Goal: Task Accomplishment & Management: Manage account settings

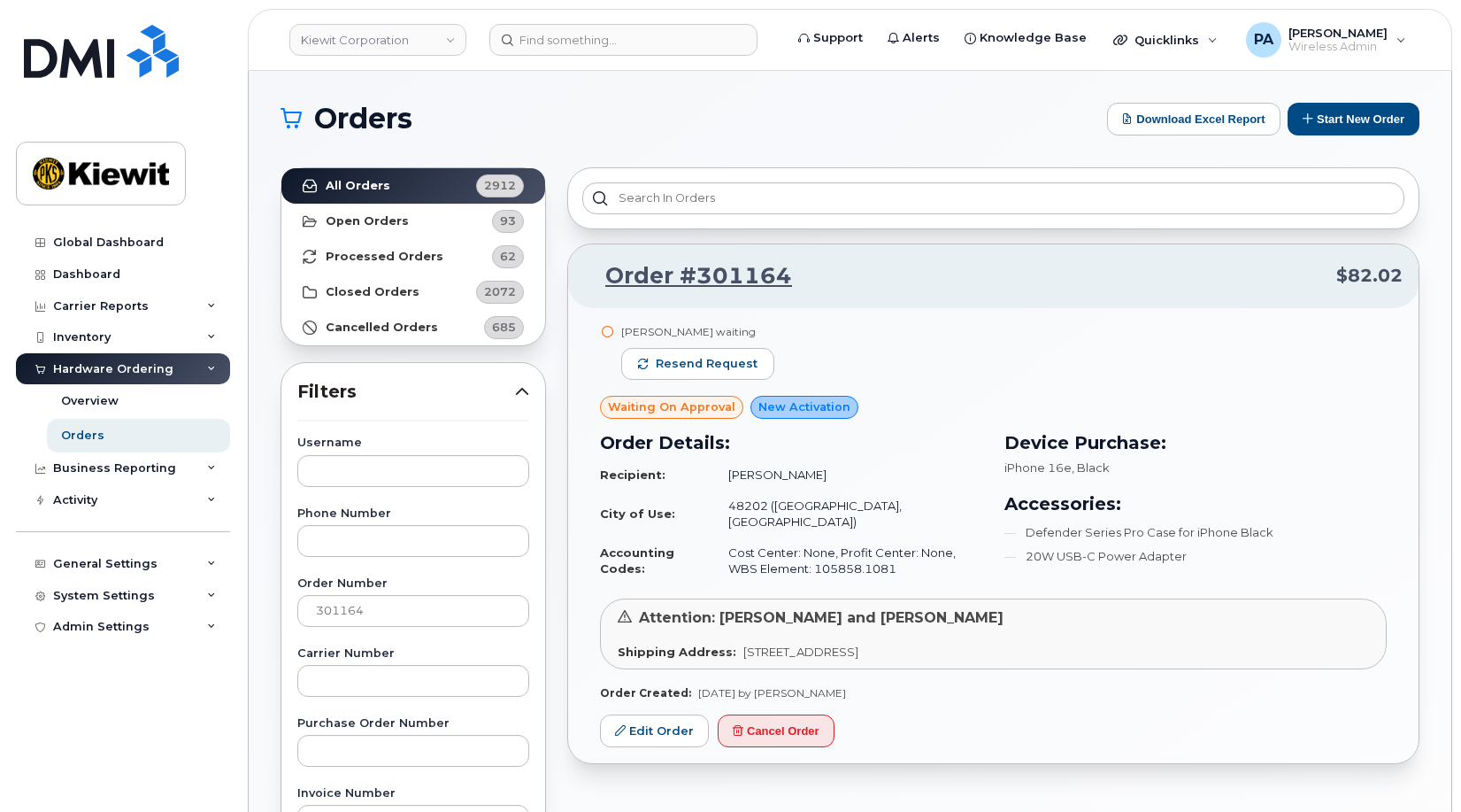
drag, startPoint x: 381, startPoint y: 607, endPoint x: -165, endPoint y: 570, distance: 547.3
click at [0, 570] on html "Kiewit Corporation Support Alerts Knowledge Base Quicklinks Suspend / Cancel De…" at bounding box center [730, 739] width 1461 height 1478
type input "301804"
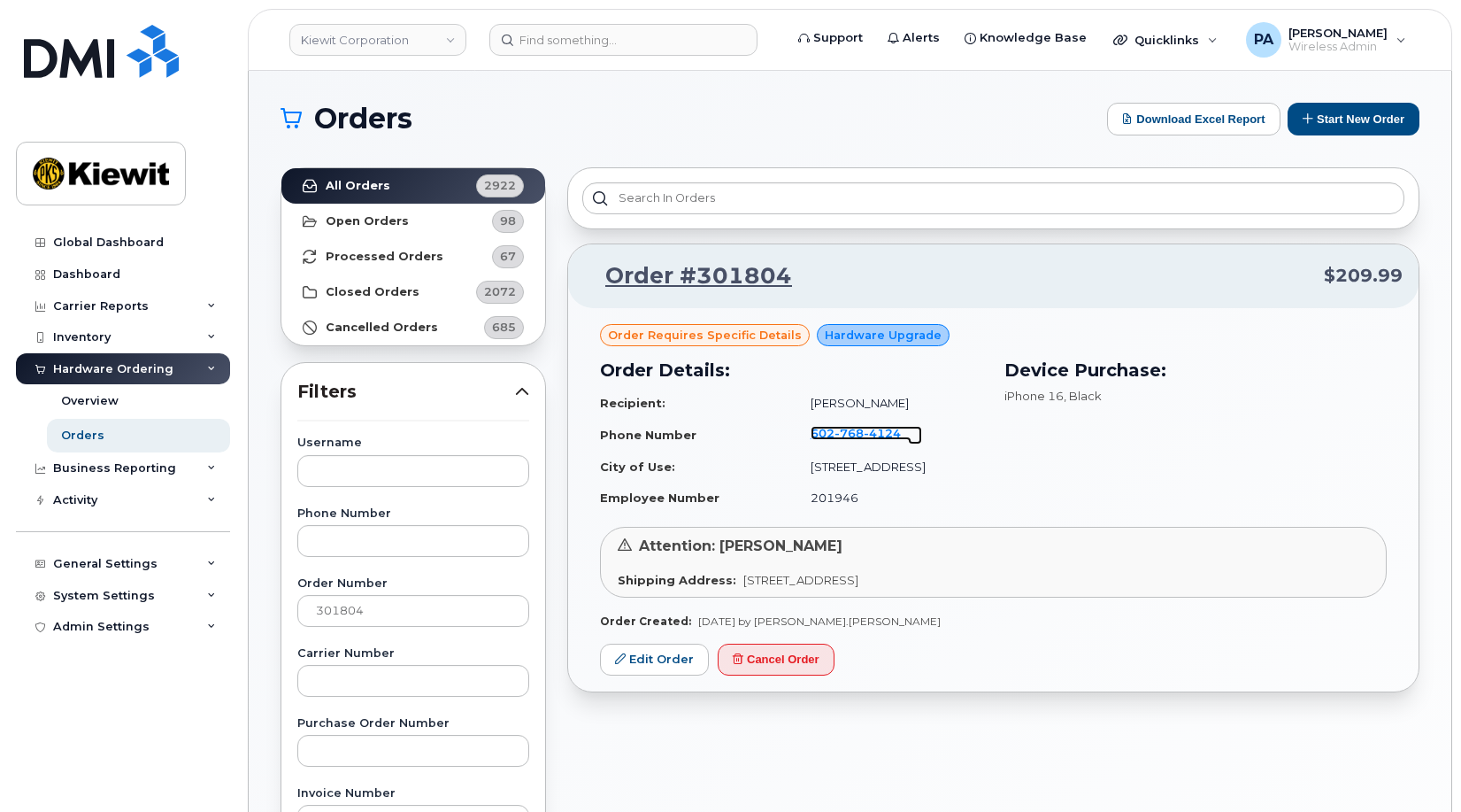
scroll to position [88, 0]
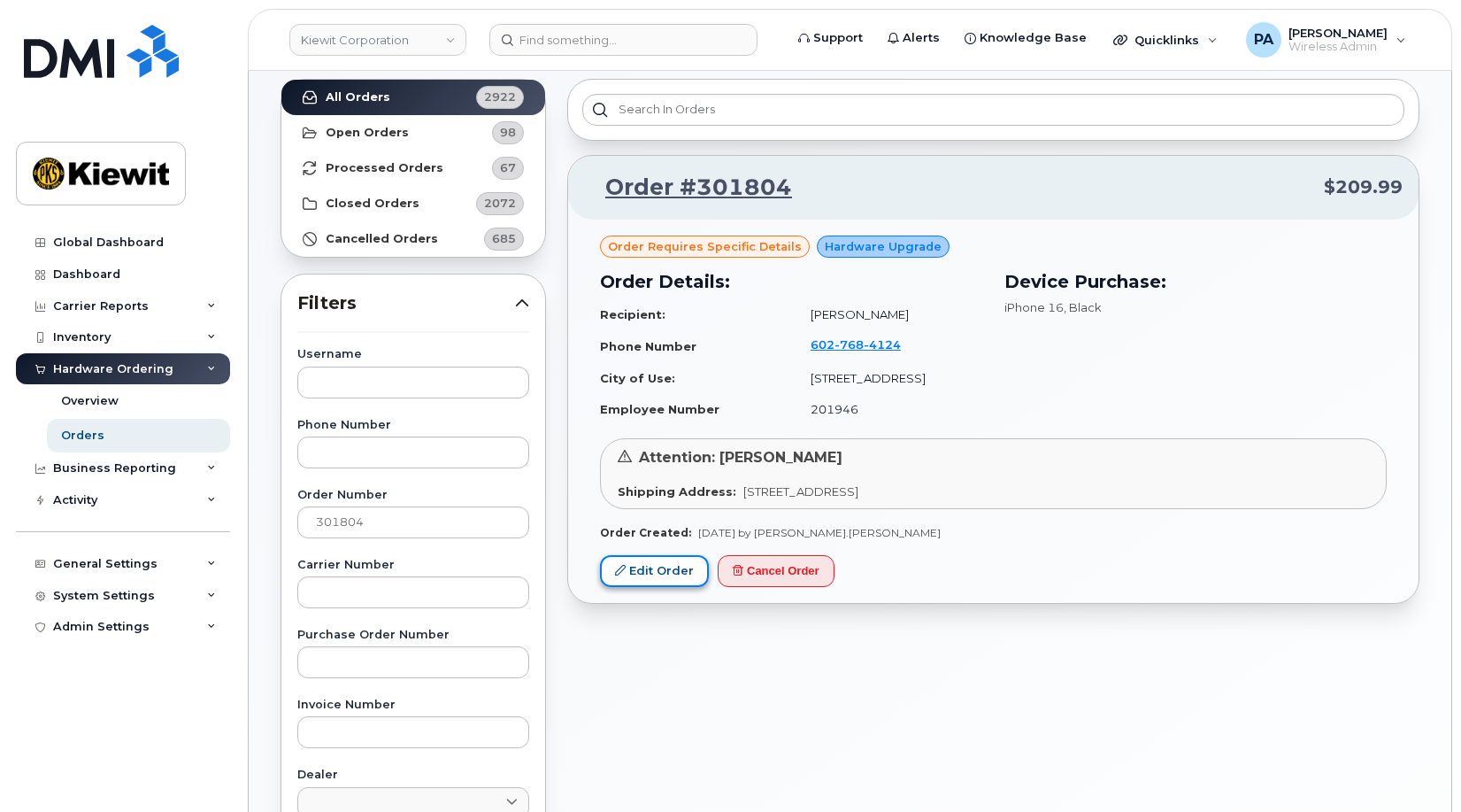
click at [660, 580] on link "Edit Order" at bounding box center [653, 571] width 108 height 33
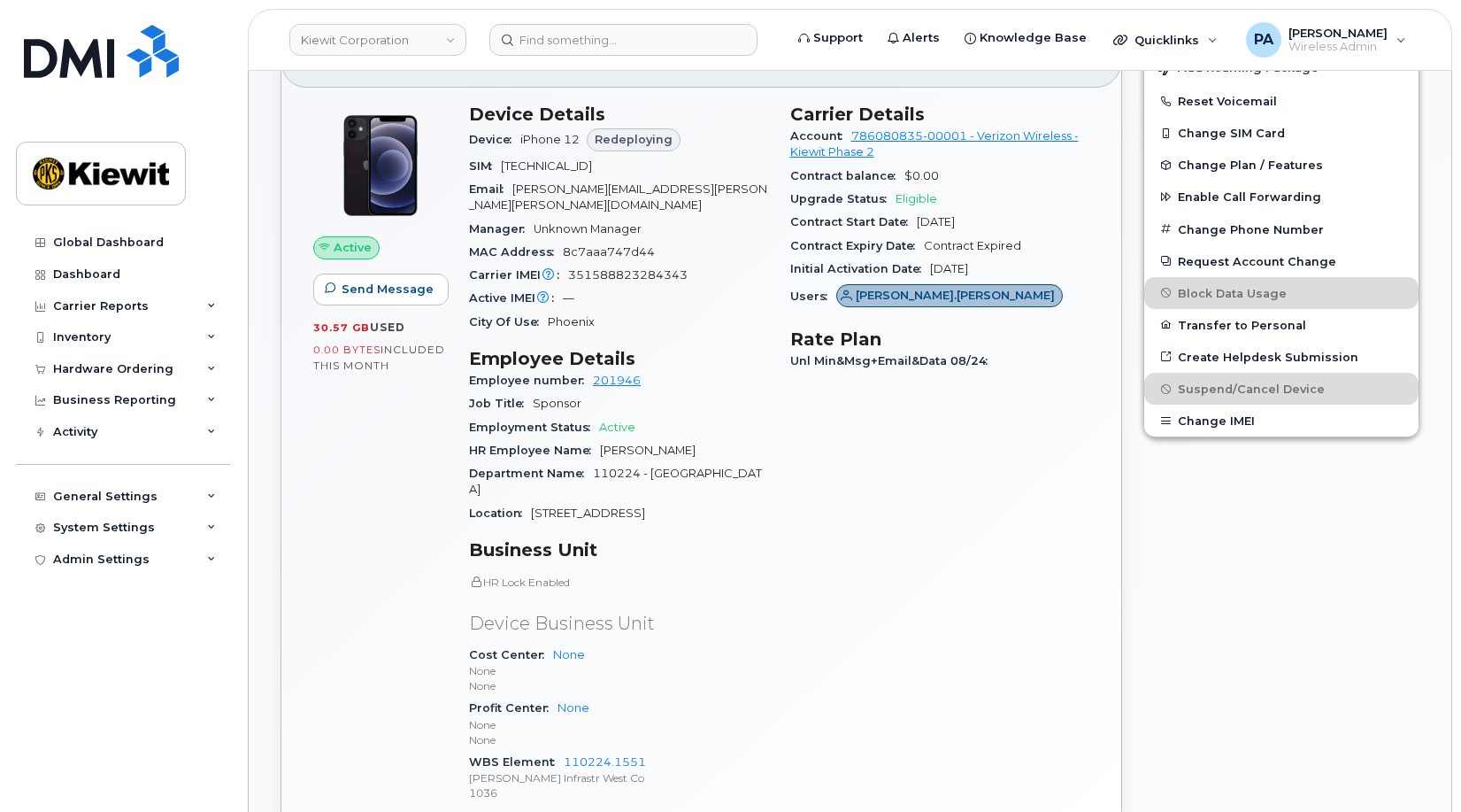
scroll to position [708, 0]
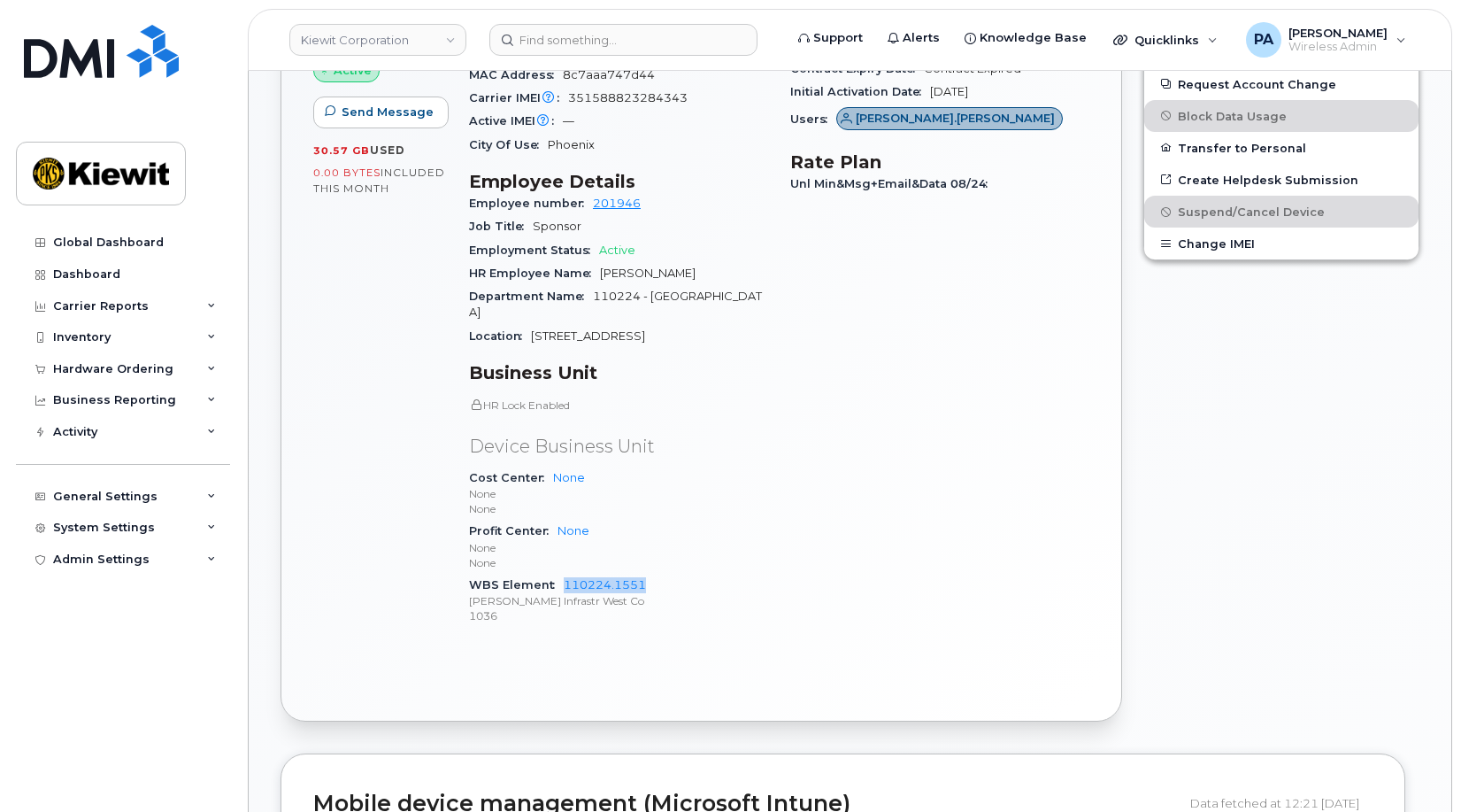
drag, startPoint x: 653, startPoint y: 567, endPoint x: 561, endPoint y: 565, distance: 92.0
click at [561, 573] on div "WBS Element 110224.1551 [PERSON_NAME] Infrastr West Co 1036" at bounding box center [619, 600] width 300 height 54
copy link "110224.1551"
click at [101, 500] on div "General Settings" at bounding box center [105, 497] width 105 height 15
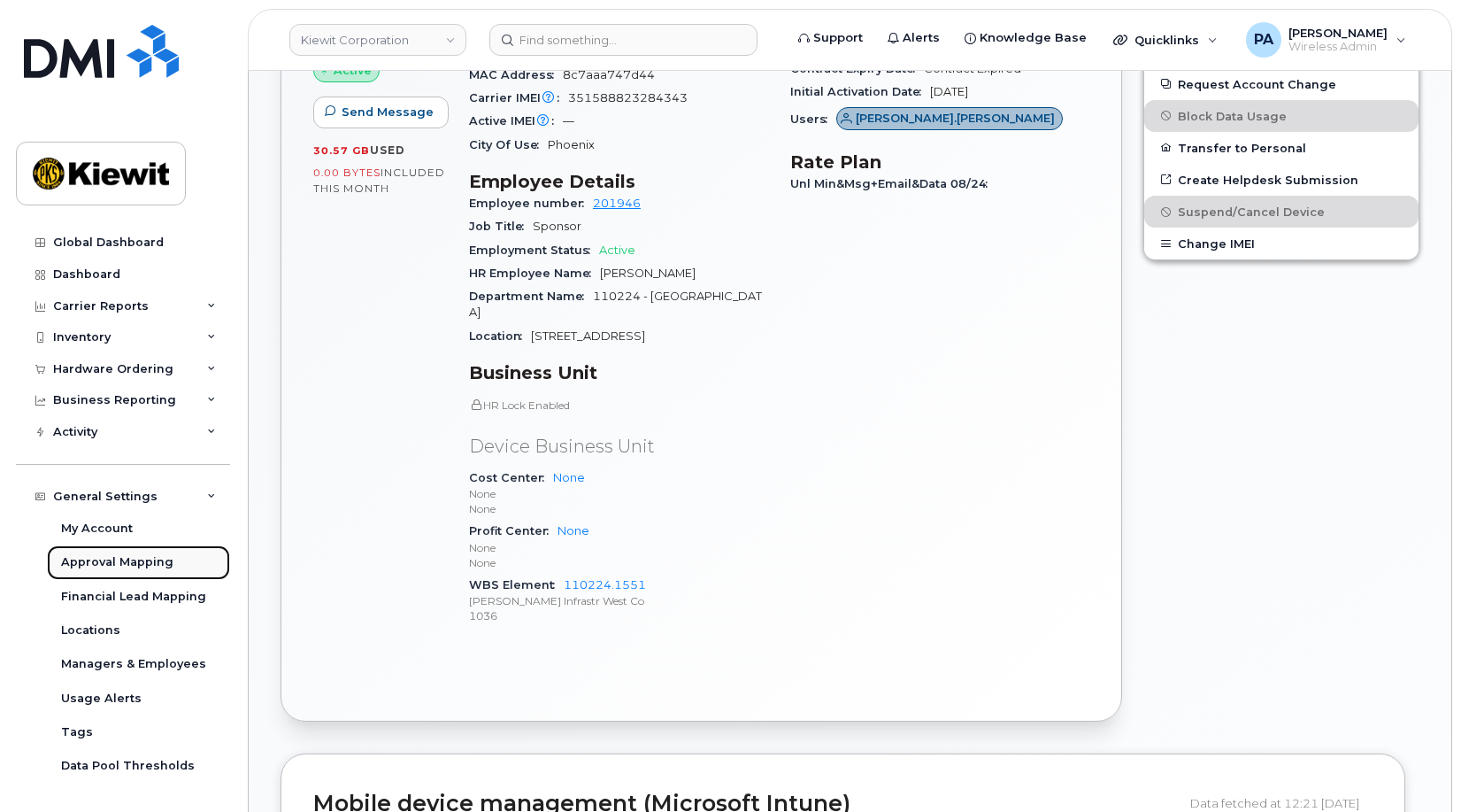
click at [108, 560] on div "Approval Mapping" at bounding box center [117, 561] width 112 height 15
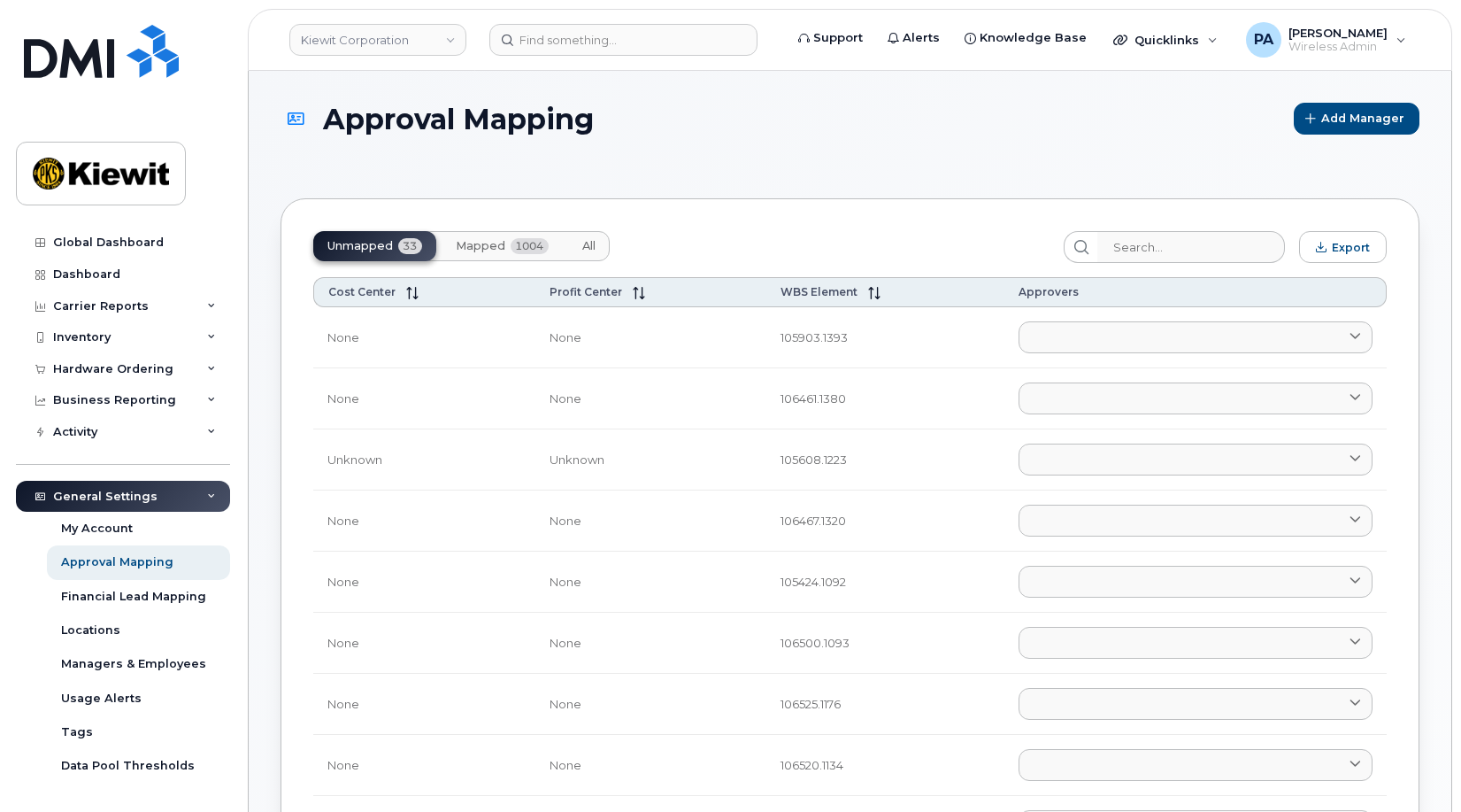
click at [593, 246] on span "All" at bounding box center [589, 246] width 14 height 15
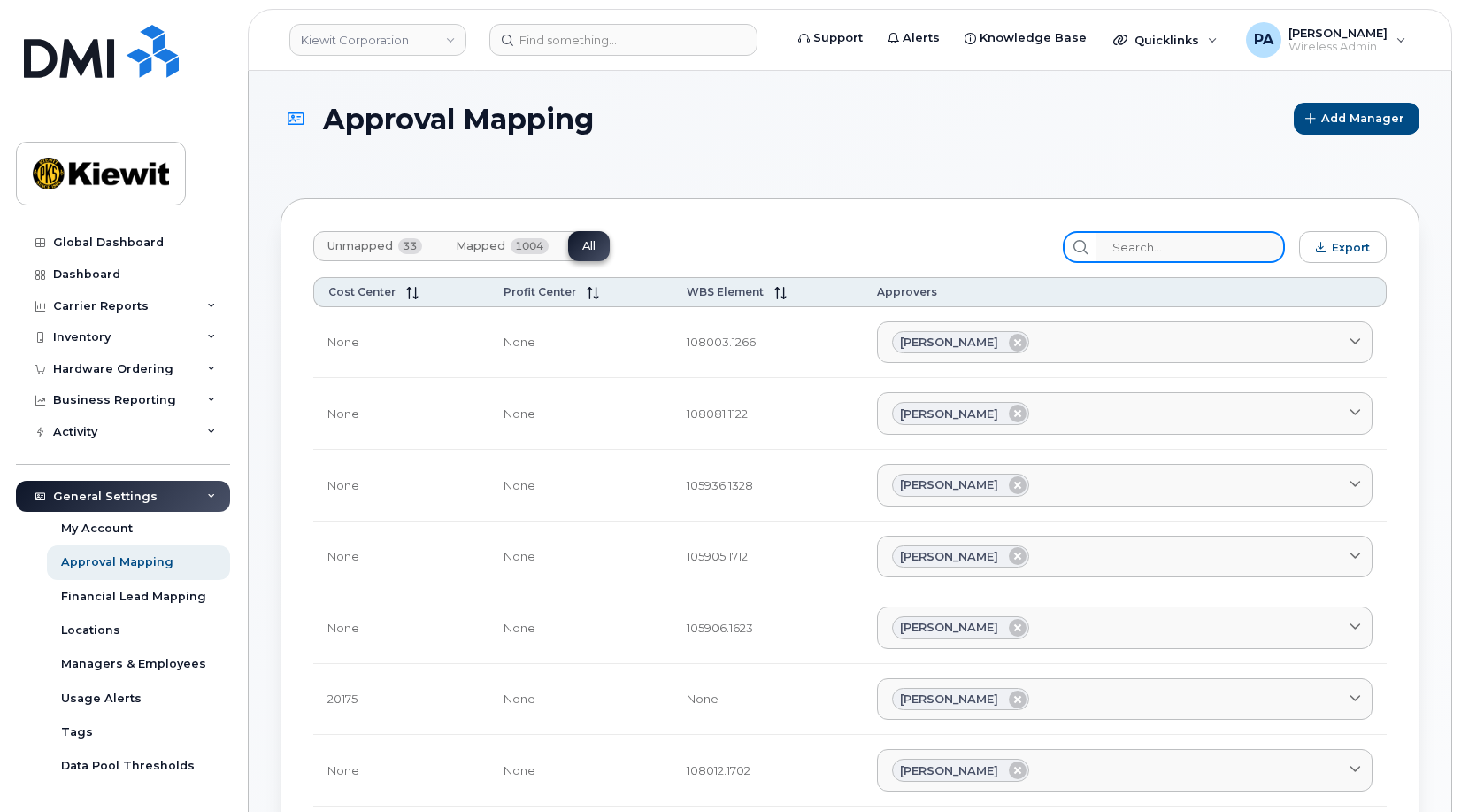
click at [1209, 252] on input "search" at bounding box center [1190, 246] width 189 height 32
paste input "104371.1376"
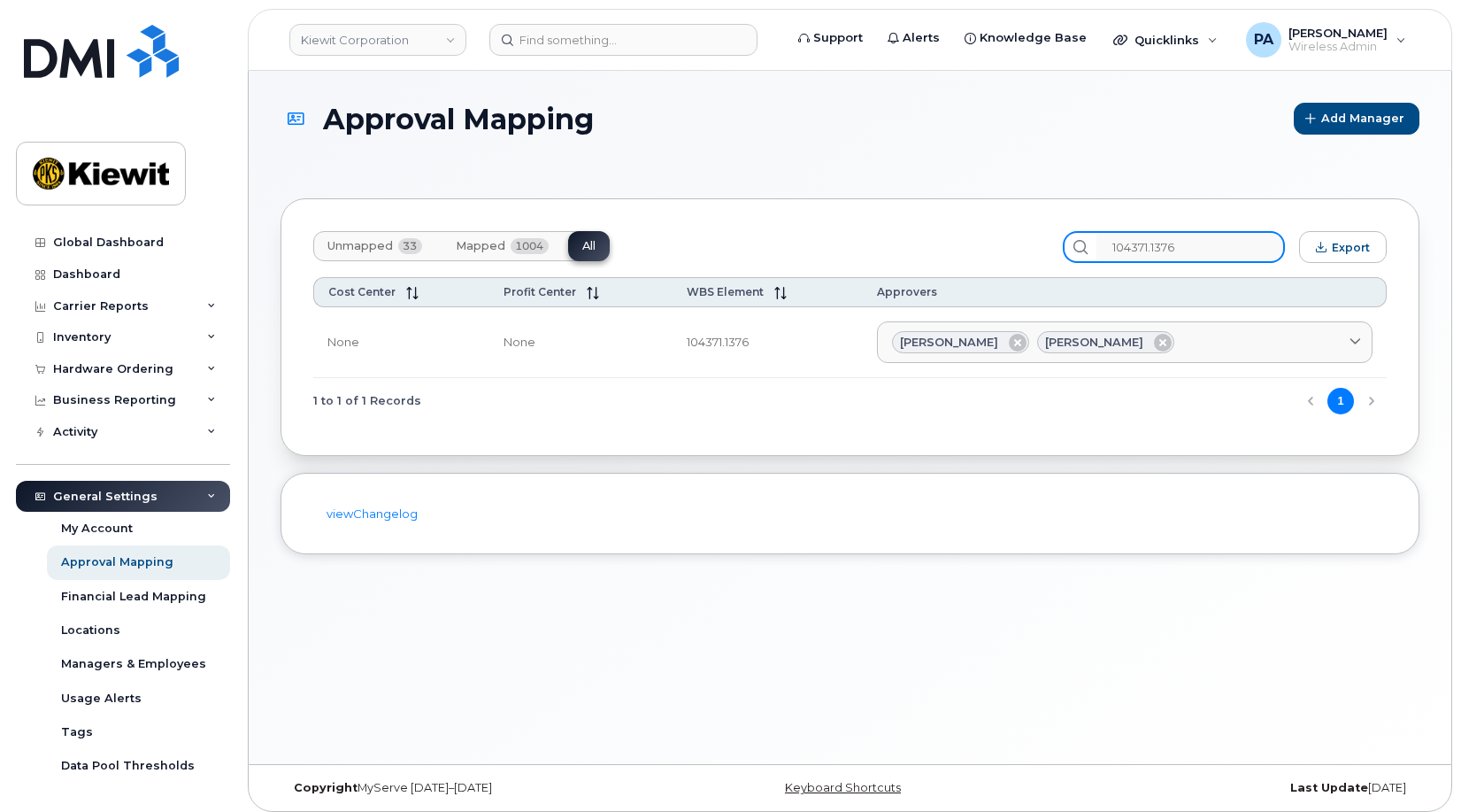
drag, startPoint x: 1221, startPoint y: 239, endPoint x: 641, endPoint y: 199, distance: 581.4
click at [651, 201] on div "Unmapped 33 Mapped 1004 All 104371.1376 Export Cost Center Profit Center WBS El…" at bounding box center [850, 327] width 1139 height 258
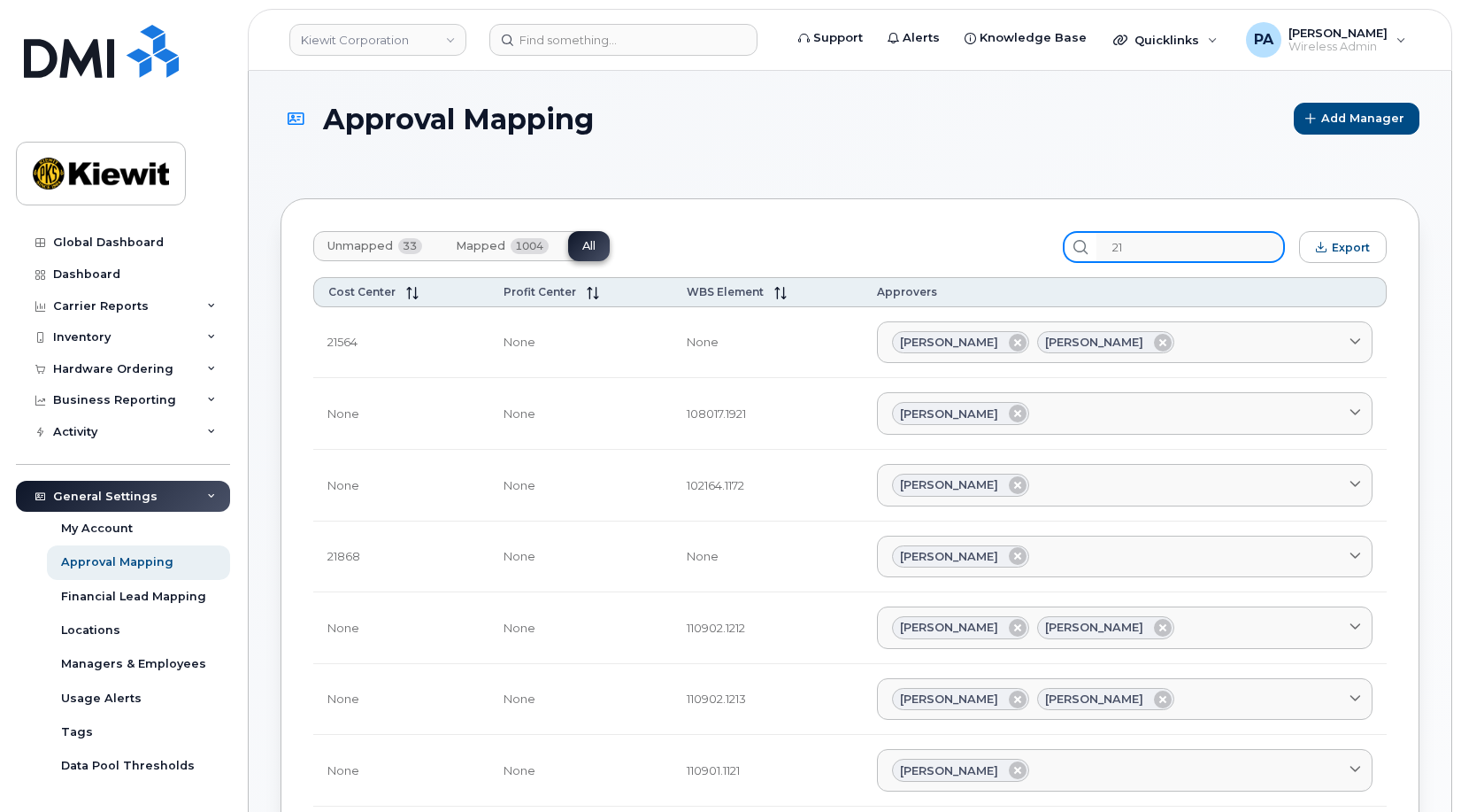
click at [1177, 240] on input "21" at bounding box center [1190, 246] width 189 height 32
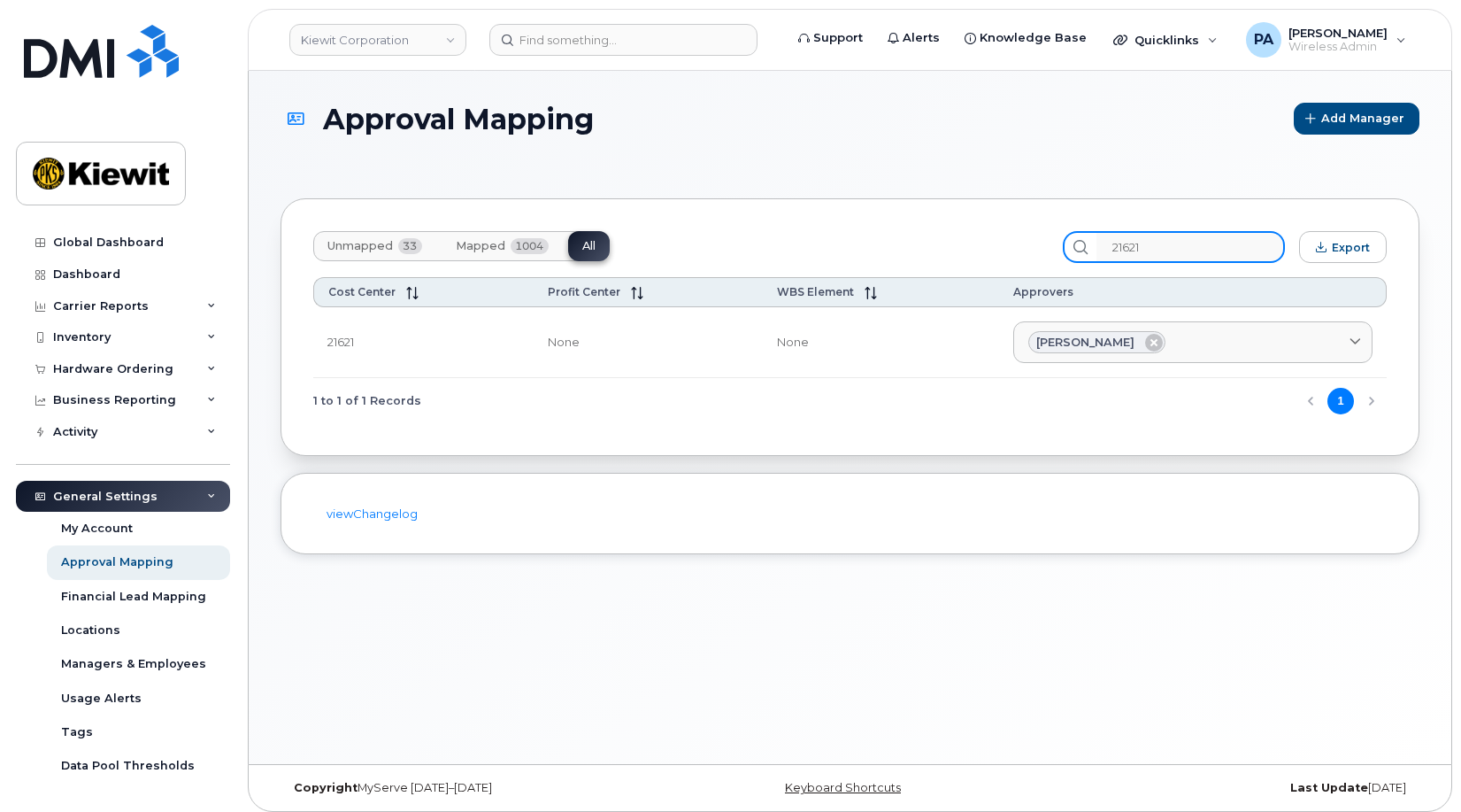
type input "21621"
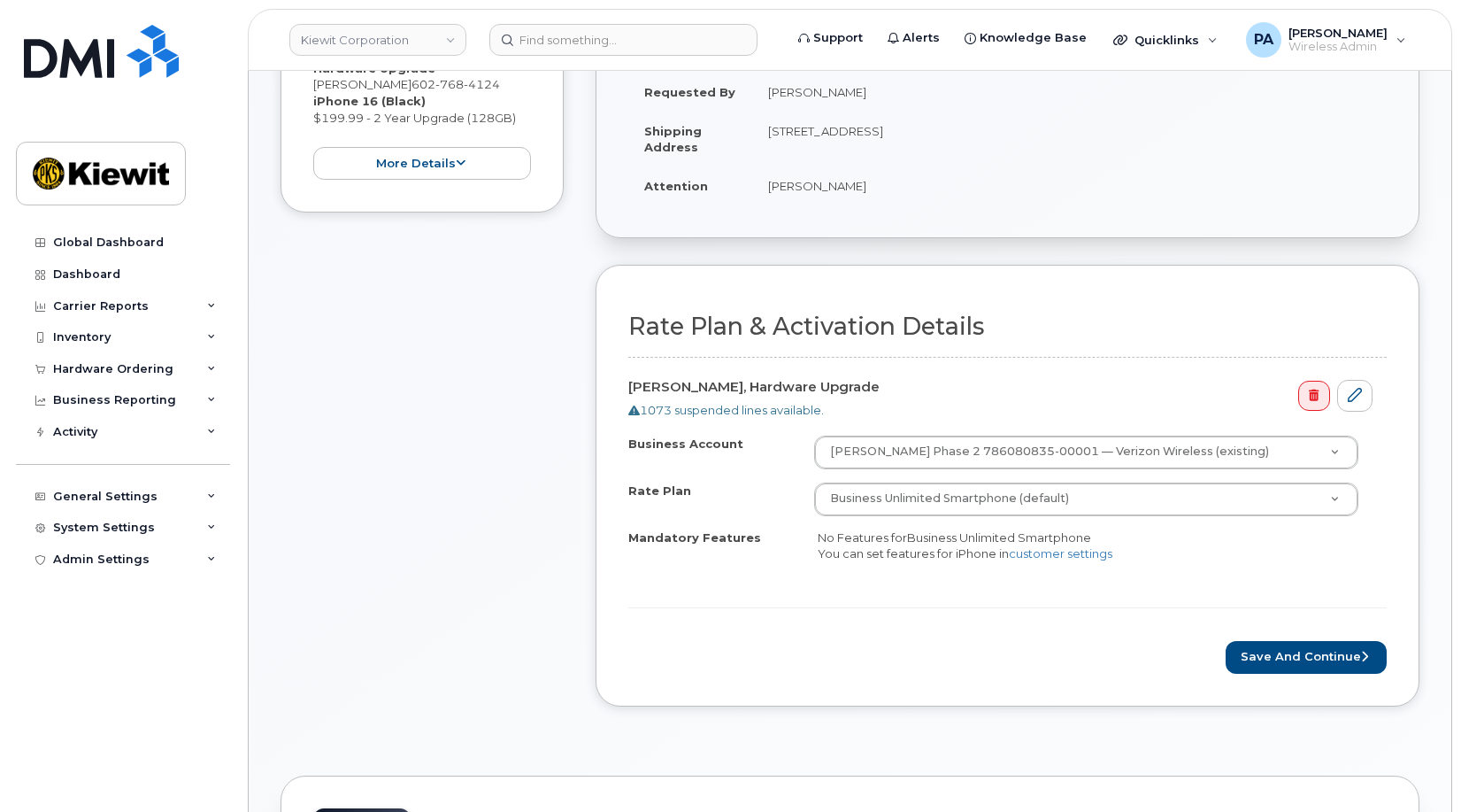
scroll to position [531, 0]
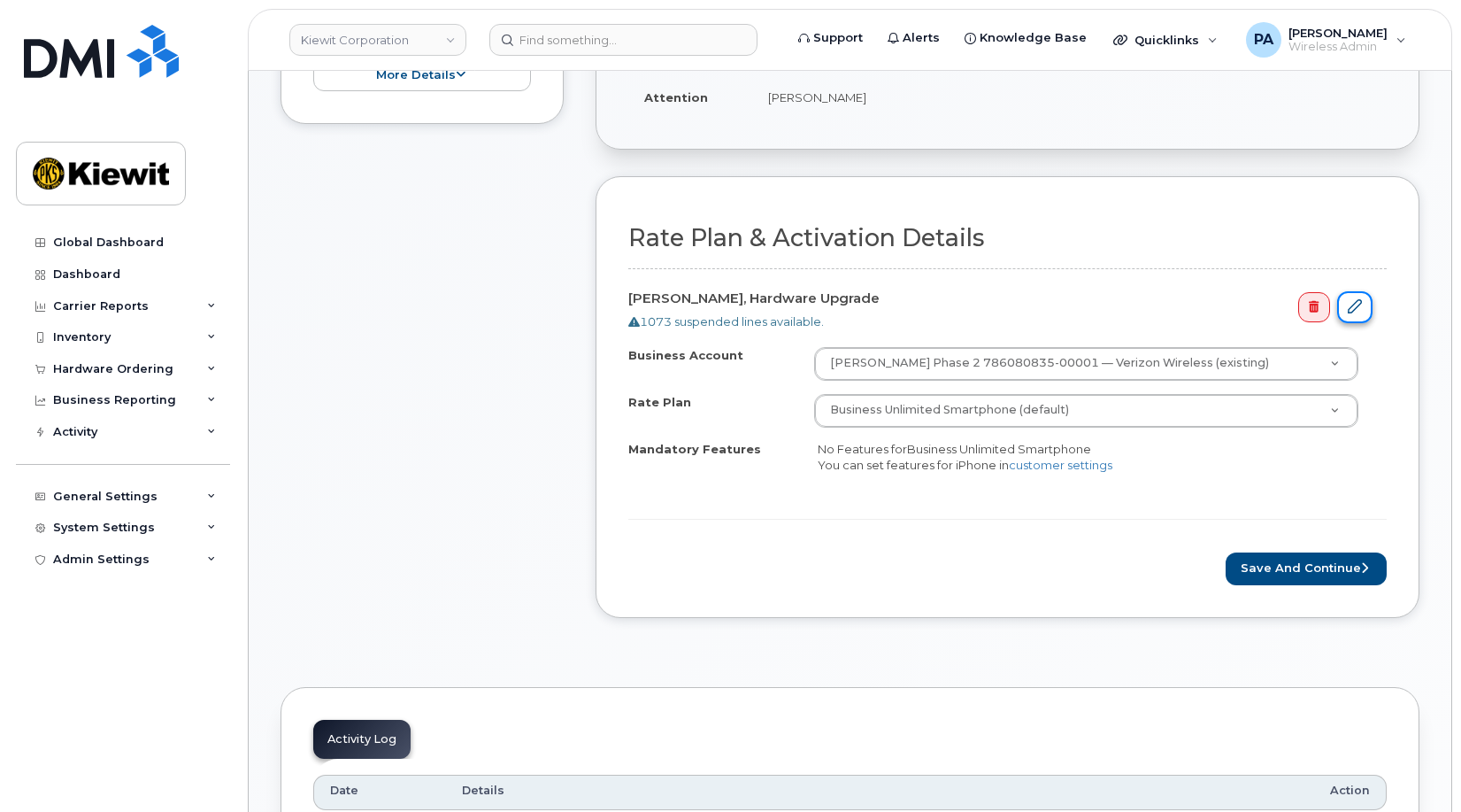
click at [1358, 303] on icon at bounding box center [1355, 306] width 15 height 15
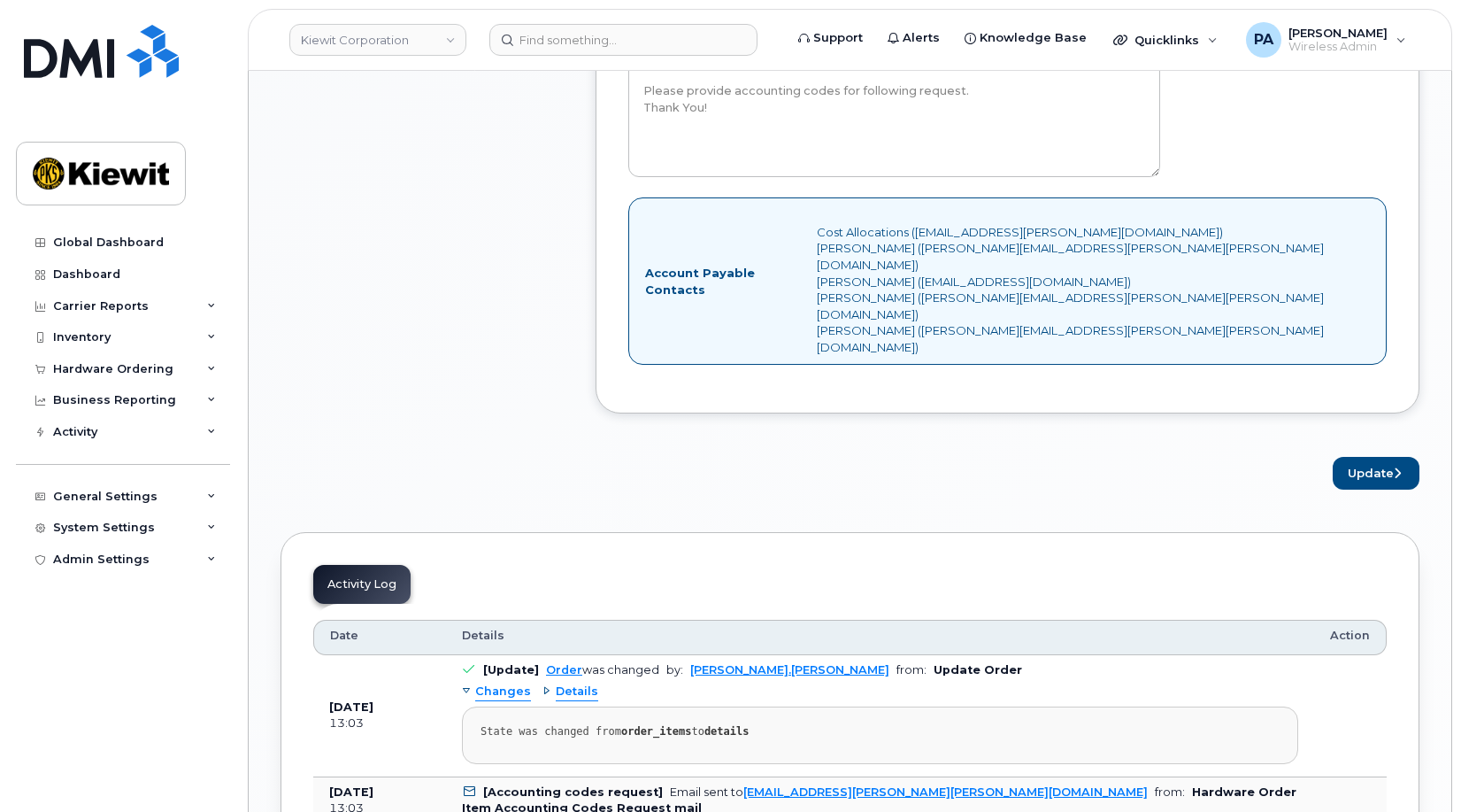
scroll to position [1328, 0]
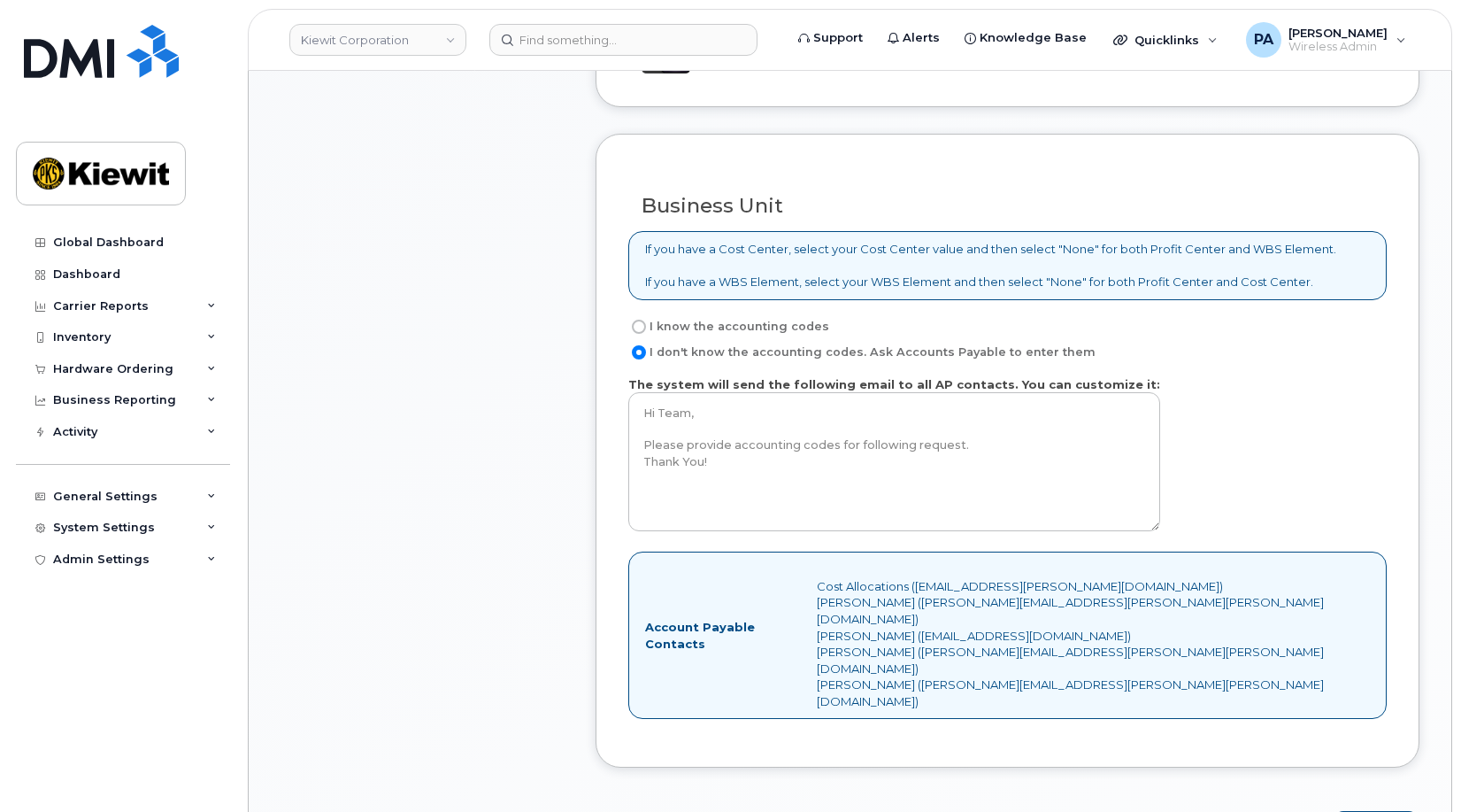
click at [652, 328] on label "I know the accounting codes" at bounding box center [729, 326] width 201 height 21
click at [646, 328] on input "I know the accounting codes" at bounding box center [639, 327] width 15 height 15
radio input "true"
select select
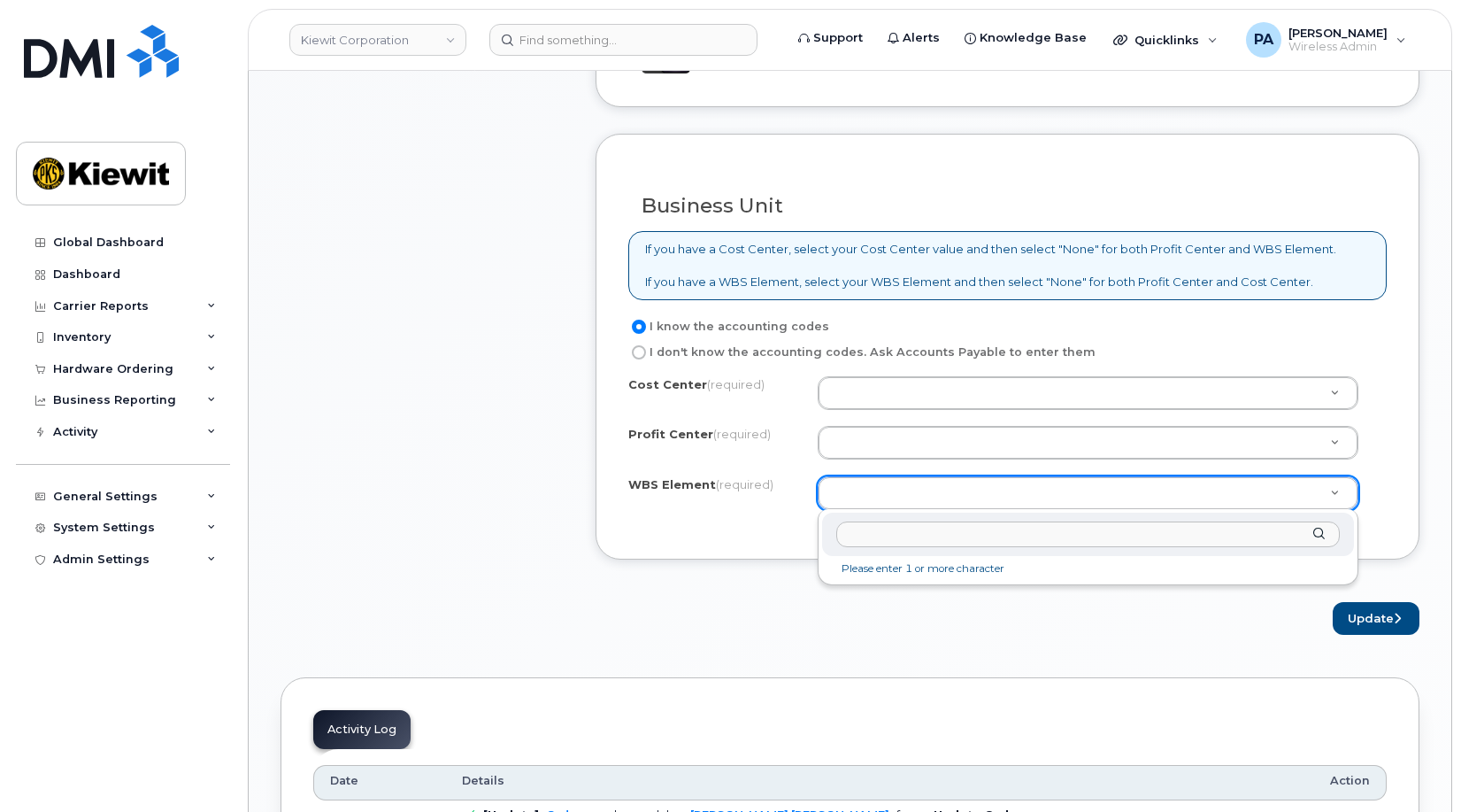
drag, startPoint x: 854, startPoint y: 499, endPoint x: 855, endPoint y: 487, distance: 12.0
type input "110224.1551"
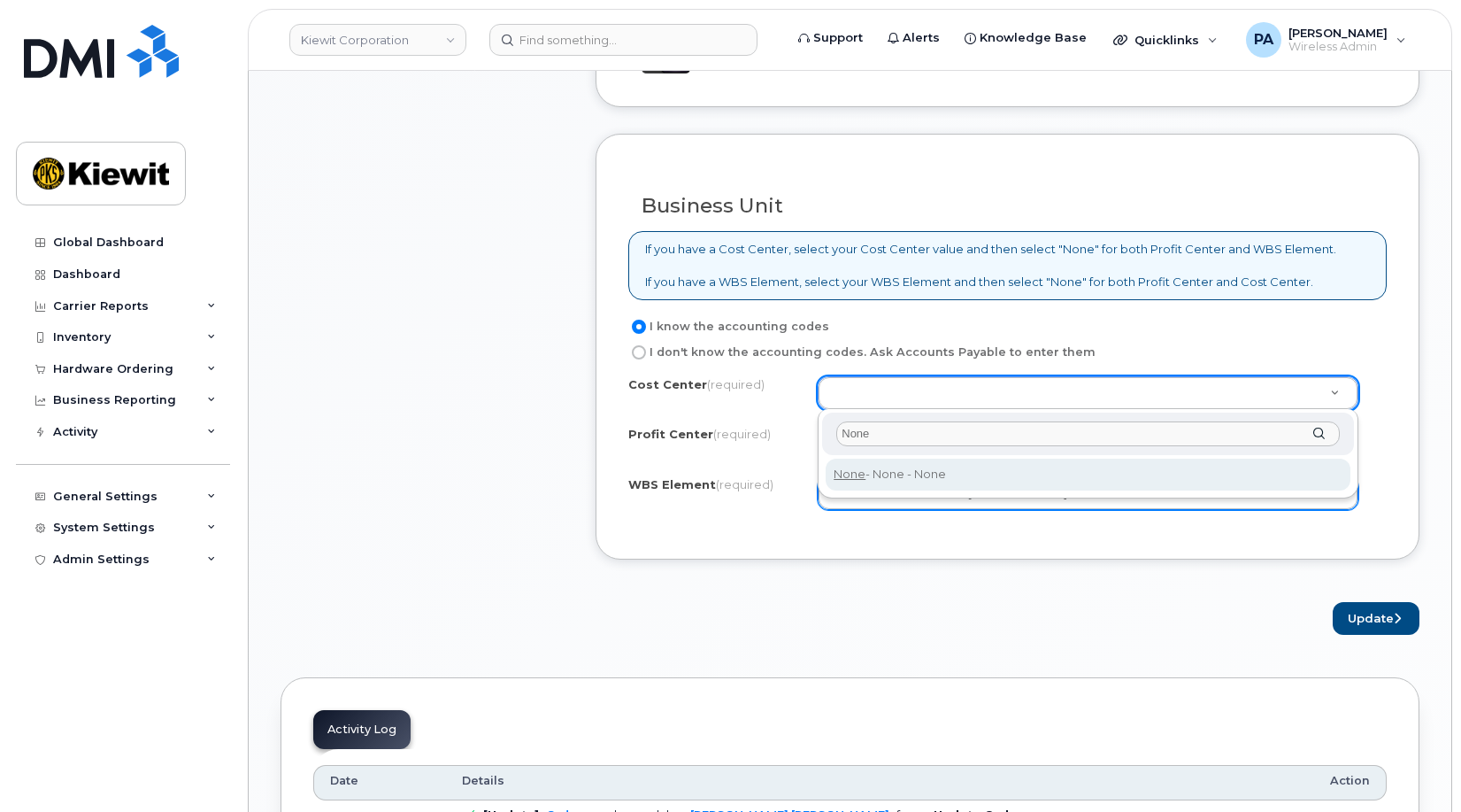
type input "None"
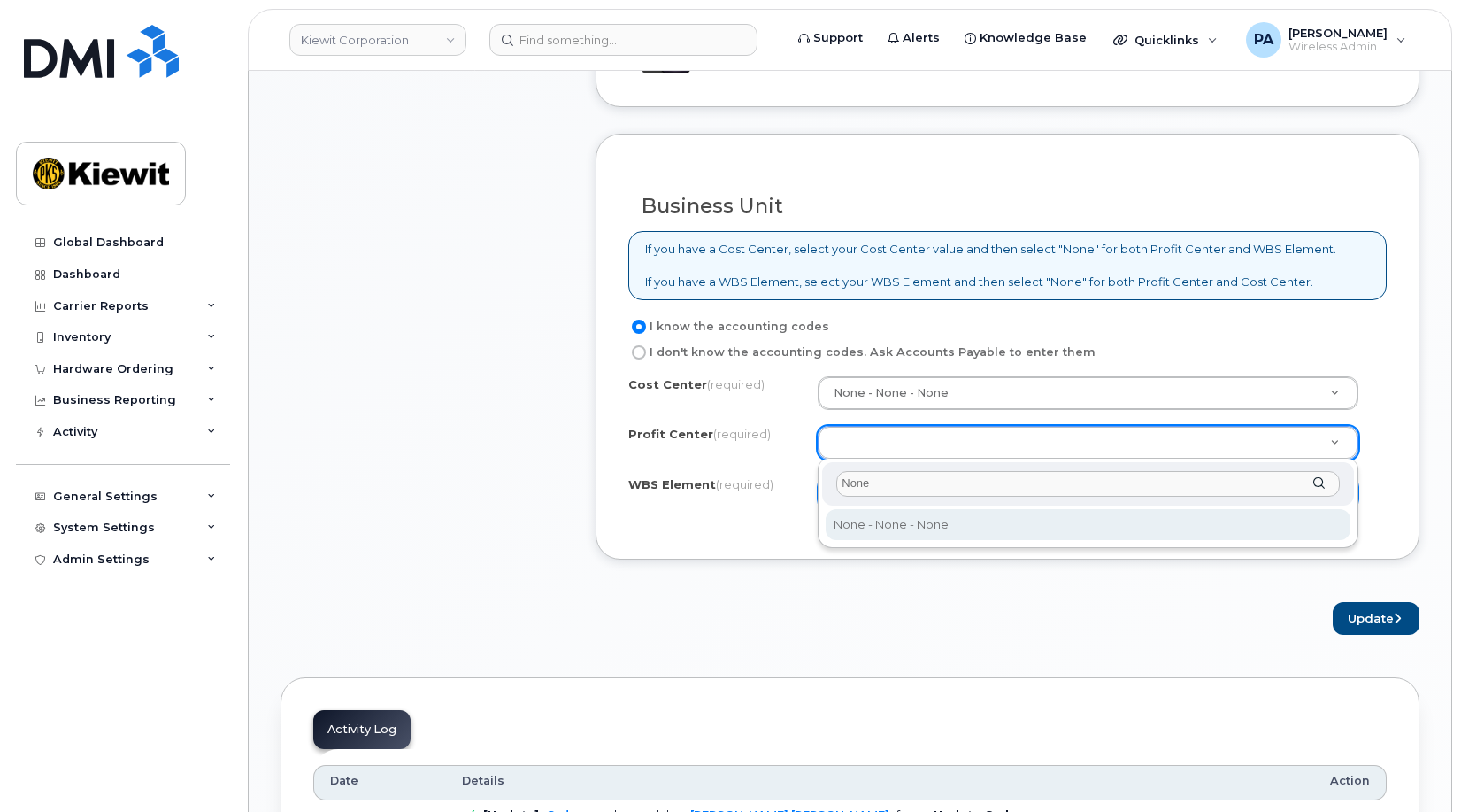
type input "None"
select select "None"
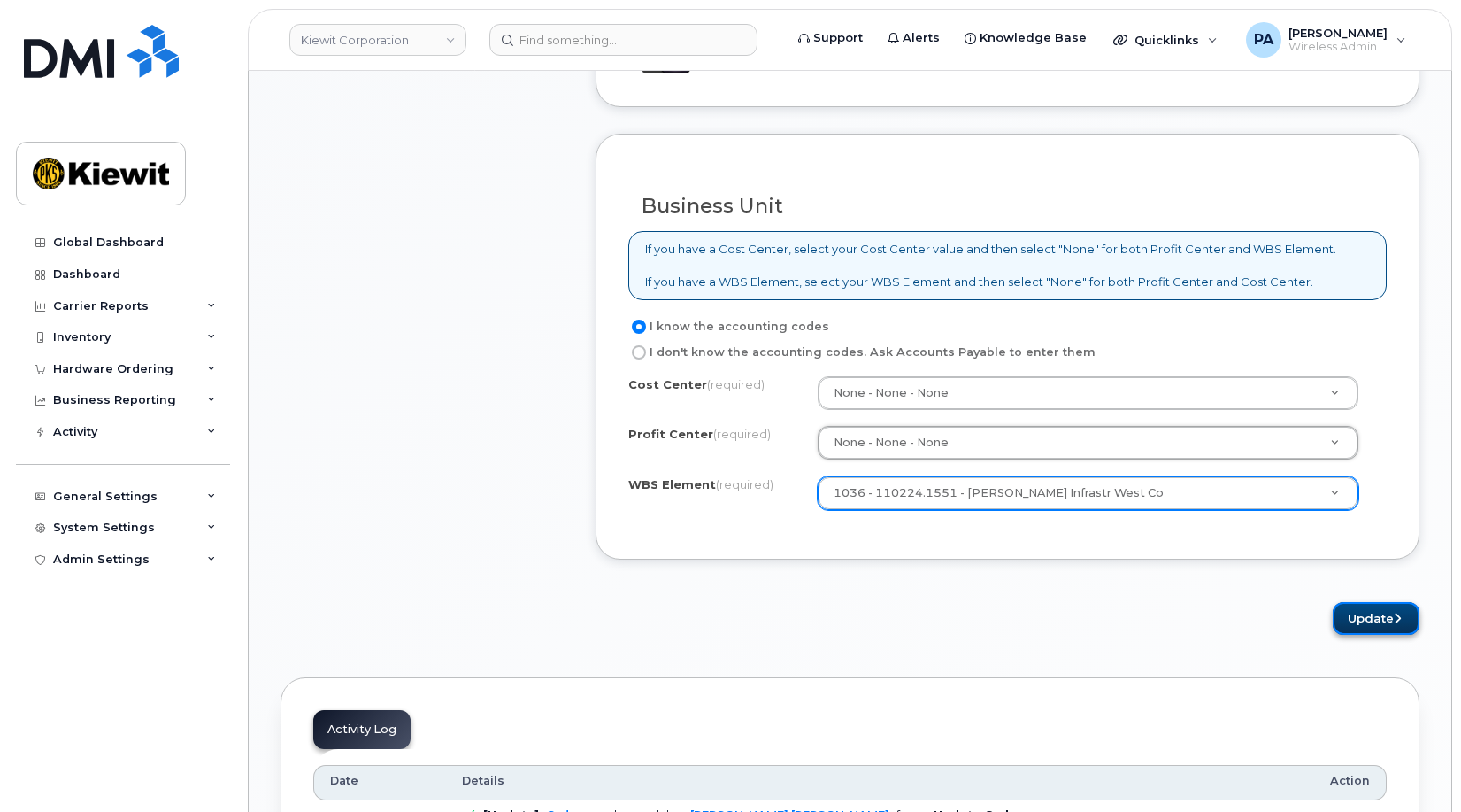
click at [1361, 629] on button "Update" at bounding box center [1376, 618] width 87 height 33
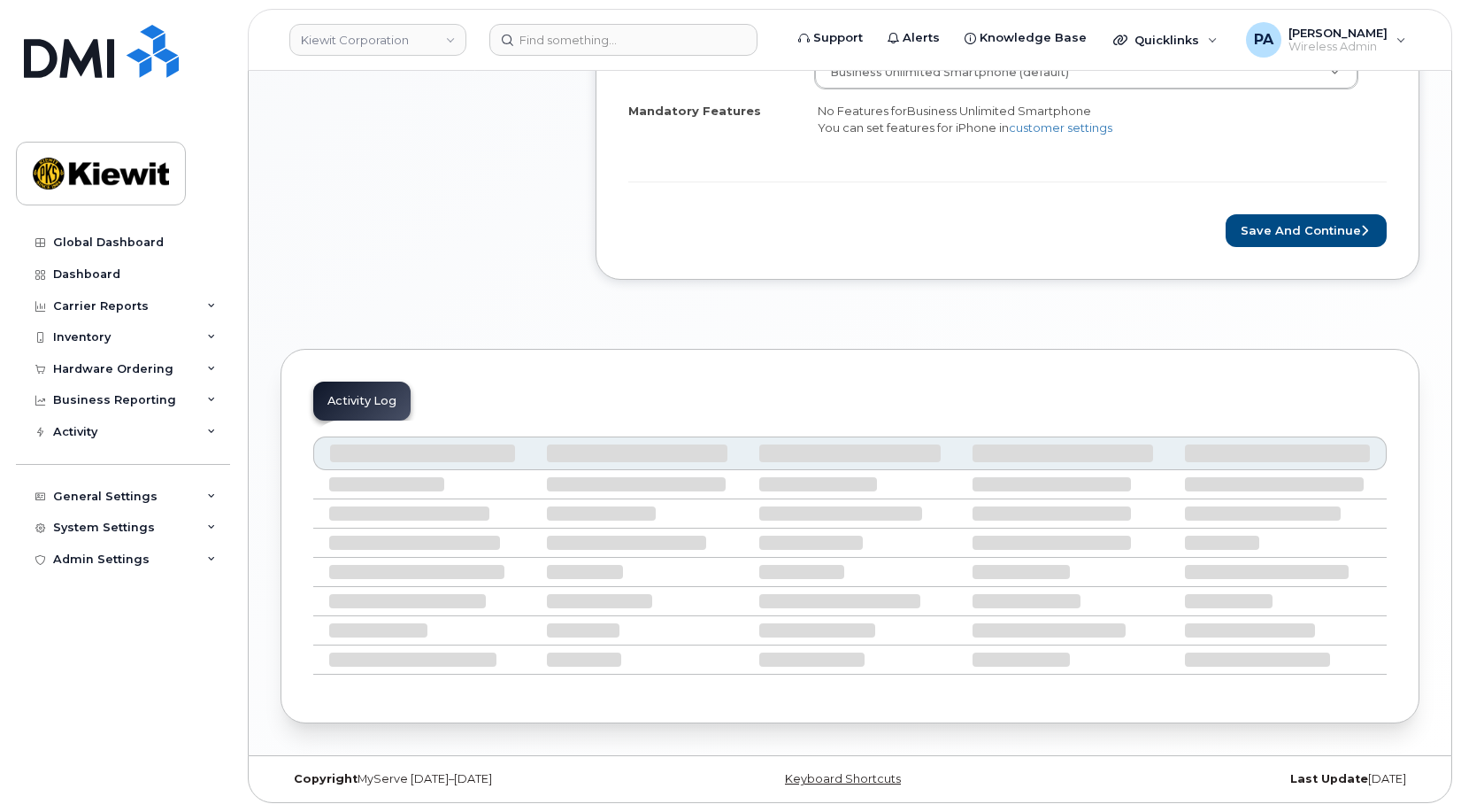
scroll to position [502, 0]
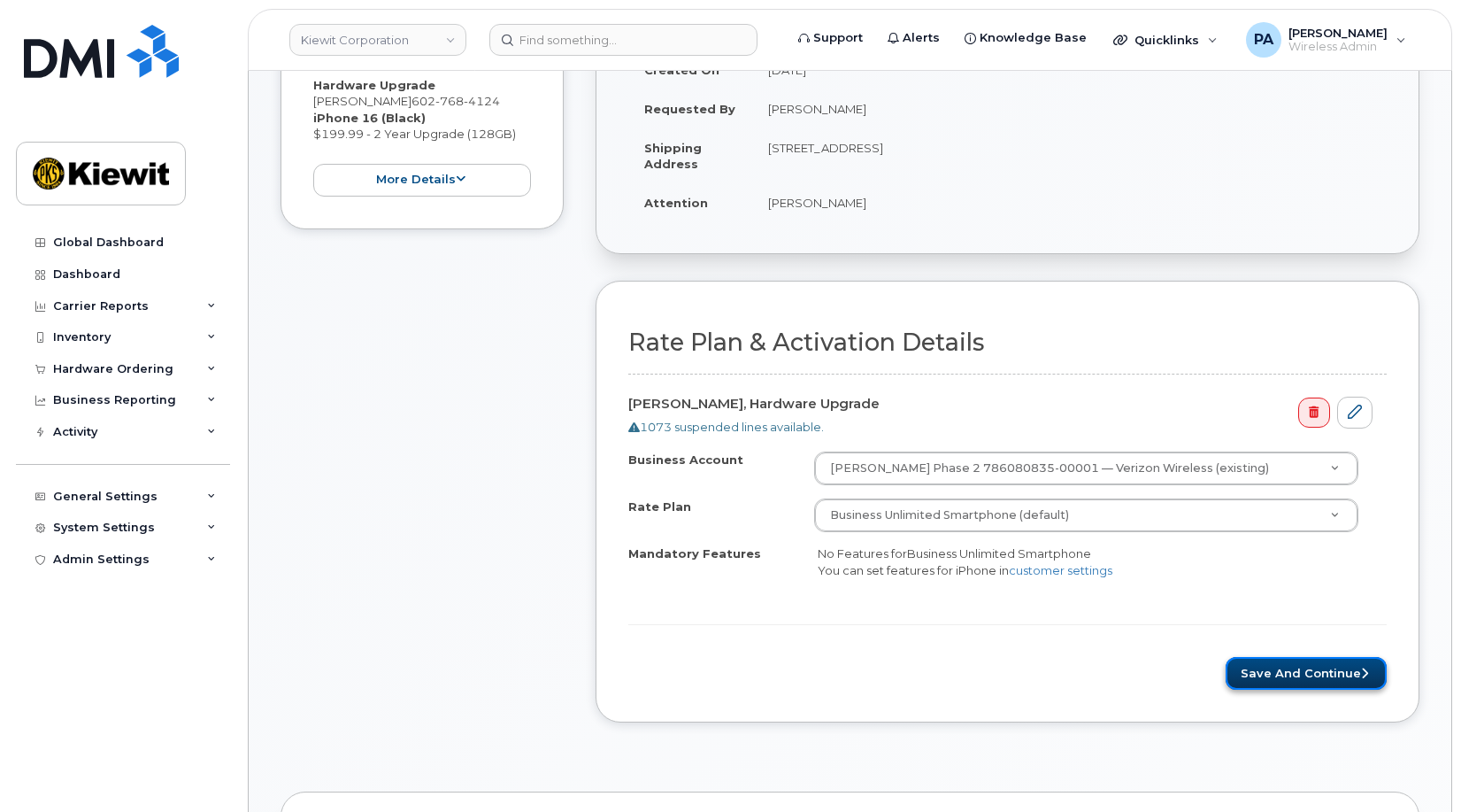
click at [1285, 671] on button "Save and Continue" at bounding box center [1306, 673] width 161 height 33
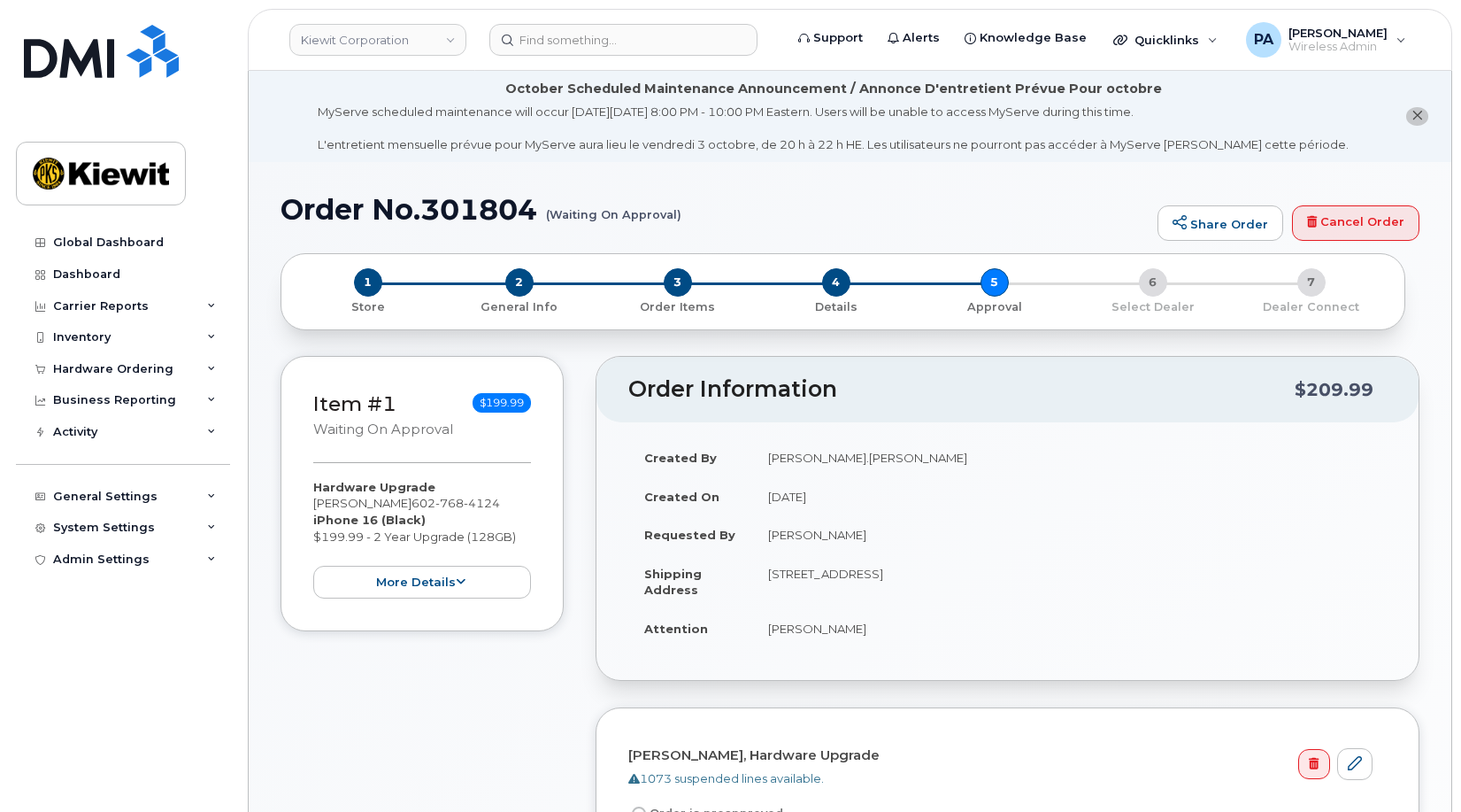
scroll to position [354, 0]
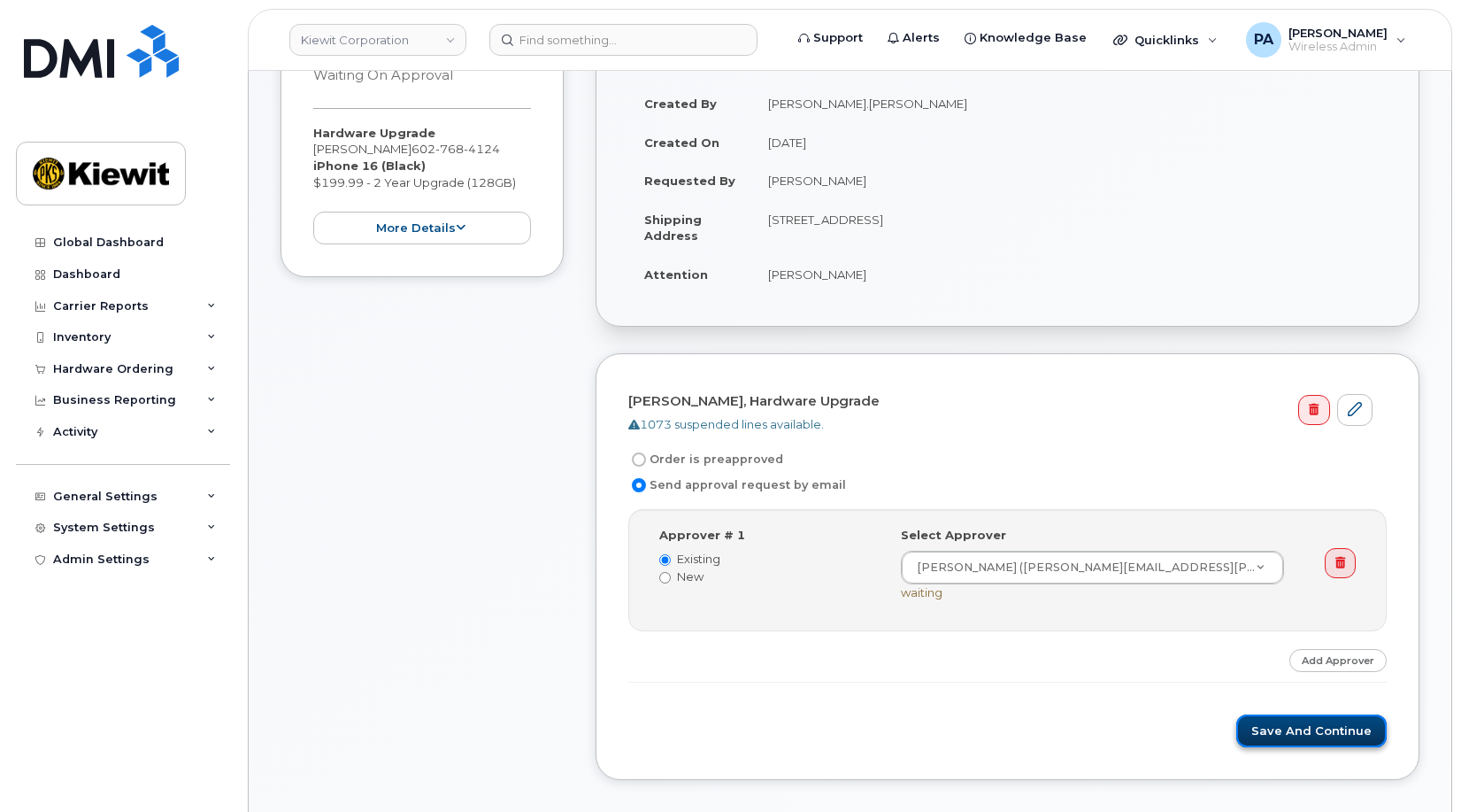
click at [1286, 740] on button "Save and Continue" at bounding box center [1312, 731] width 150 height 33
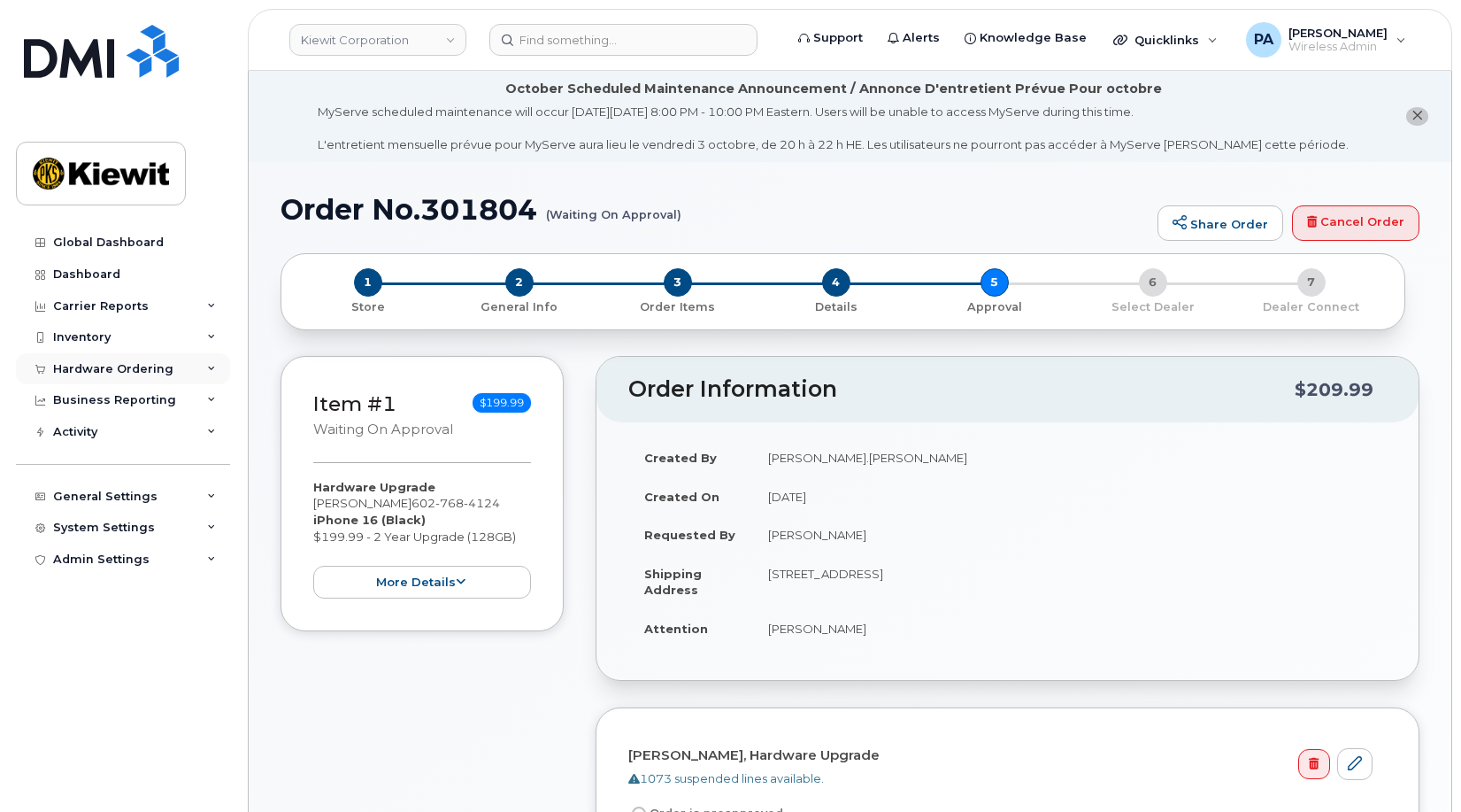
click at [148, 365] on div "Hardware Ordering" at bounding box center [113, 369] width 120 height 15
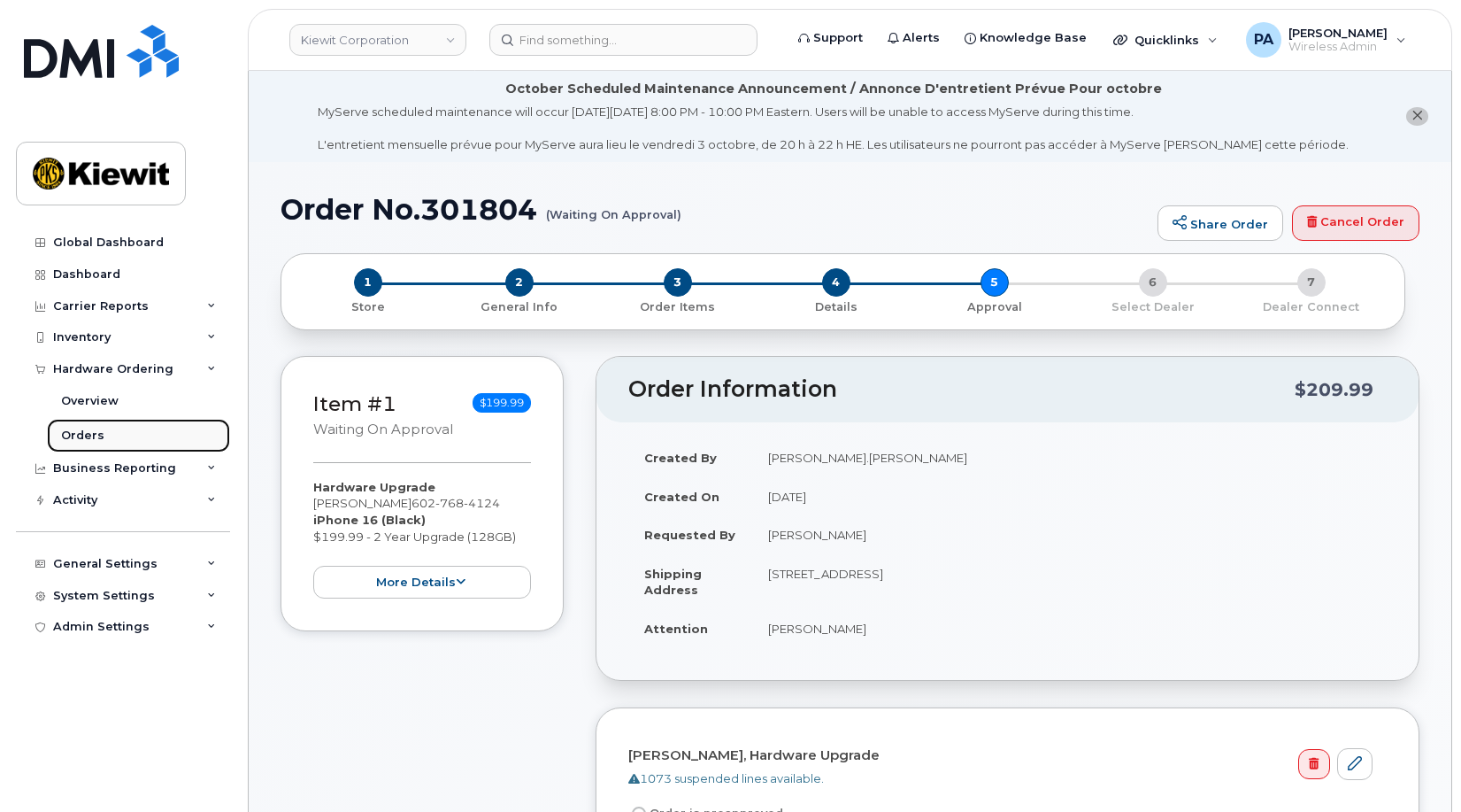
click at [63, 435] on div "Orders" at bounding box center [83, 435] width 44 height 15
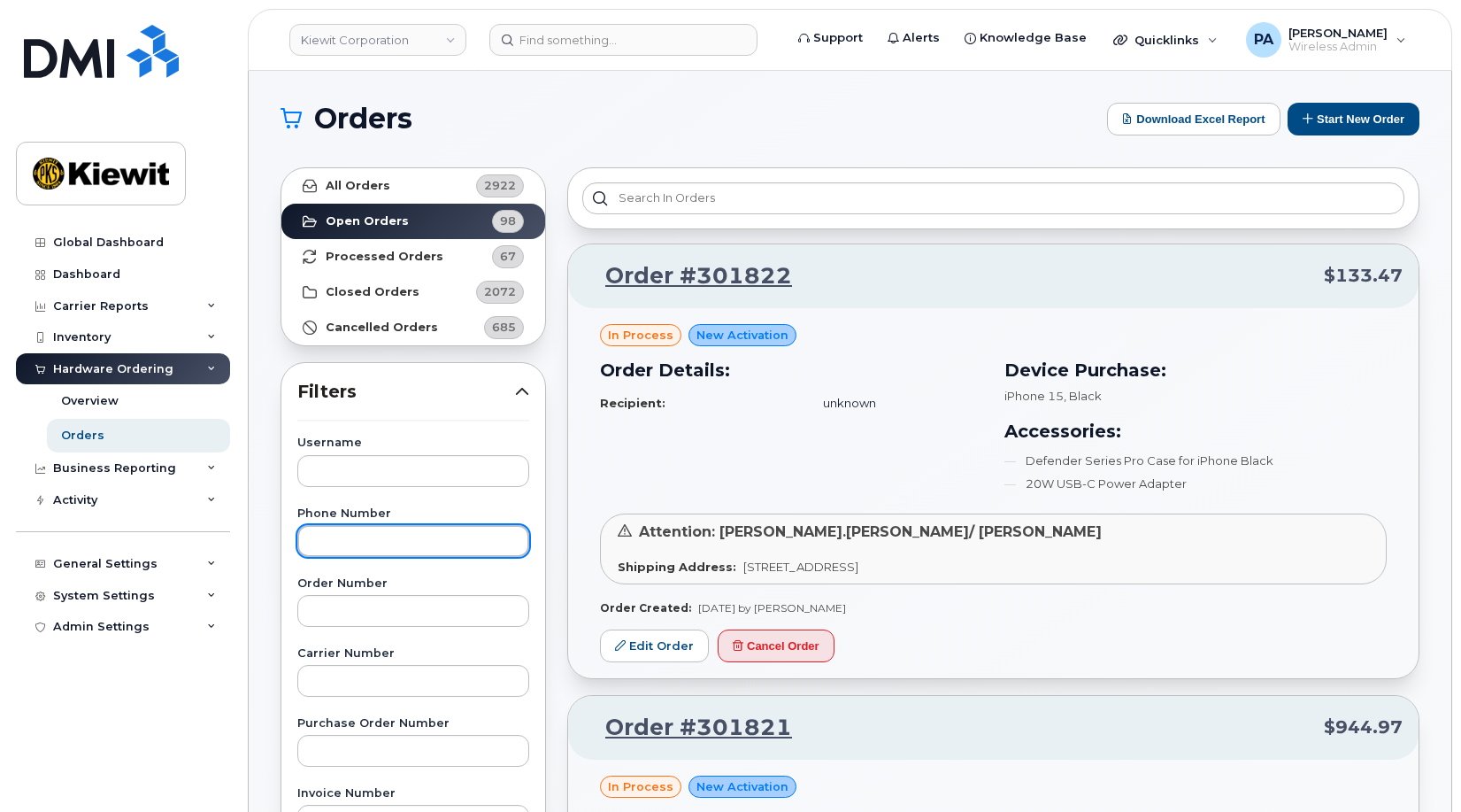
click at [345, 542] on input "text" at bounding box center [413, 540] width 231 height 32
paste input "2065954817"
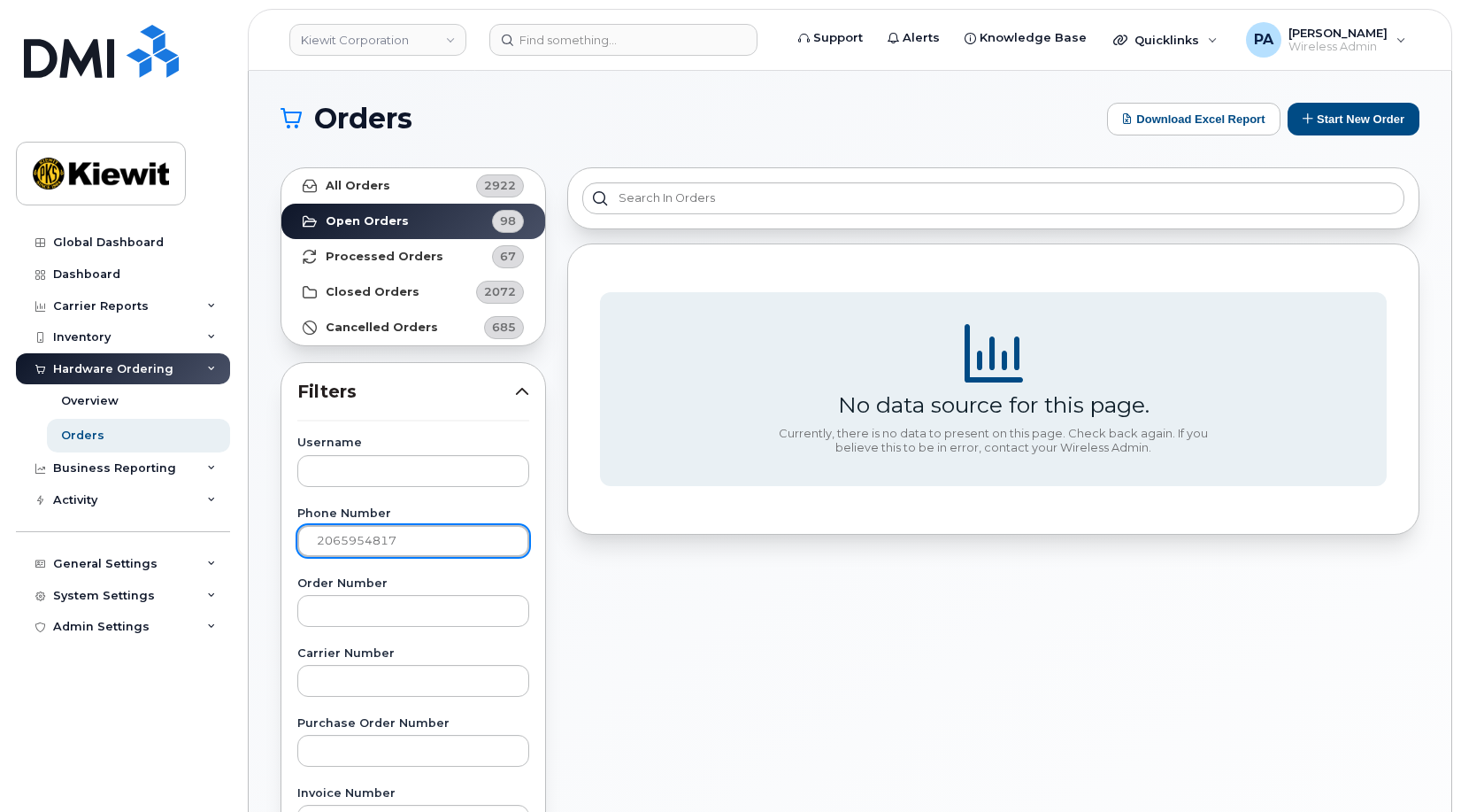
type input "2065954817"
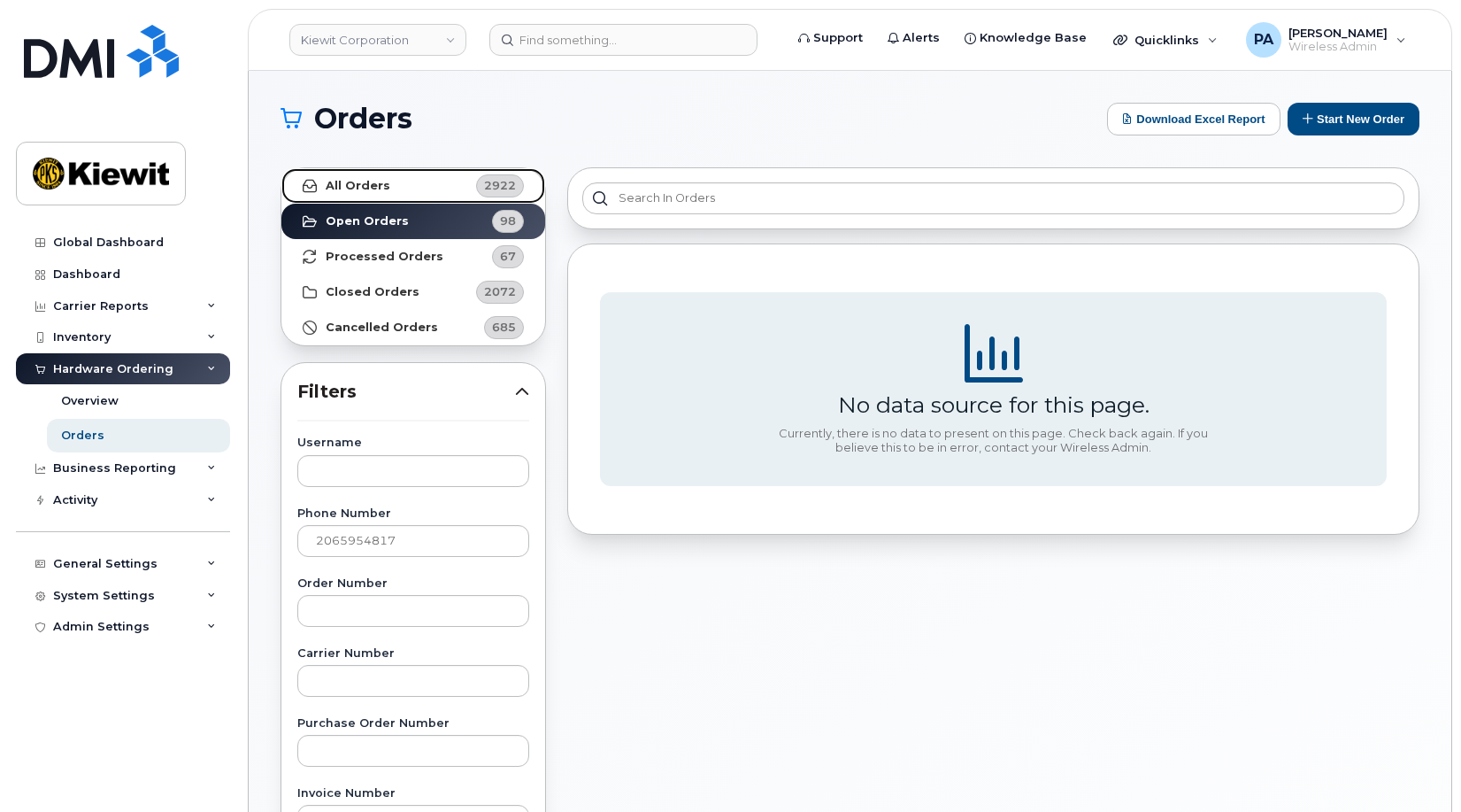
click at [405, 190] on link "All Orders 2922" at bounding box center [413, 186] width 263 height 36
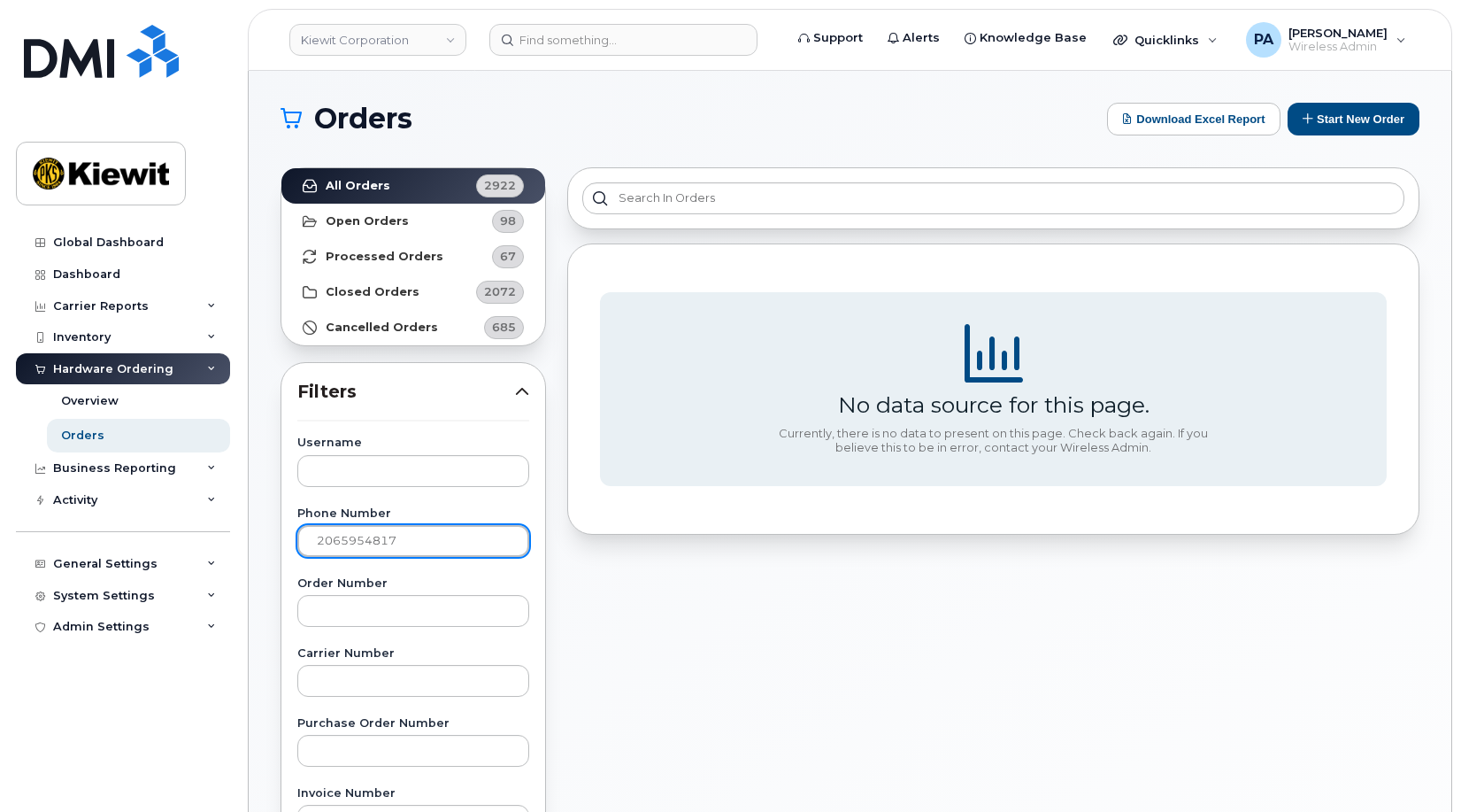
click at [413, 545] on input "2065954817" at bounding box center [413, 540] width 231 height 32
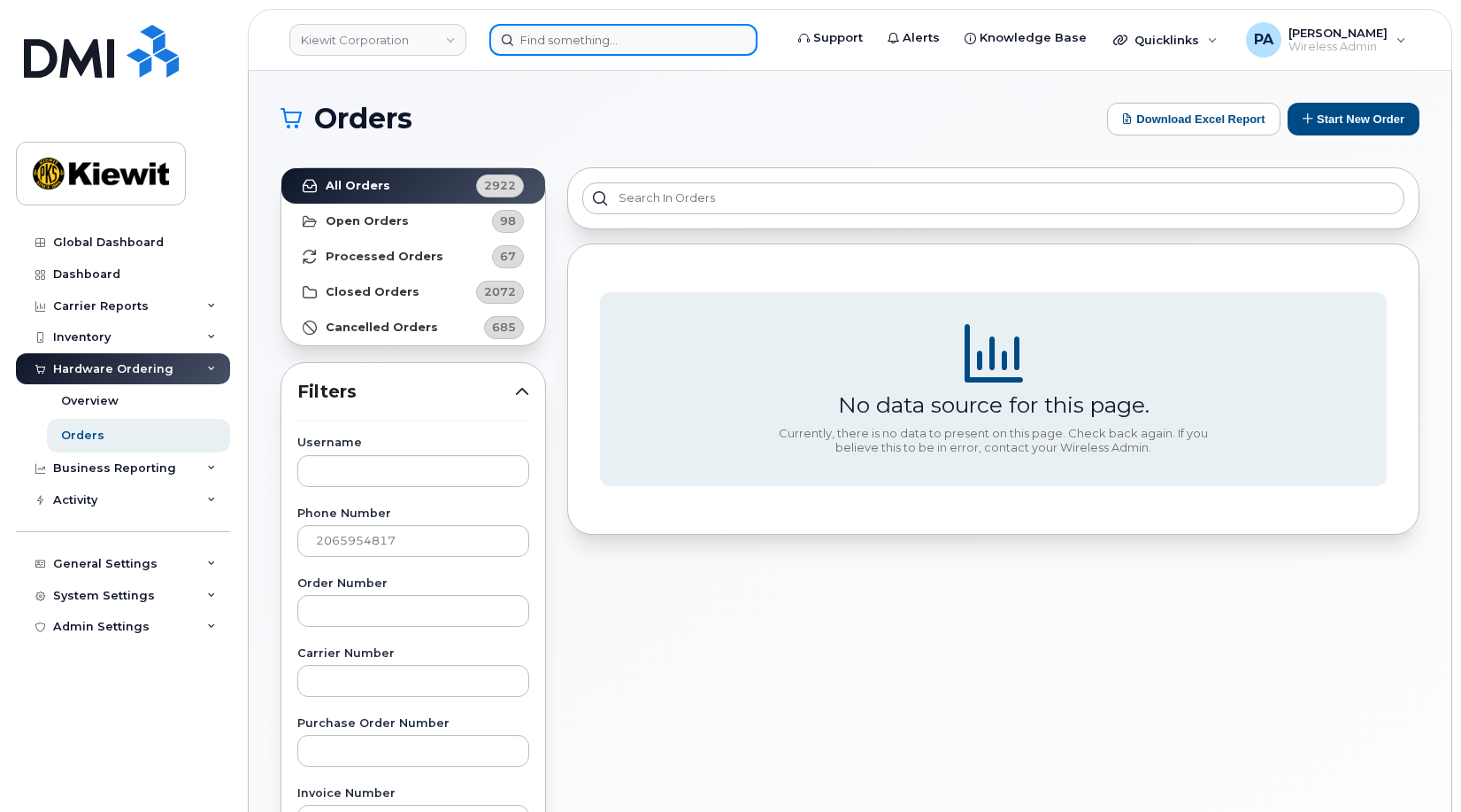
click at [579, 46] on input at bounding box center [623, 39] width 268 height 32
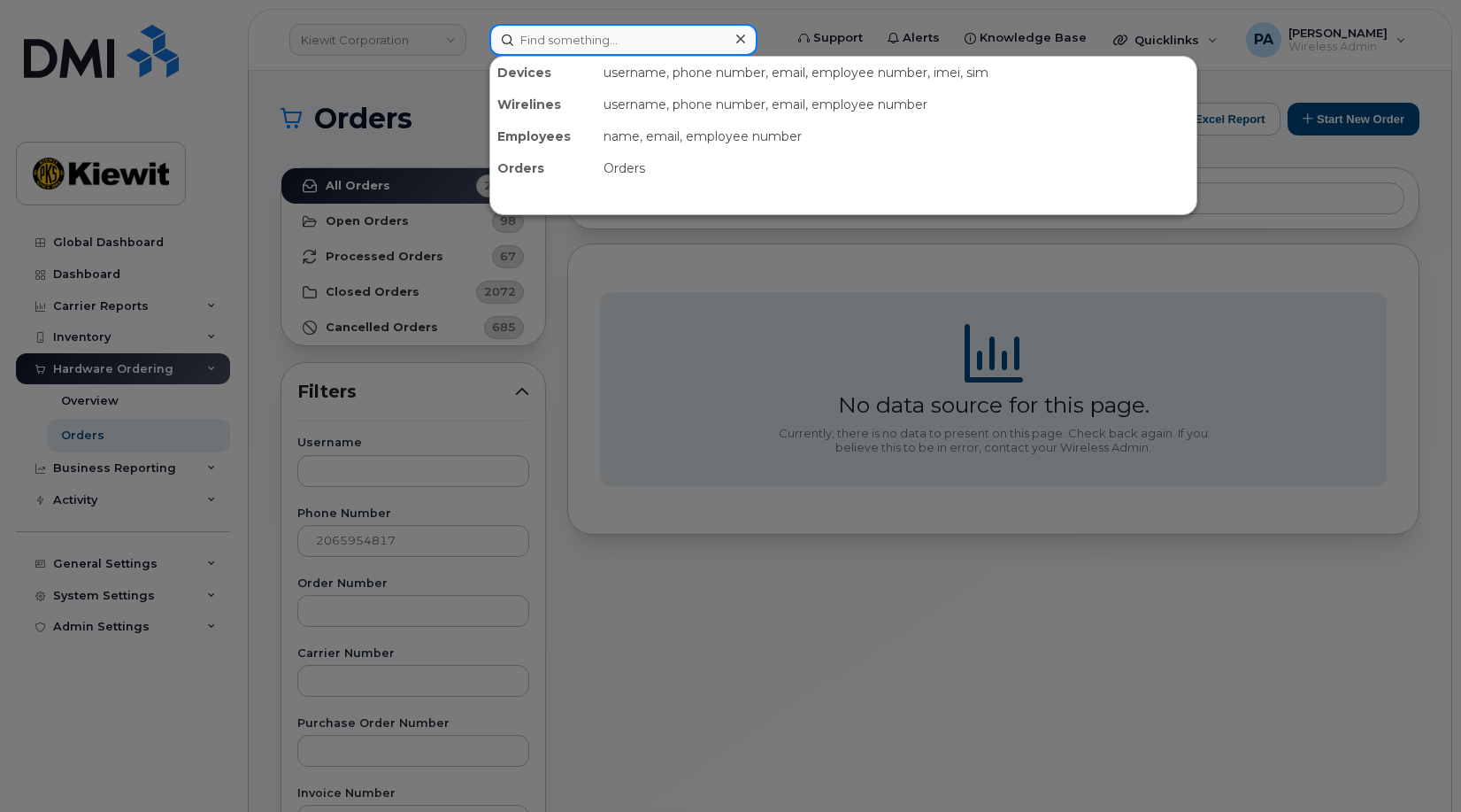
paste input "2065954817"
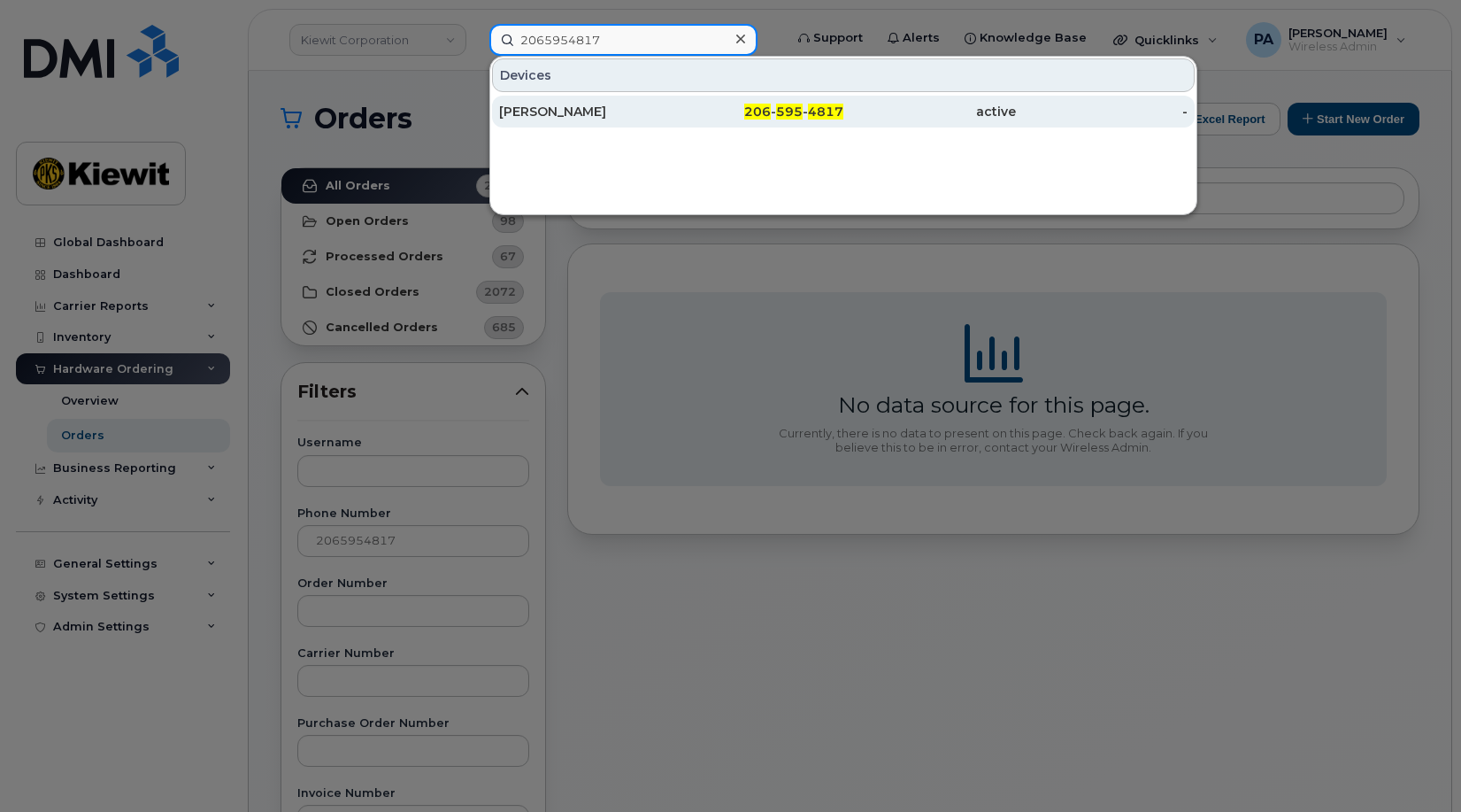
type input "2065954817"
click at [569, 115] on div "[PERSON_NAME]" at bounding box center [585, 111] width 172 height 17
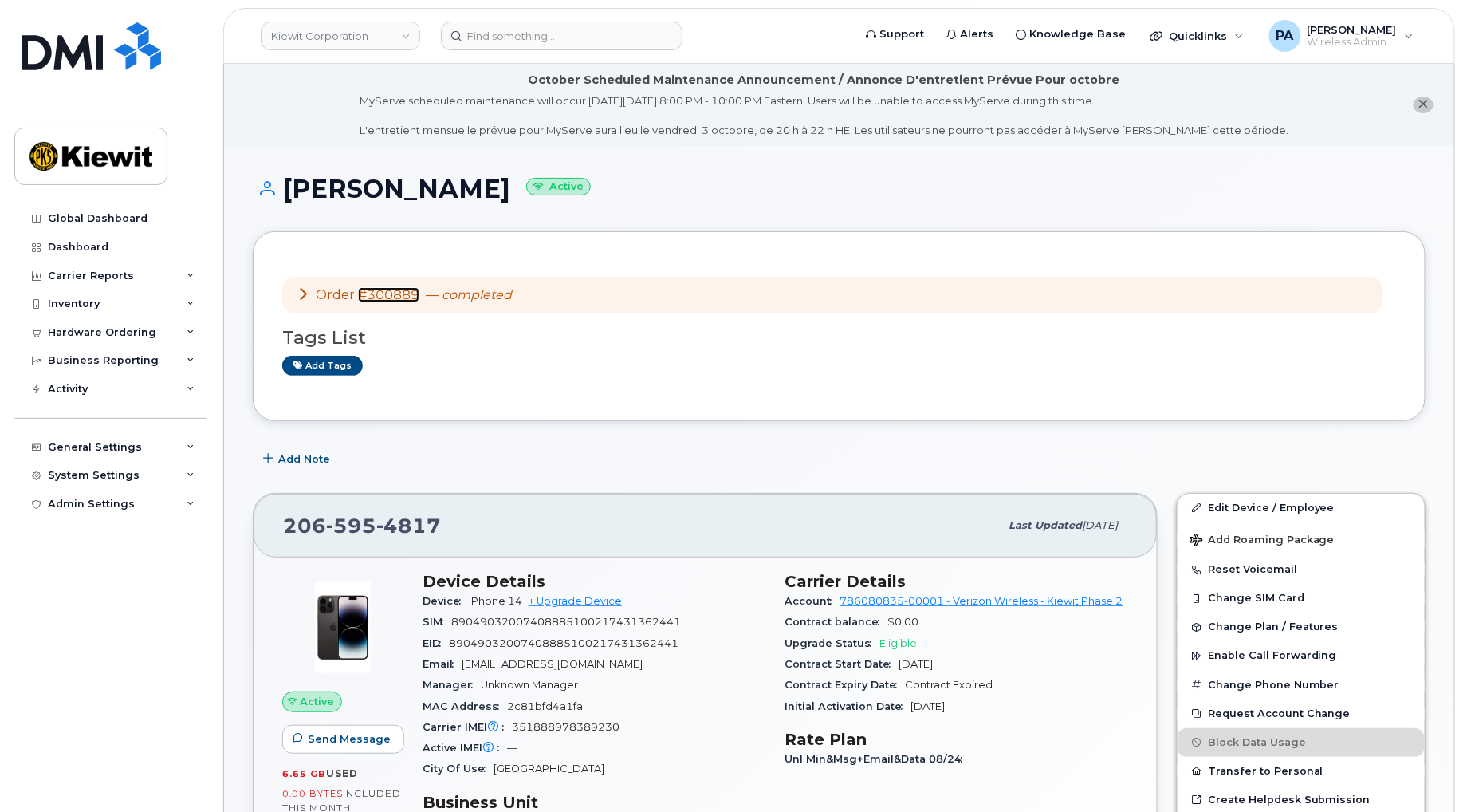
click at [388, 295] on link "#300889" at bounding box center [388, 295] width 62 height 15
click at [97, 332] on div "Hardware Ordering" at bounding box center [102, 333] width 108 height 13
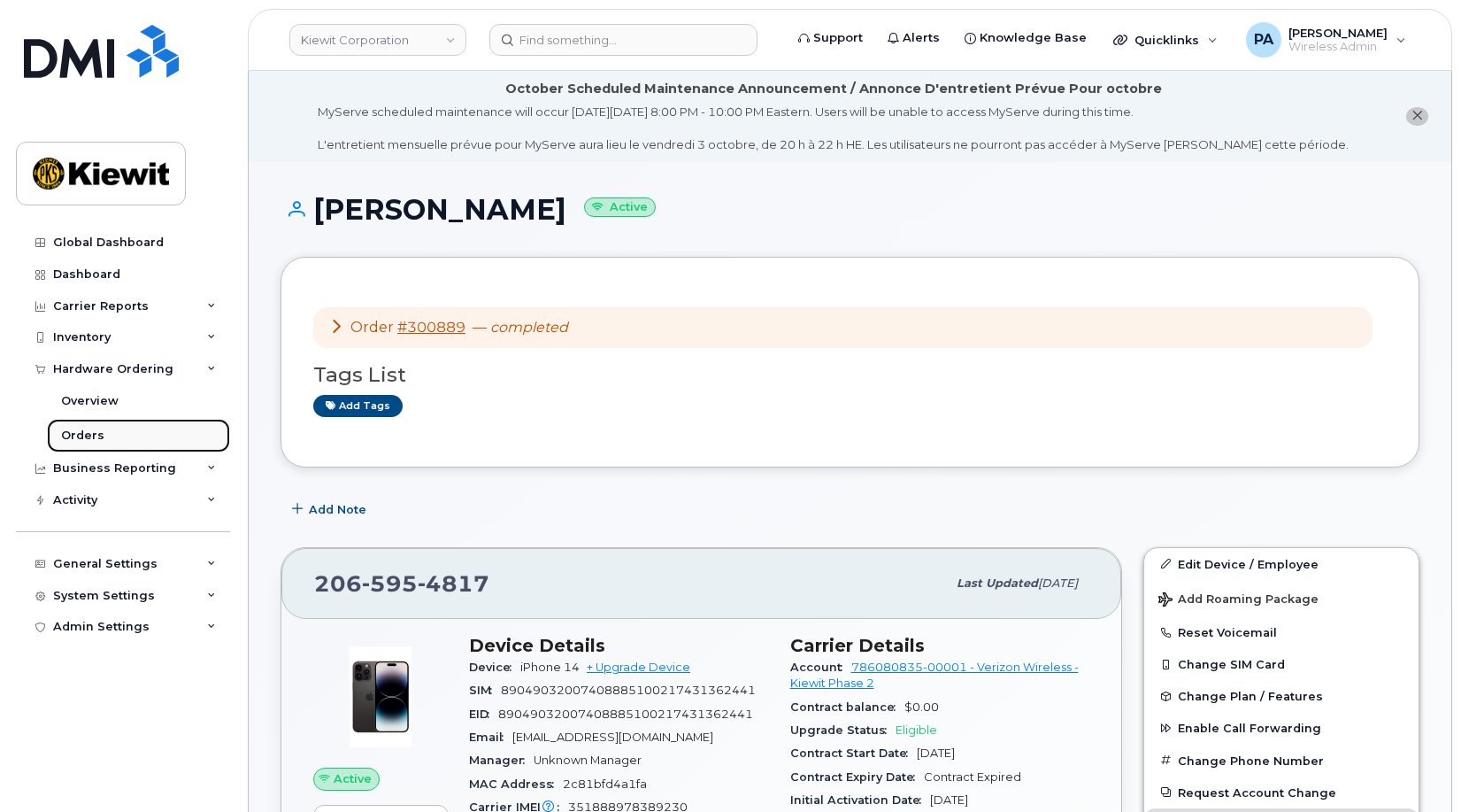
click at [81, 433] on div "Orders" at bounding box center [83, 435] width 44 height 15
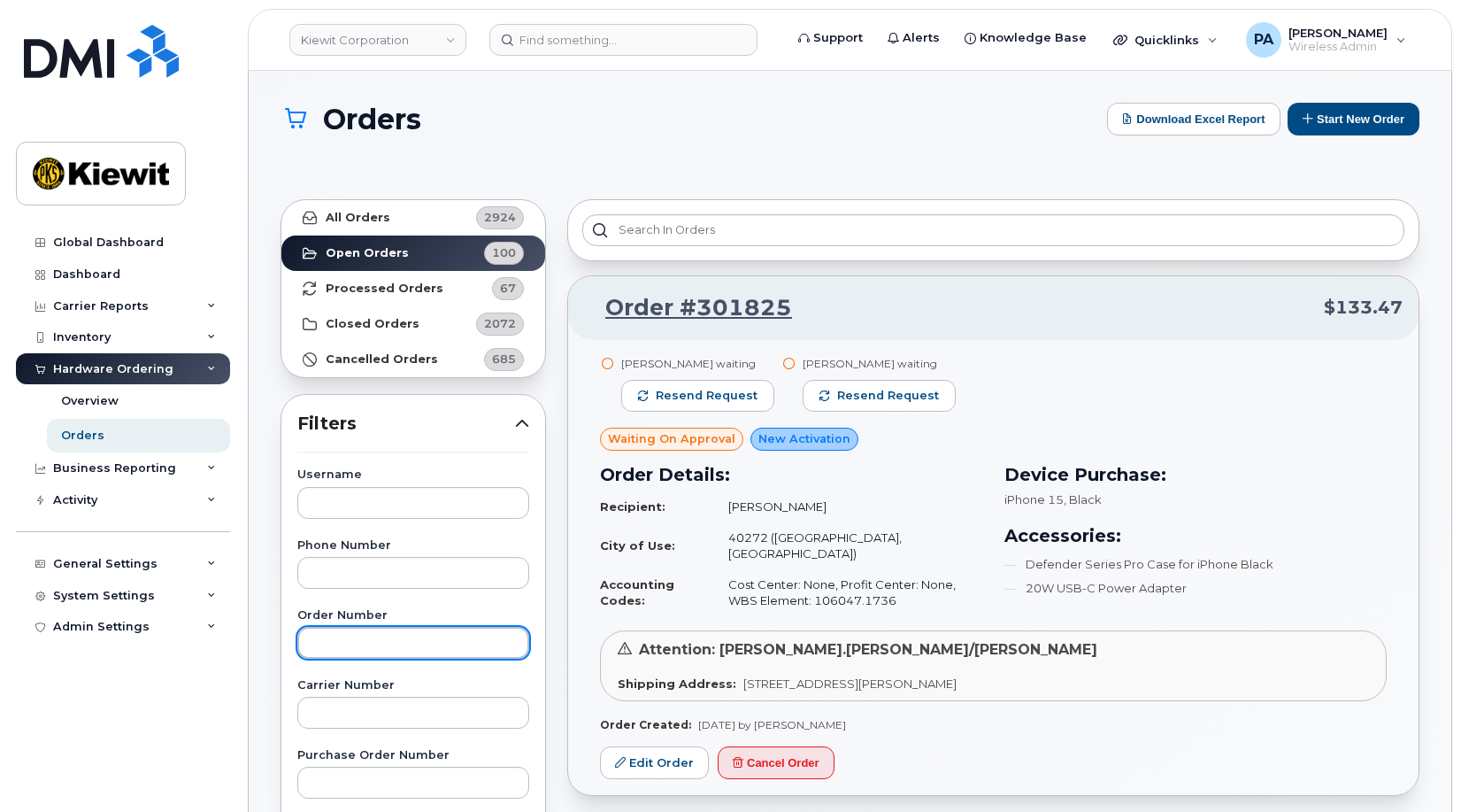
click at [347, 642] on input "text" at bounding box center [413, 642] width 231 height 32
type input "301814"
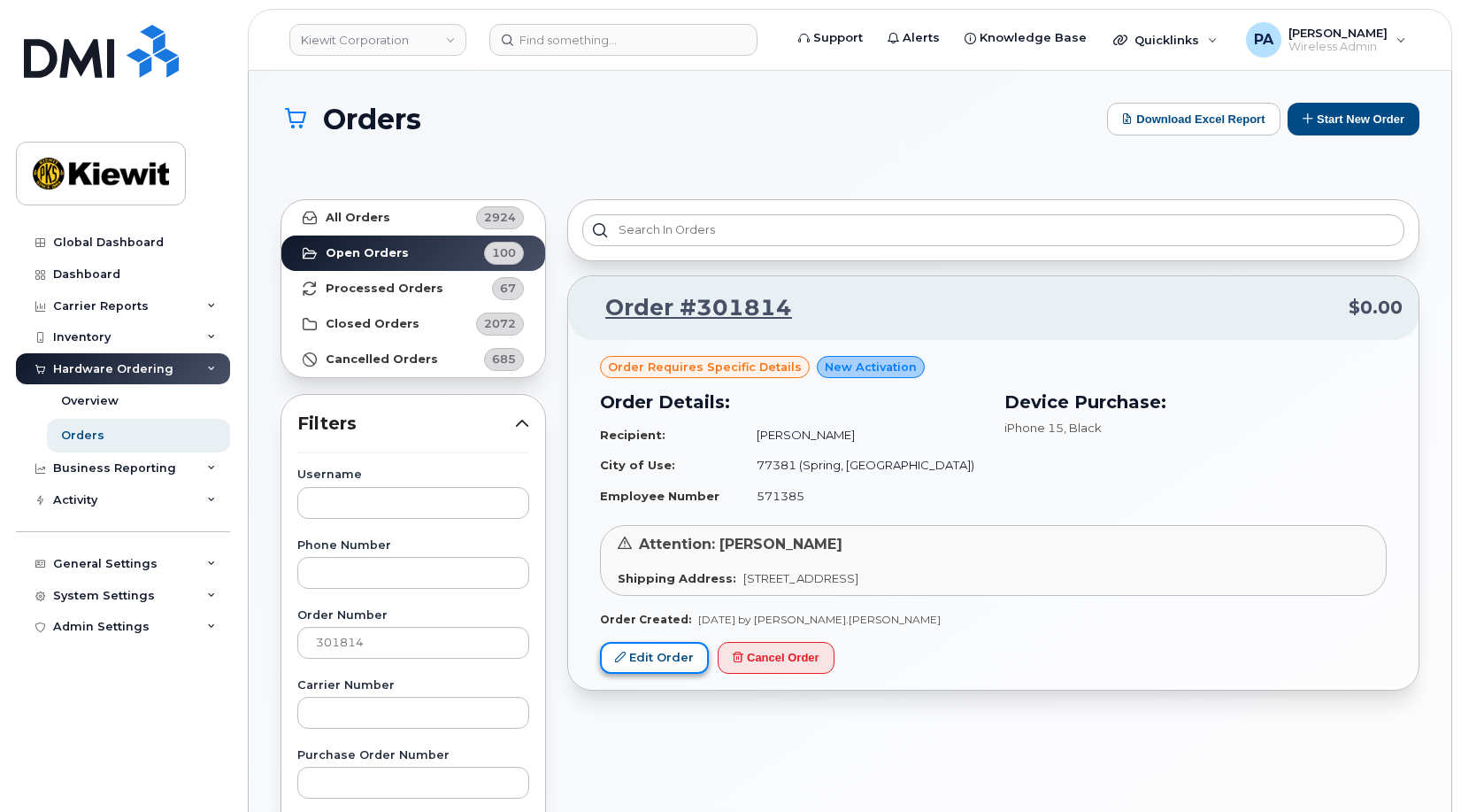
click at [661, 658] on link "Edit Order" at bounding box center [653, 658] width 108 height 33
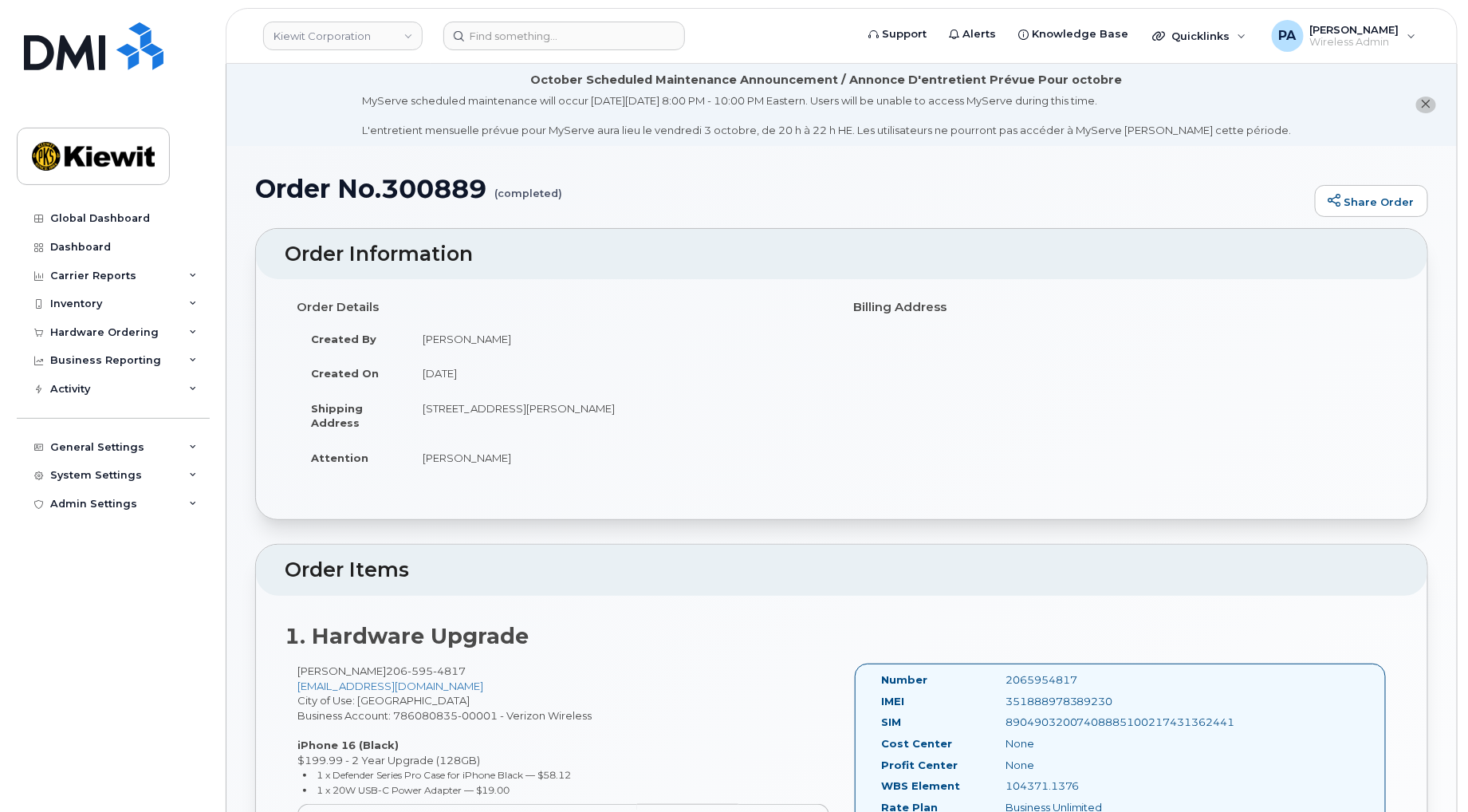
scroll to position [443, 0]
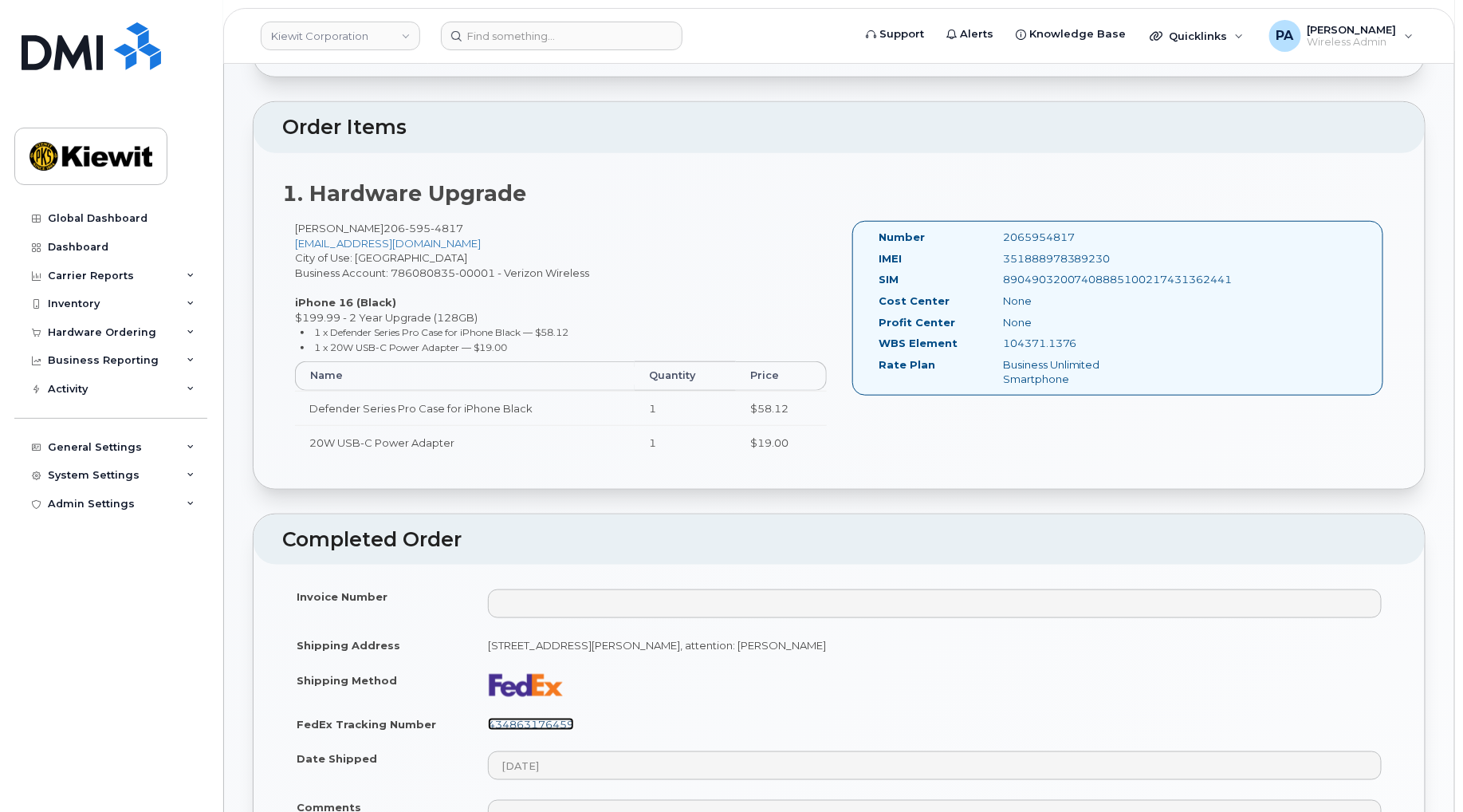
click at [548, 719] on link "434863176459" at bounding box center [530, 724] width 86 height 13
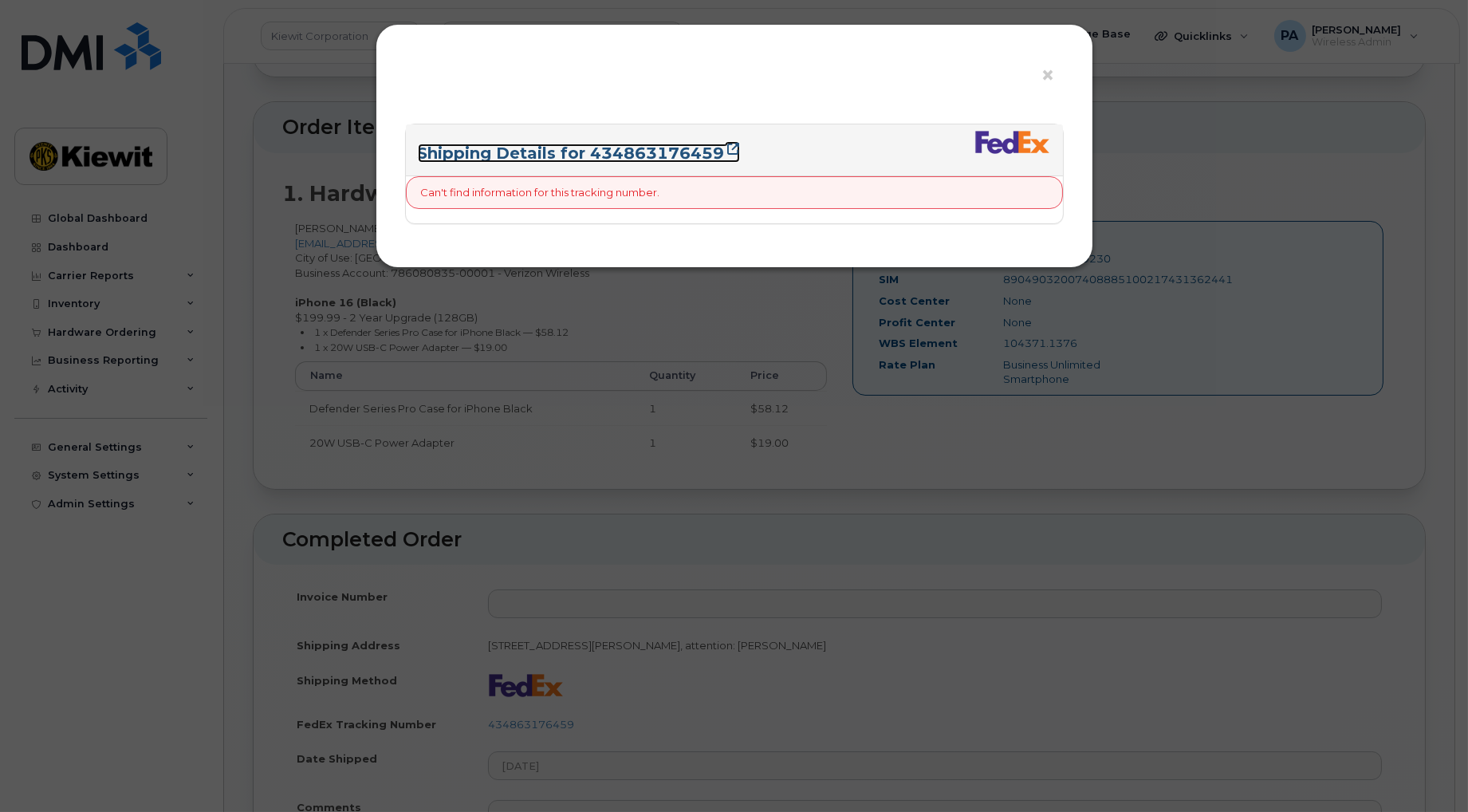
click at [660, 152] on link "Shipping Details for 434863176459" at bounding box center [579, 153] width 322 height 19
click at [594, 466] on div "× Shipping Details for 434863176459 Can't find information for this tracking nu…" at bounding box center [734, 406] width 1468 height 812
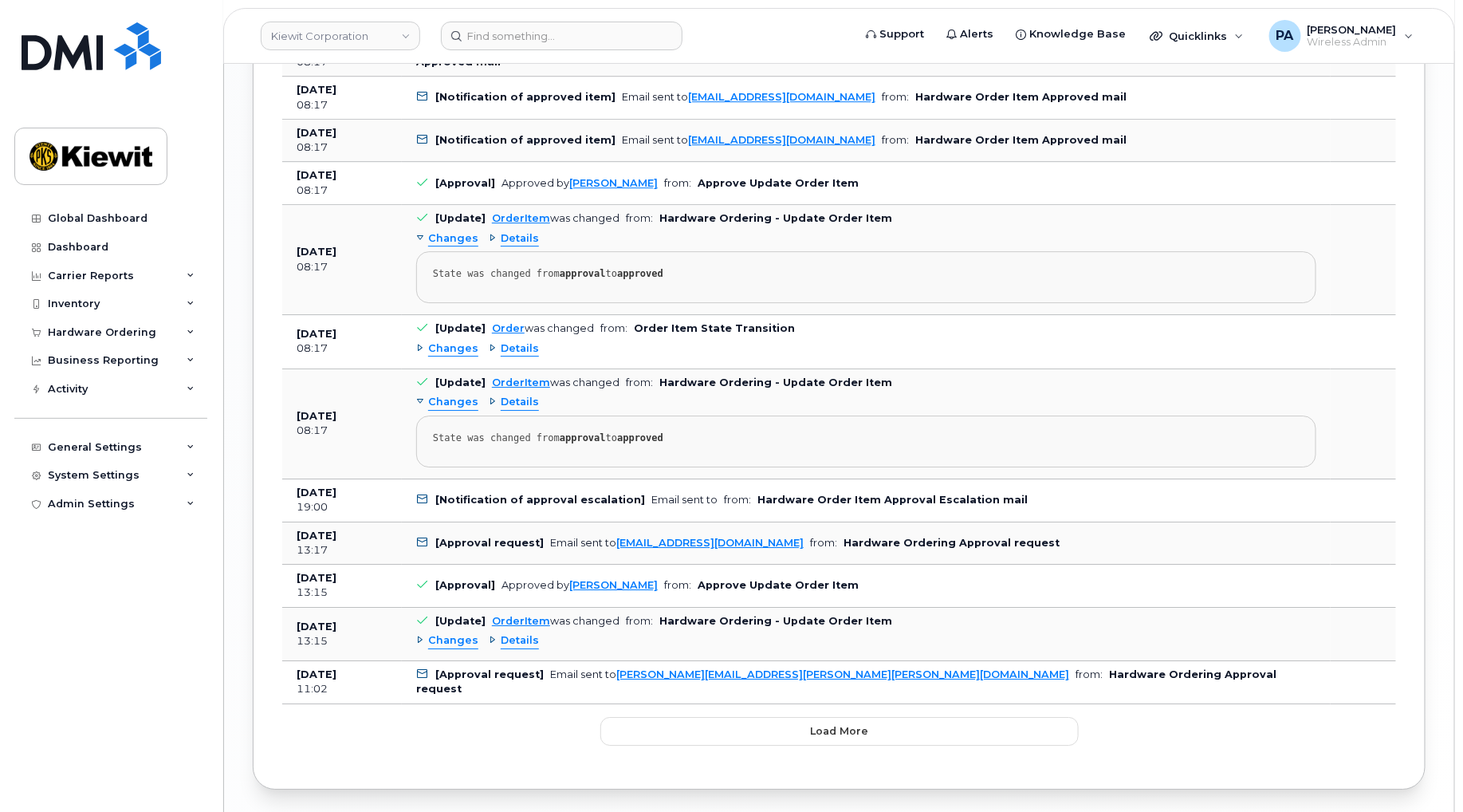
scroll to position [2098, 0]
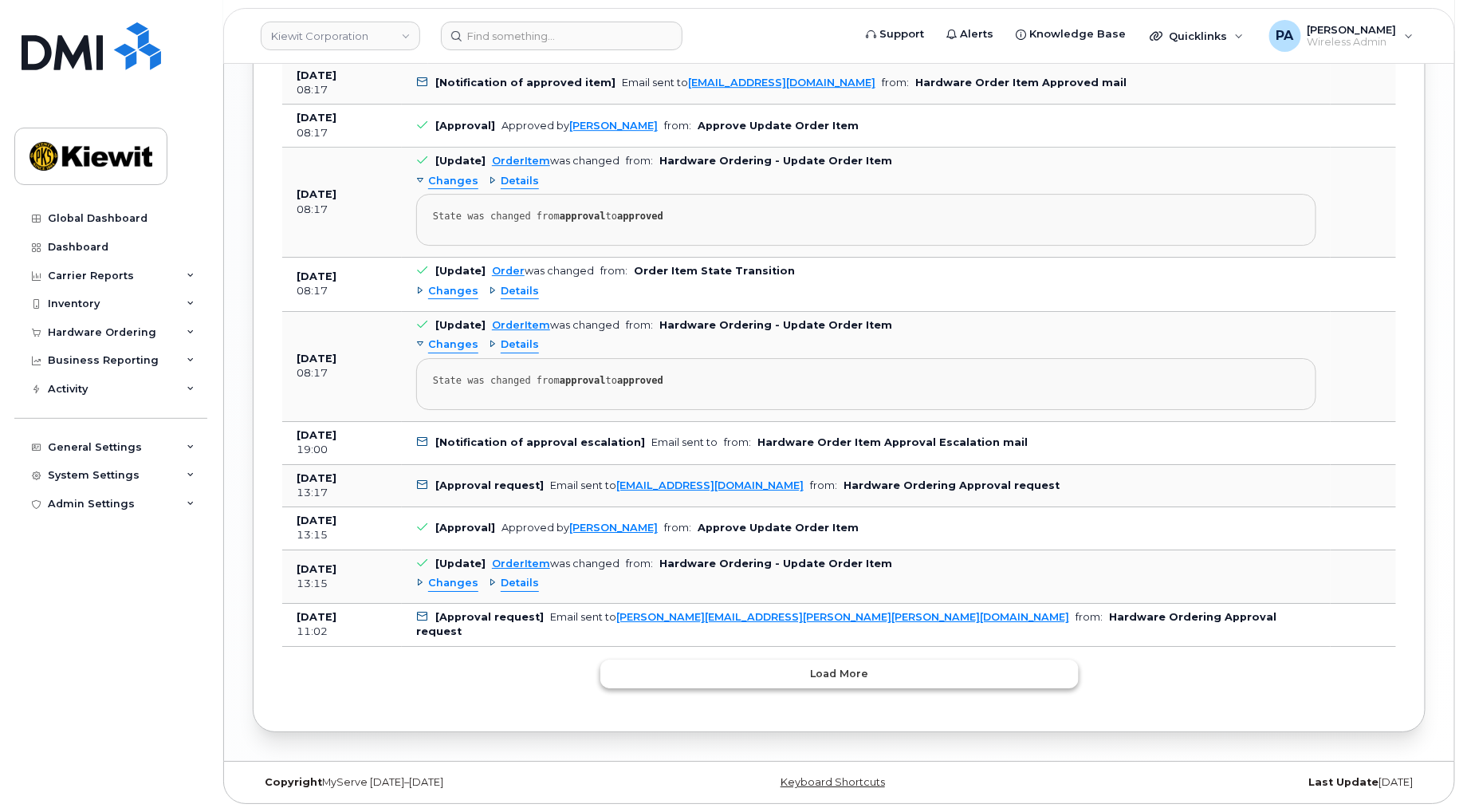
click at [823, 671] on span "Load more" at bounding box center [839, 673] width 58 height 15
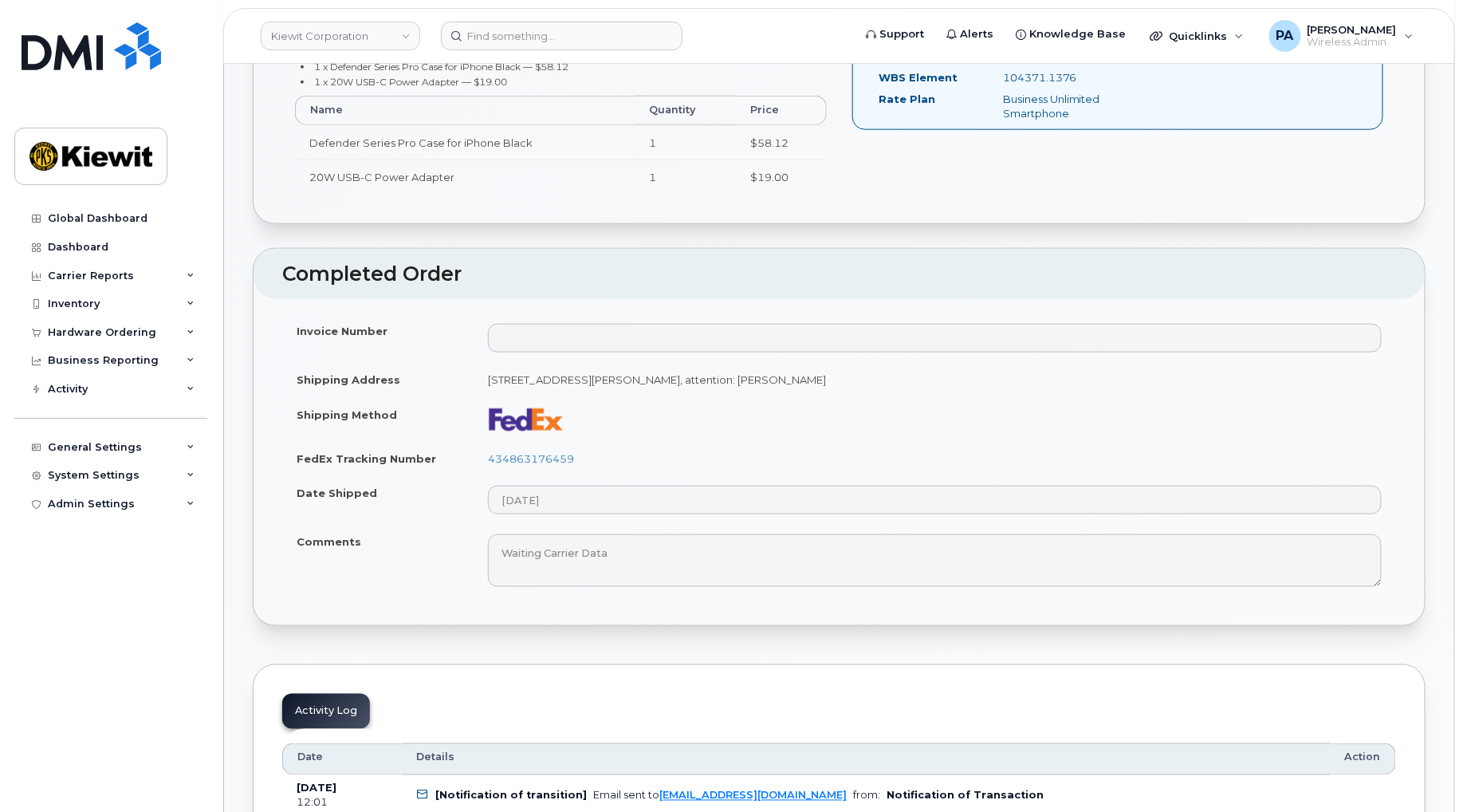
scroll to position [89, 0]
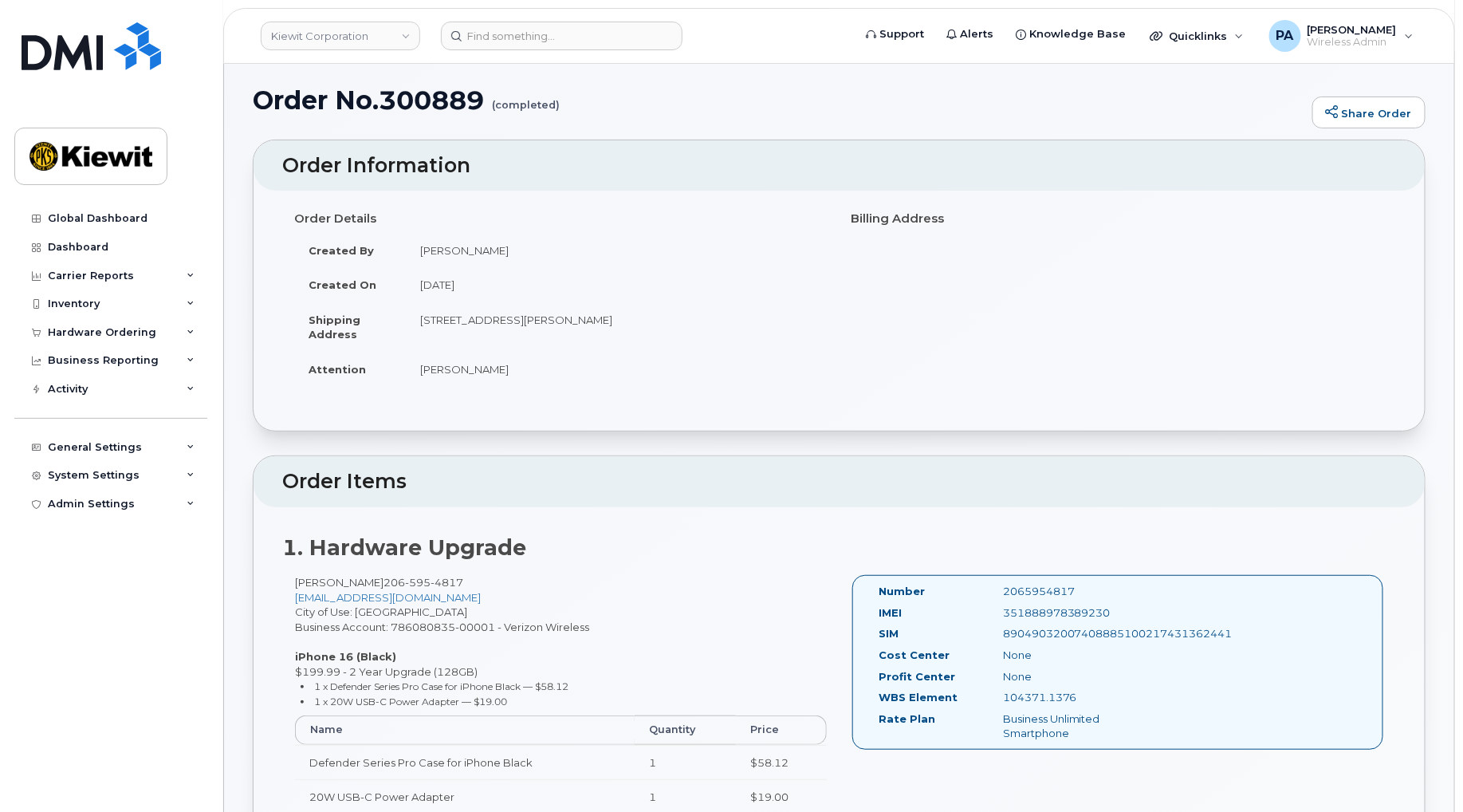
drag, startPoint x: 1078, startPoint y: 695, endPoint x: 994, endPoint y: 700, distance: 84.1
click at [994, 700] on div "104371.1376" at bounding box center [1078, 697] width 174 height 15
copy div "104371.1376"
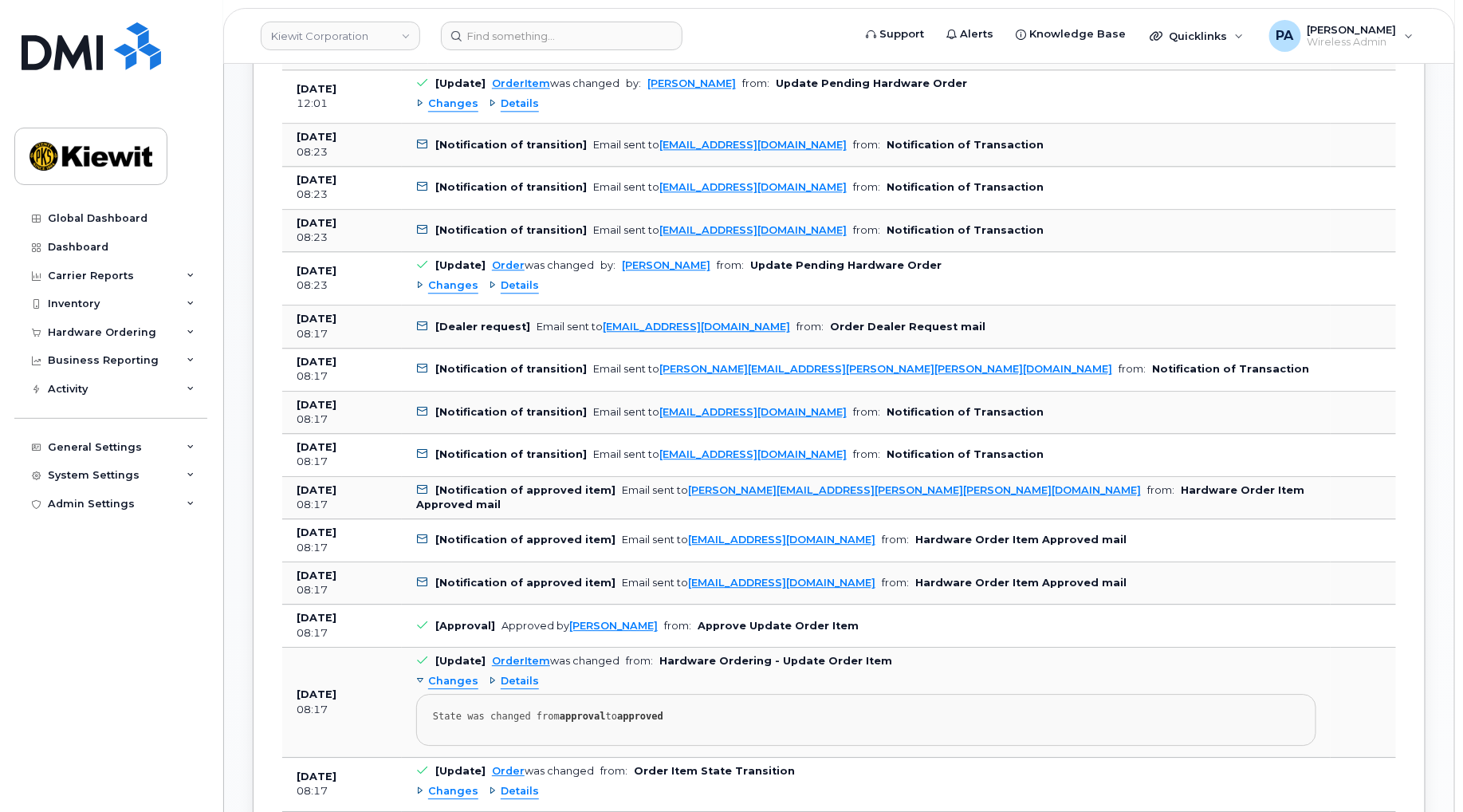
scroll to position [2037, 0]
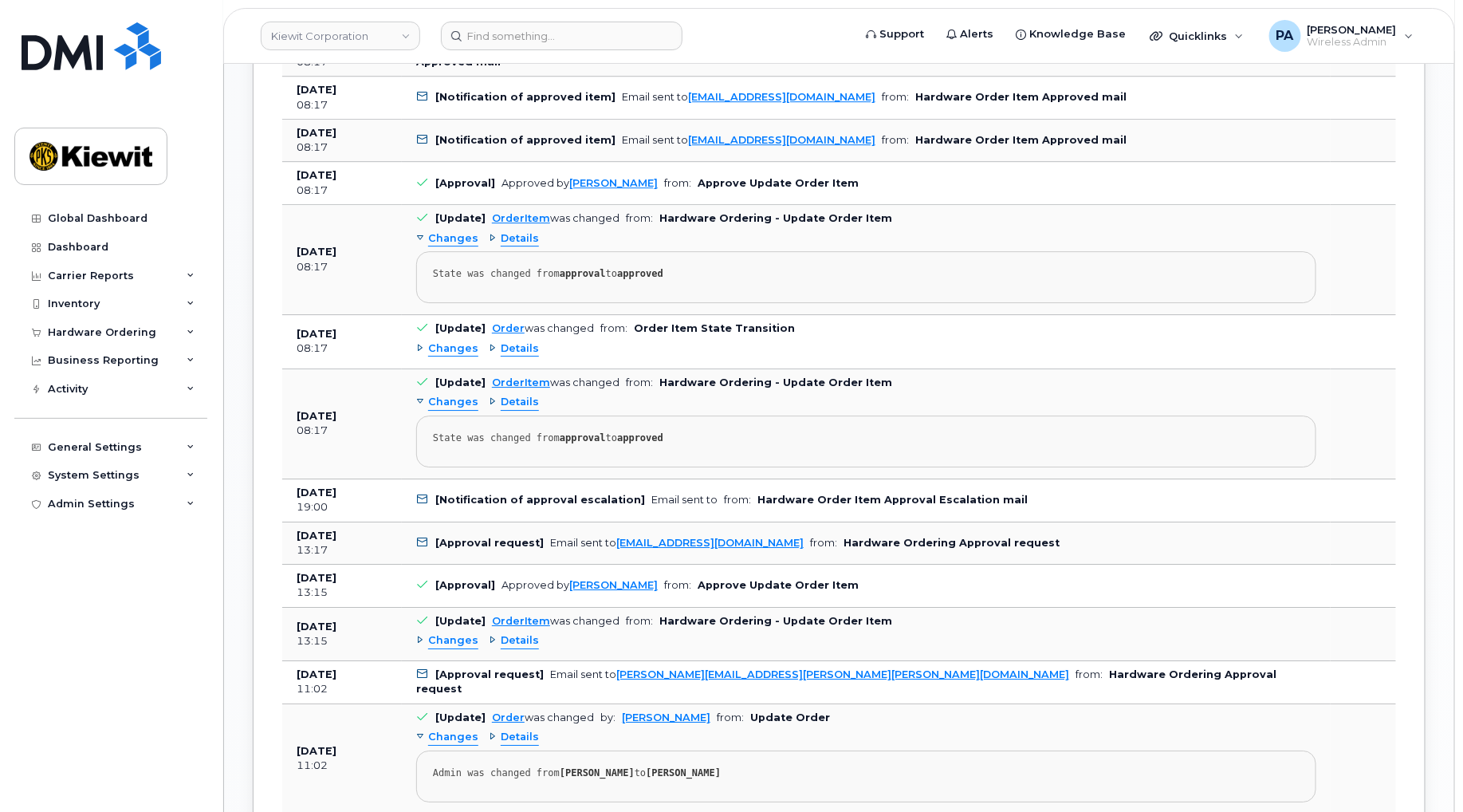
click at [458, 403] on span "Changes" at bounding box center [453, 402] width 50 height 15
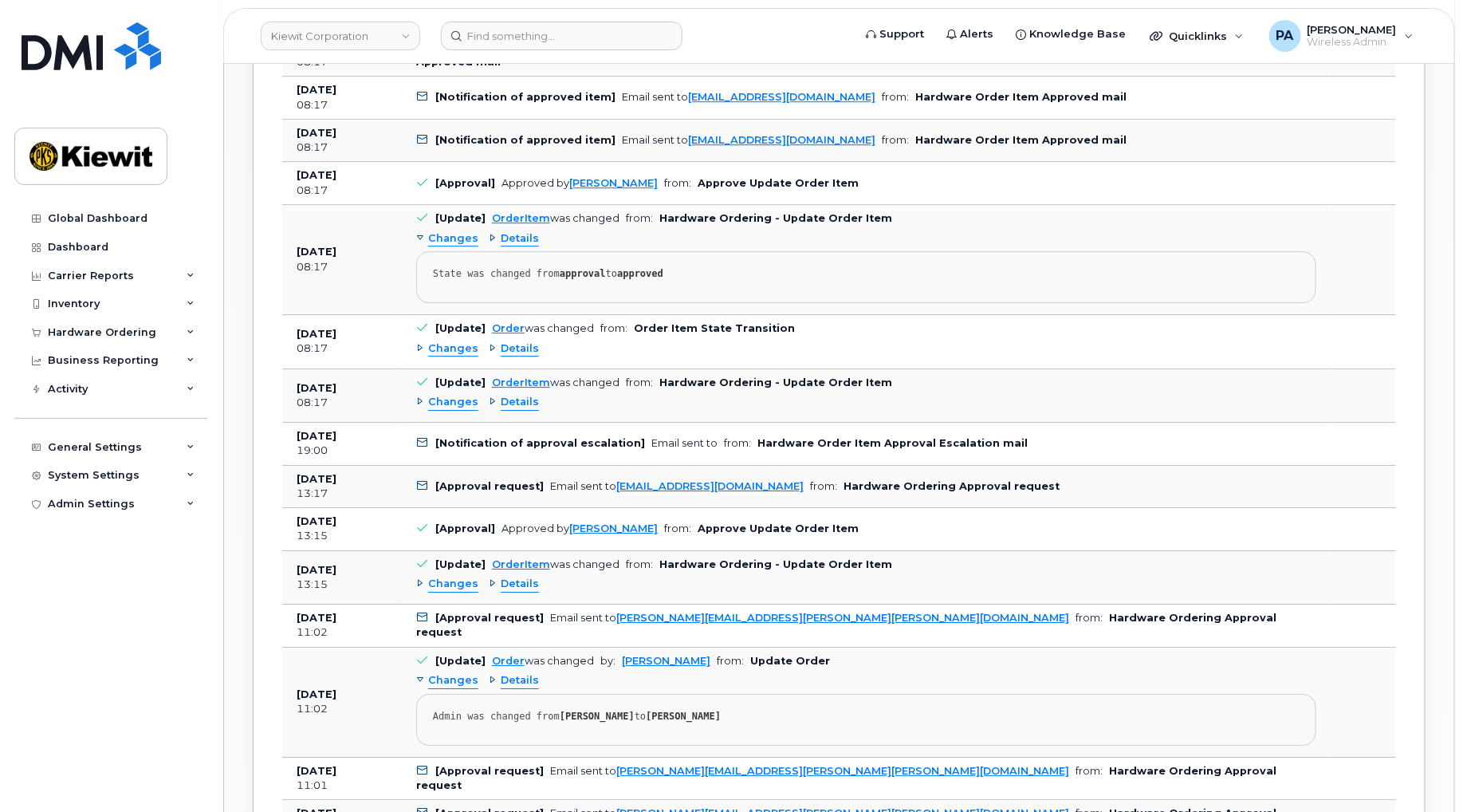
click at [458, 403] on span "Changes" at bounding box center [453, 402] width 50 height 15
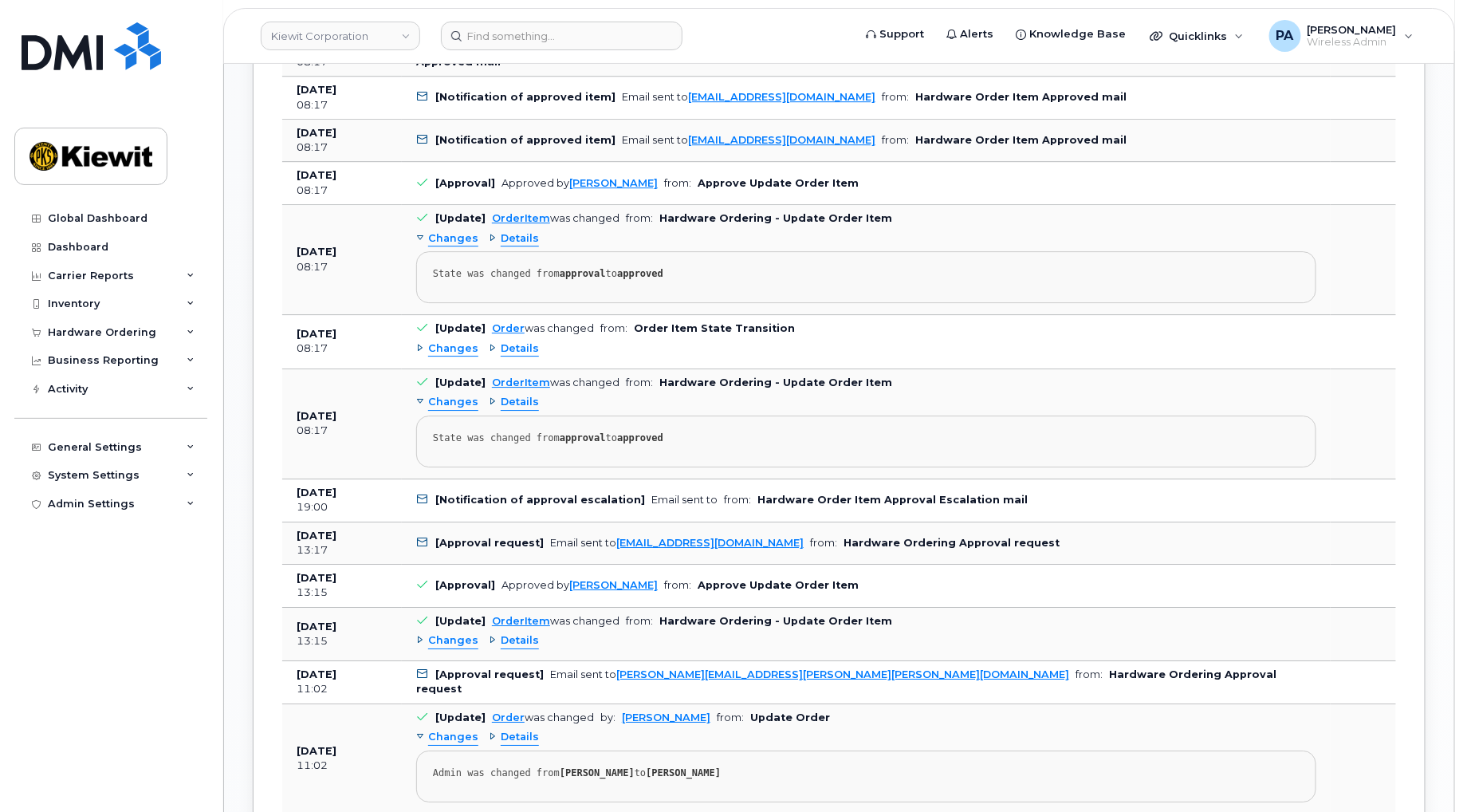
scroll to position [2214, 0]
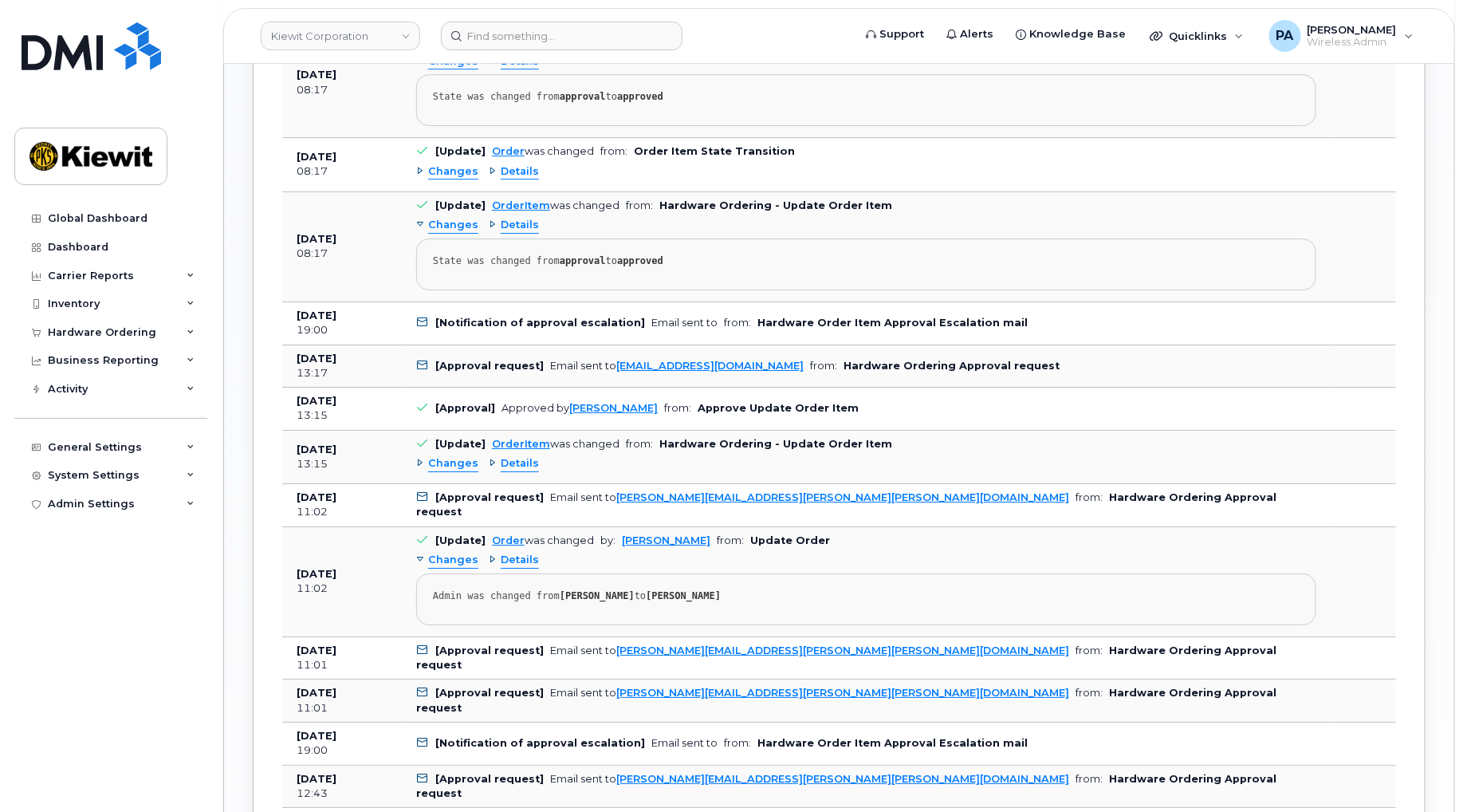
click at [450, 477] on div "Changes Details" at bounding box center [866, 464] width 900 height 25
click at [450, 471] on span "Changes" at bounding box center [453, 464] width 50 height 15
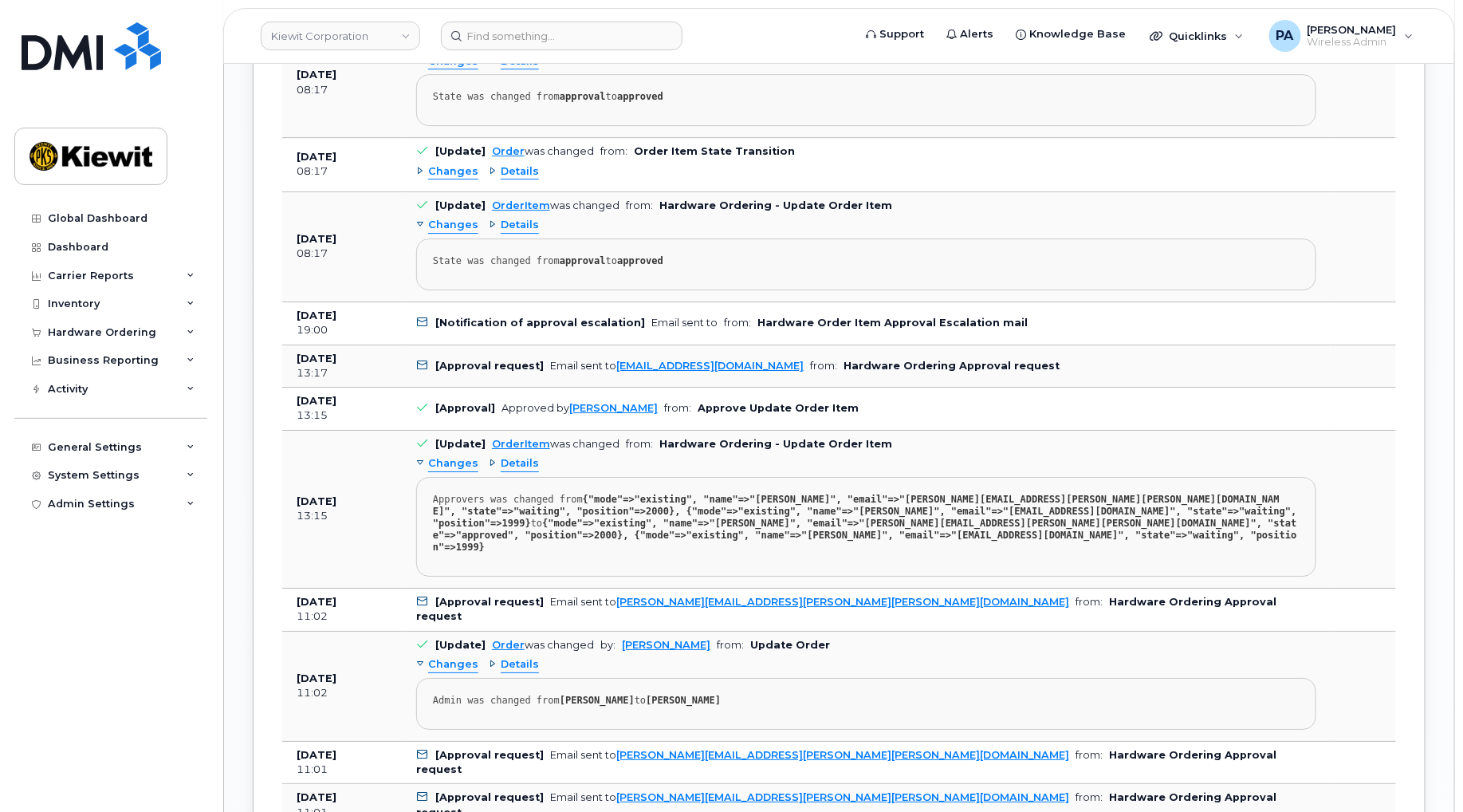
click at [450, 471] on span "Changes" at bounding box center [453, 464] width 50 height 15
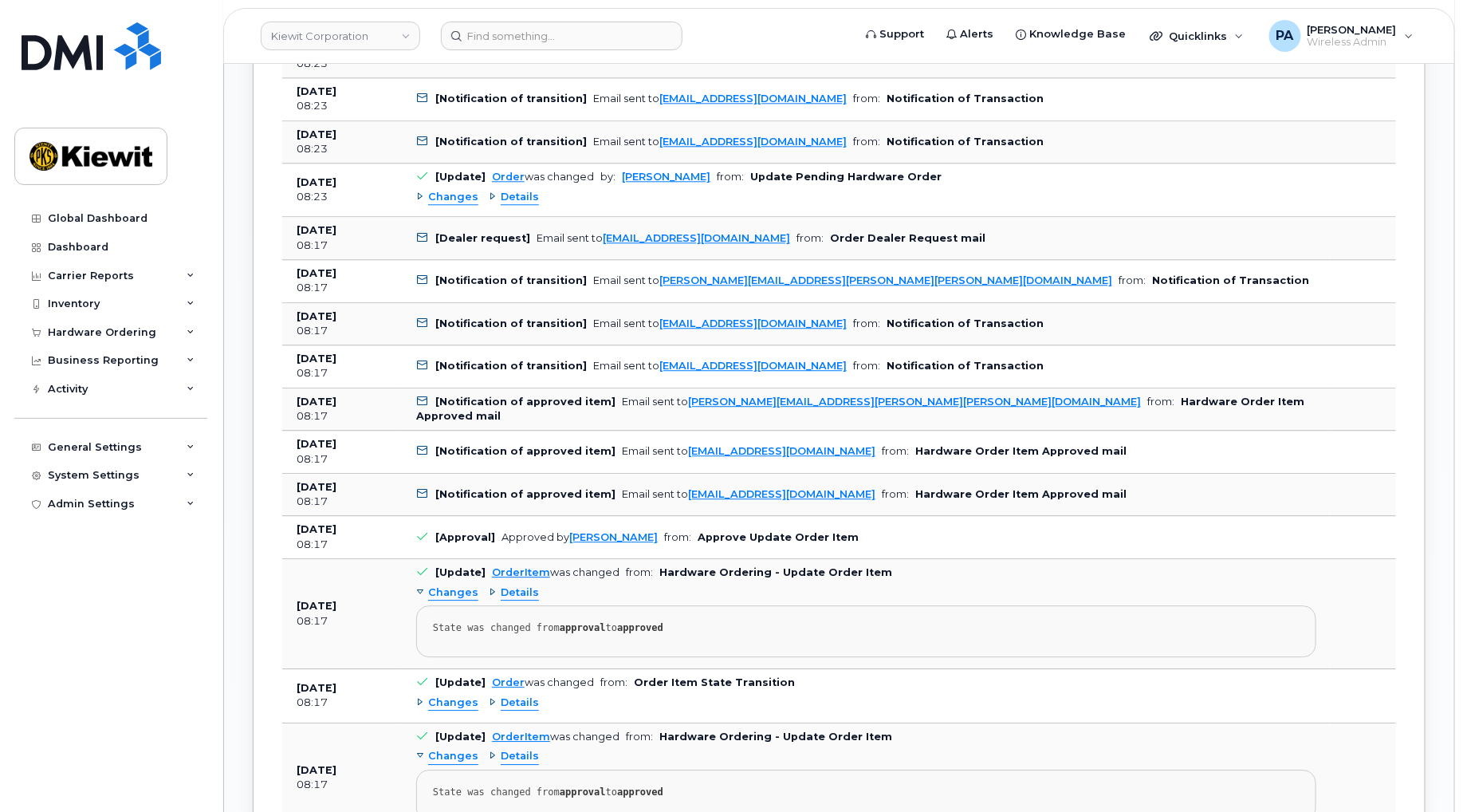
scroll to position [1594, 0]
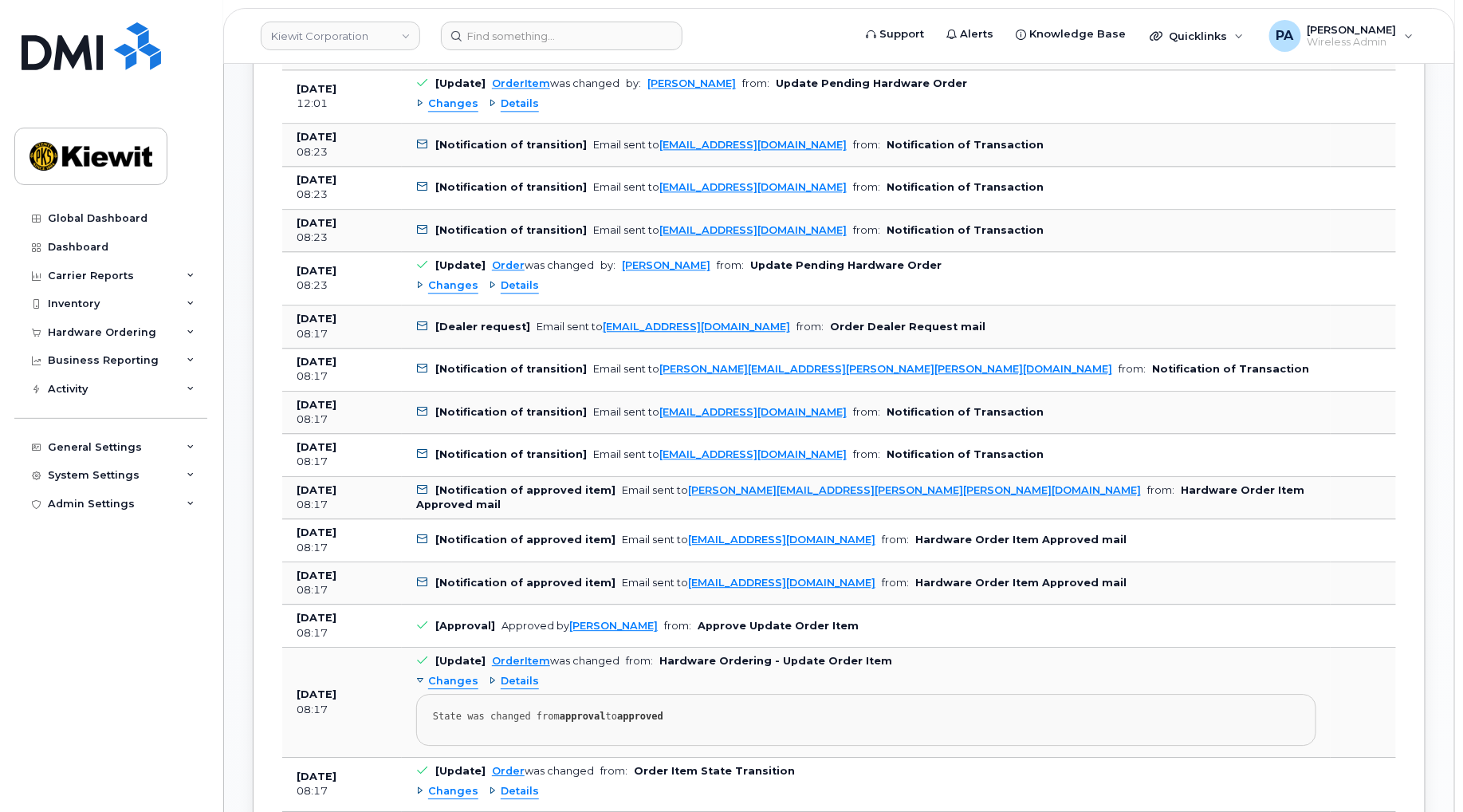
click at [456, 290] on span "Changes" at bounding box center [453, 286] width 50 height 15
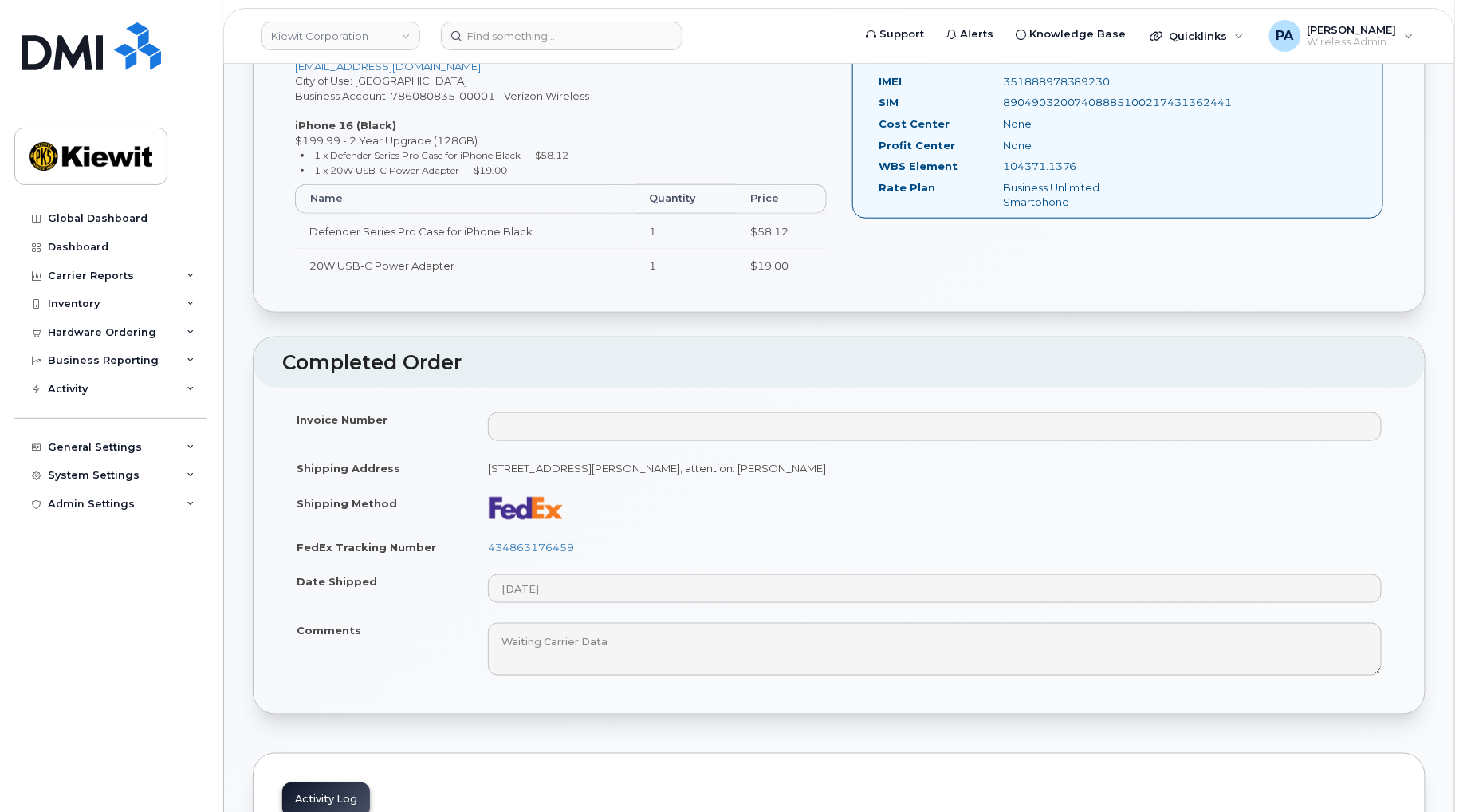
scroll to position [1063, 0]
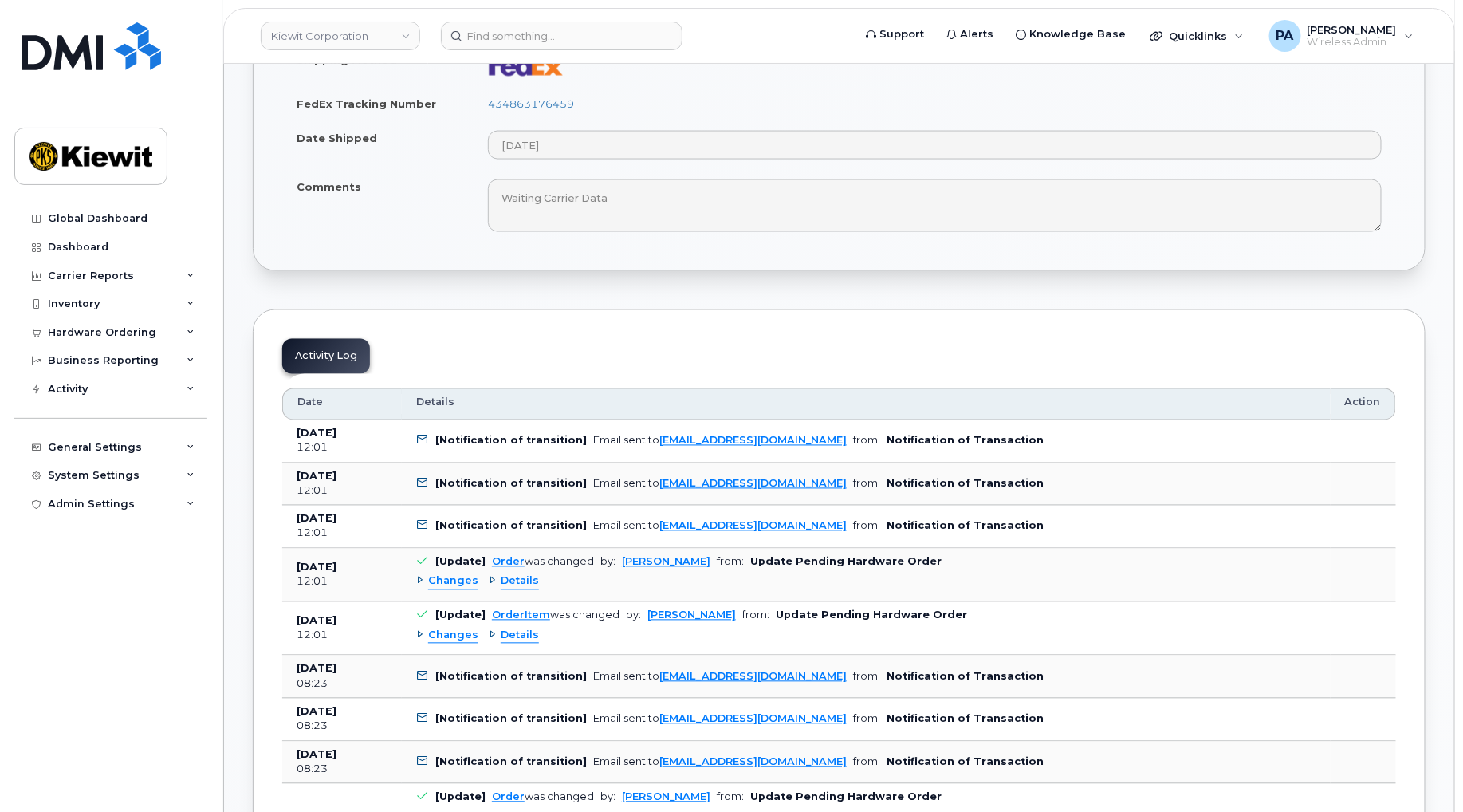
click at [444, 635] on span "Changes" at bounding box center [453, 635] width 50 height 15
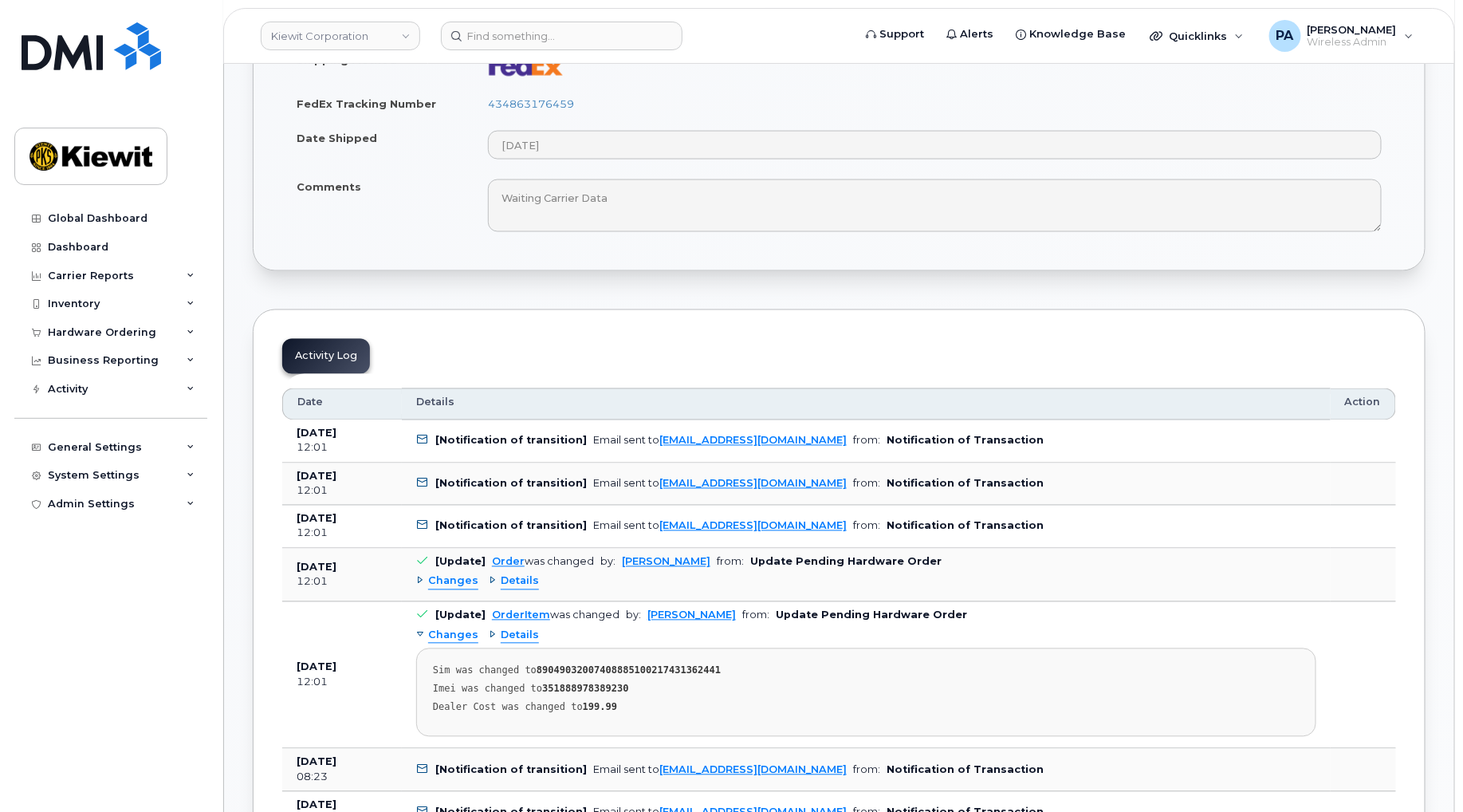
click at [444, 635] on span "Changes" at bounding box center [453, 635] width 50 height 15
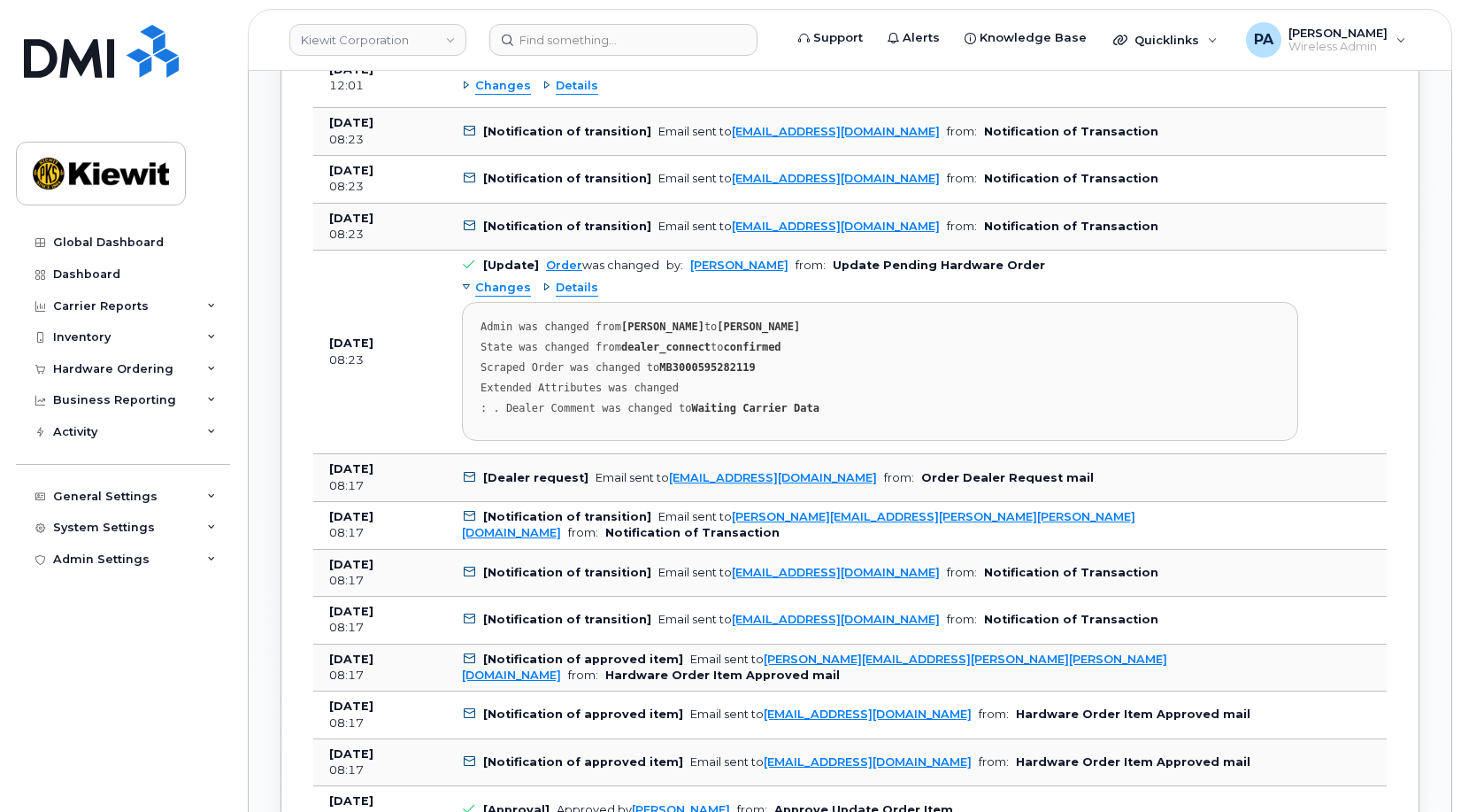
scroll to position [2330, 0]
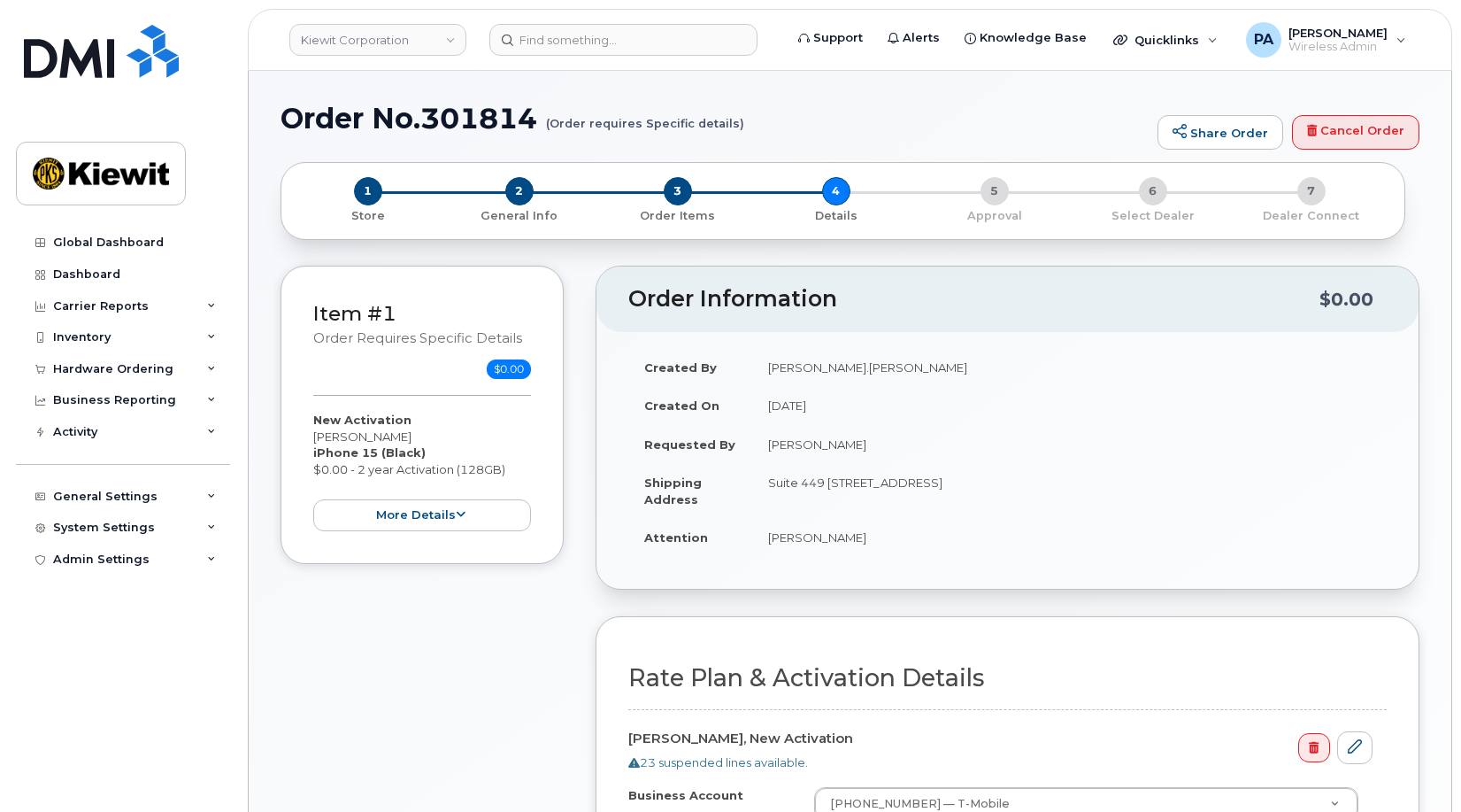
select select
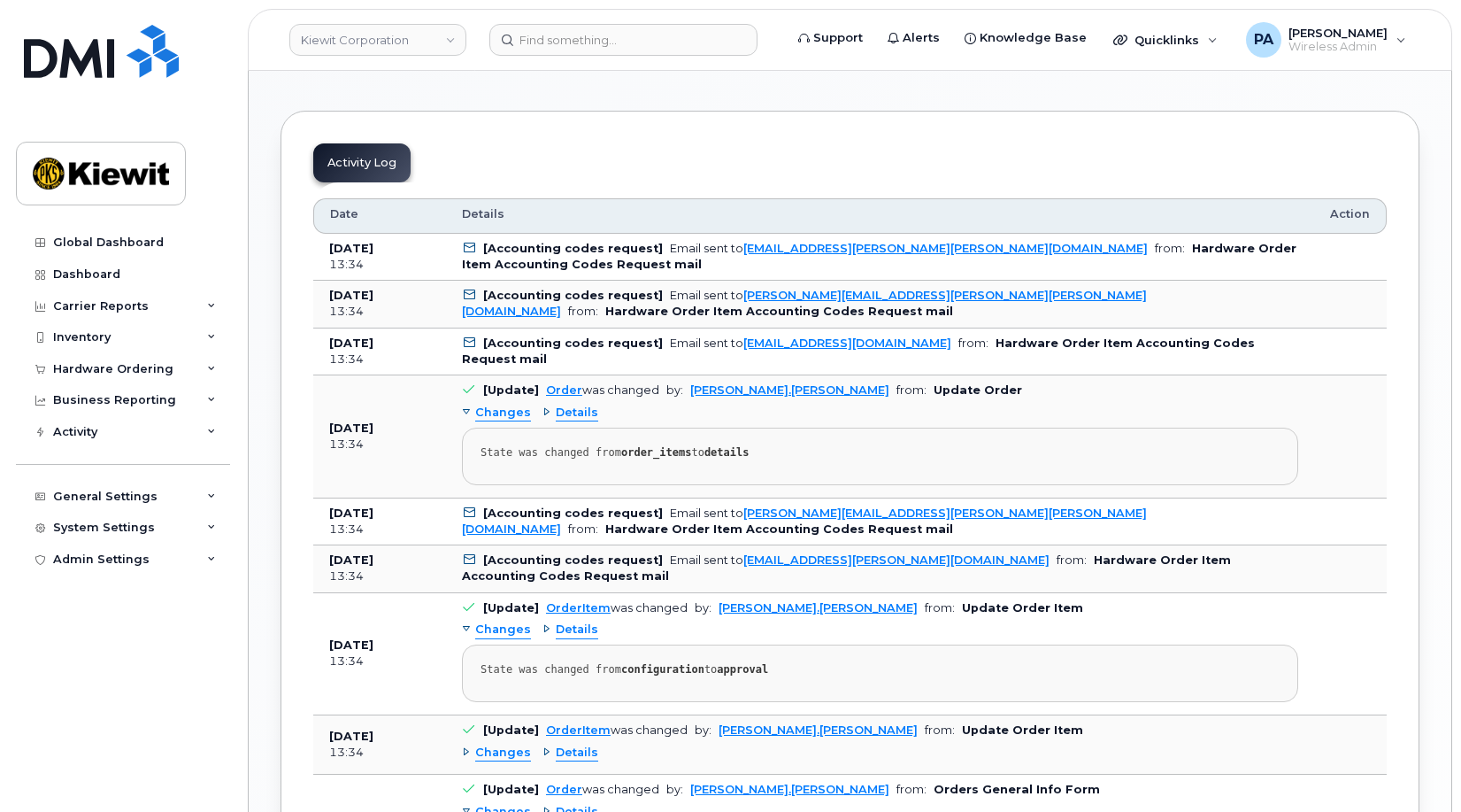
scroll to position [620, 0]
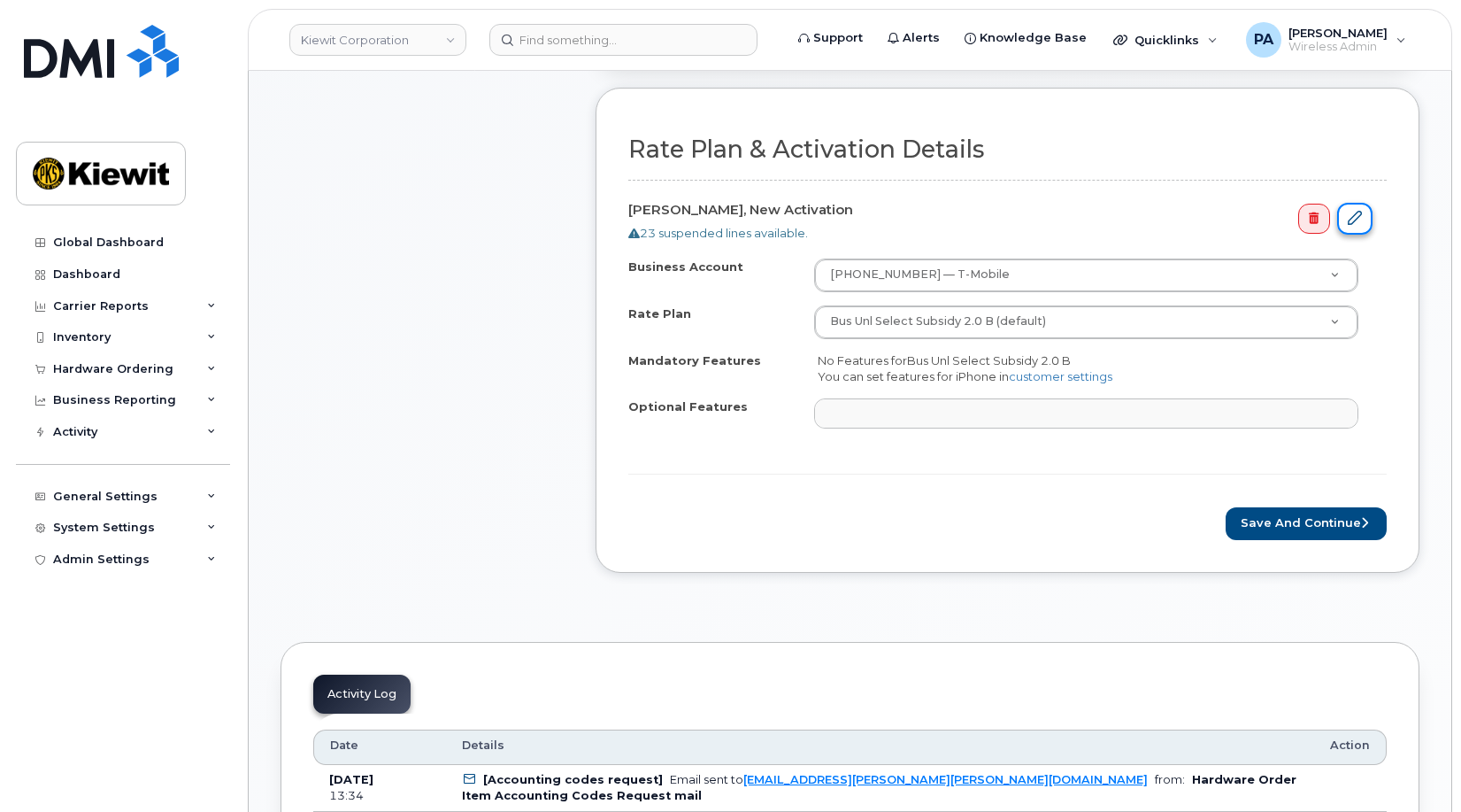
click at [1364, 215] on link at bounding box center [1354, 219] width 36 height 33
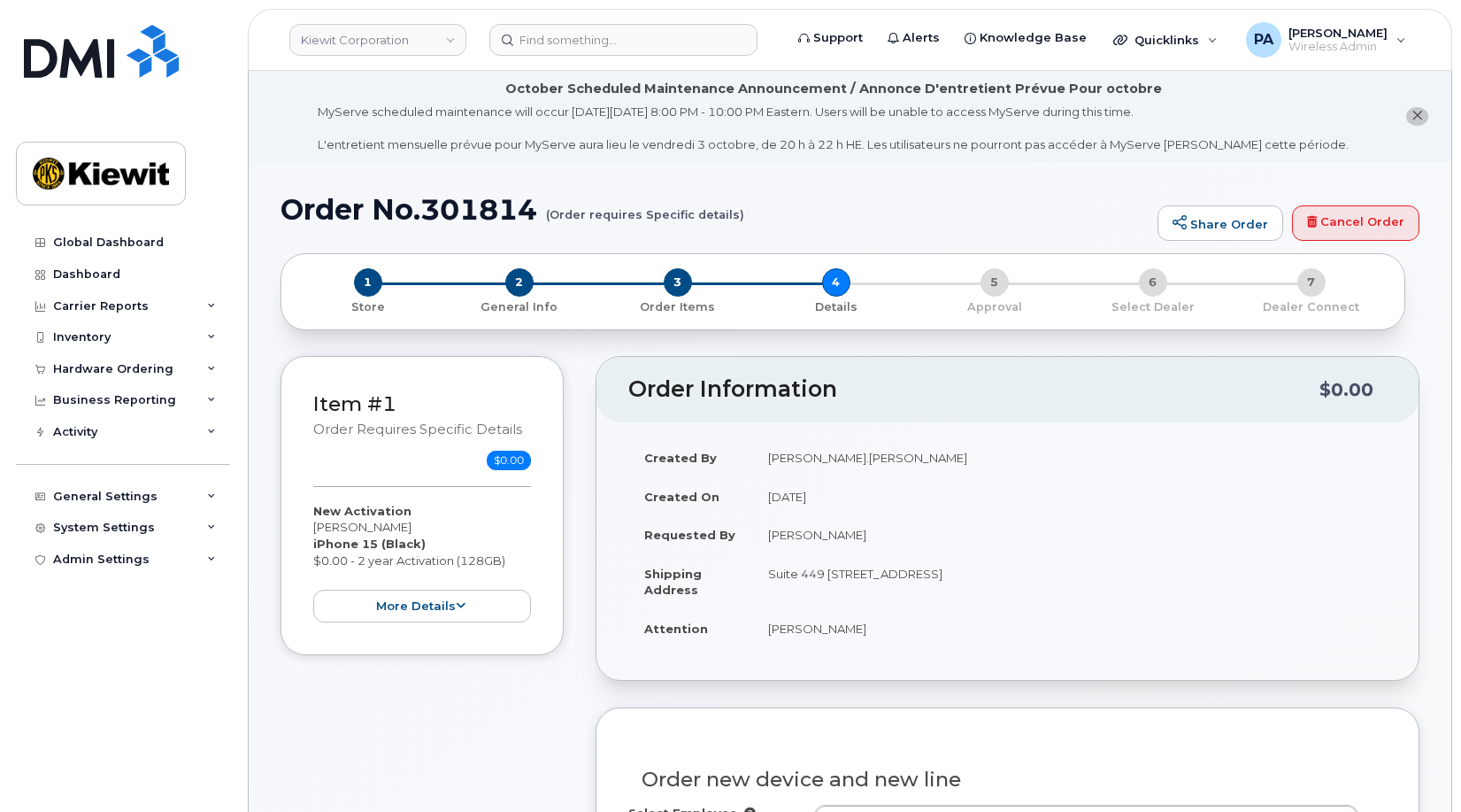
drag, startPoint x: 853, startPoint y: 535, endPoint x: 753, endPoint y: 530, distance: 100.1
click at [753, 530] on td "[PERSON_NAME]" at bounding box center [1070, 534] width 634 height 39
copy td "Steve Chippas"
click at [583, 30] on input at bounding box center [623, 39] width 268 height 32
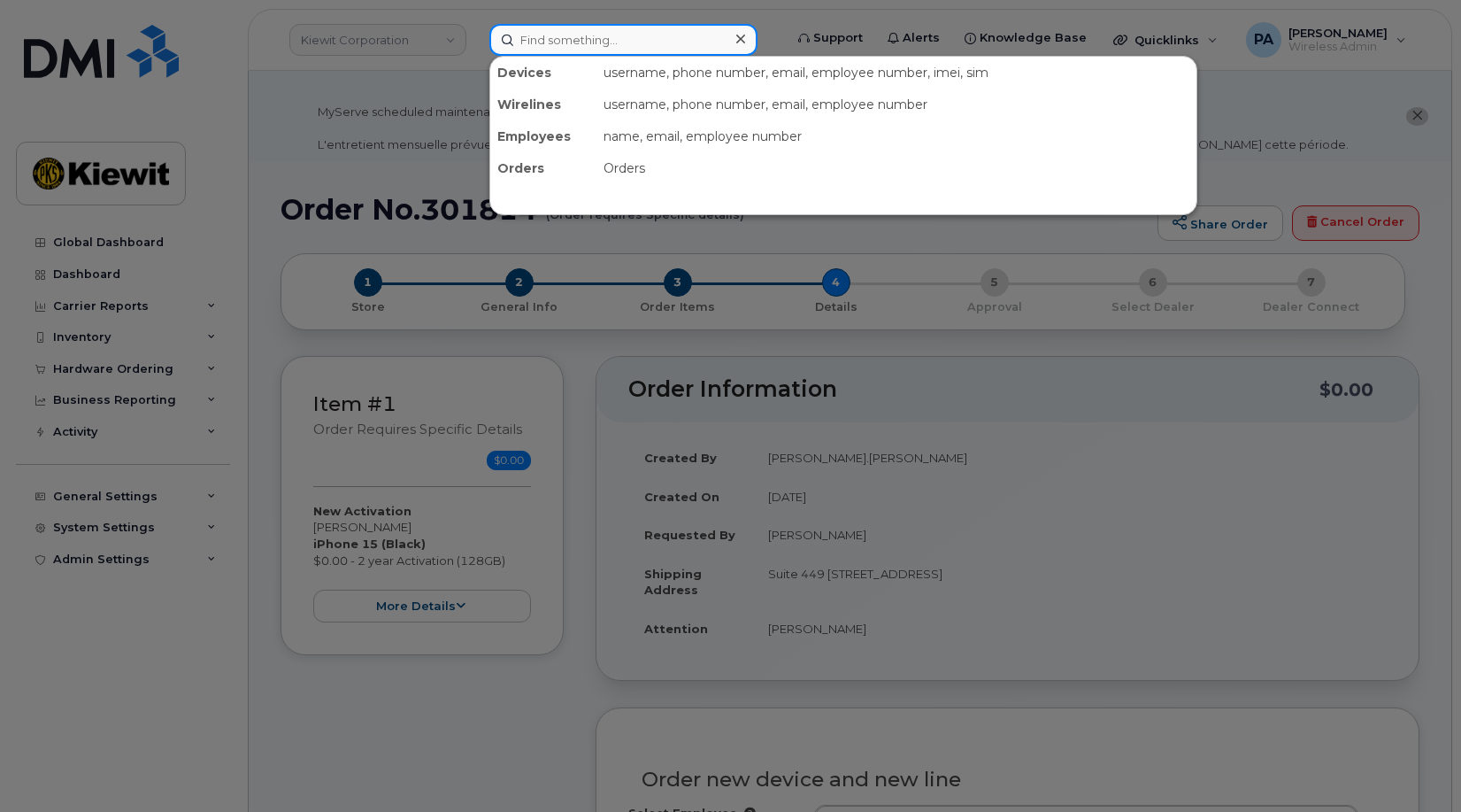
paste input "Steve Chippas"
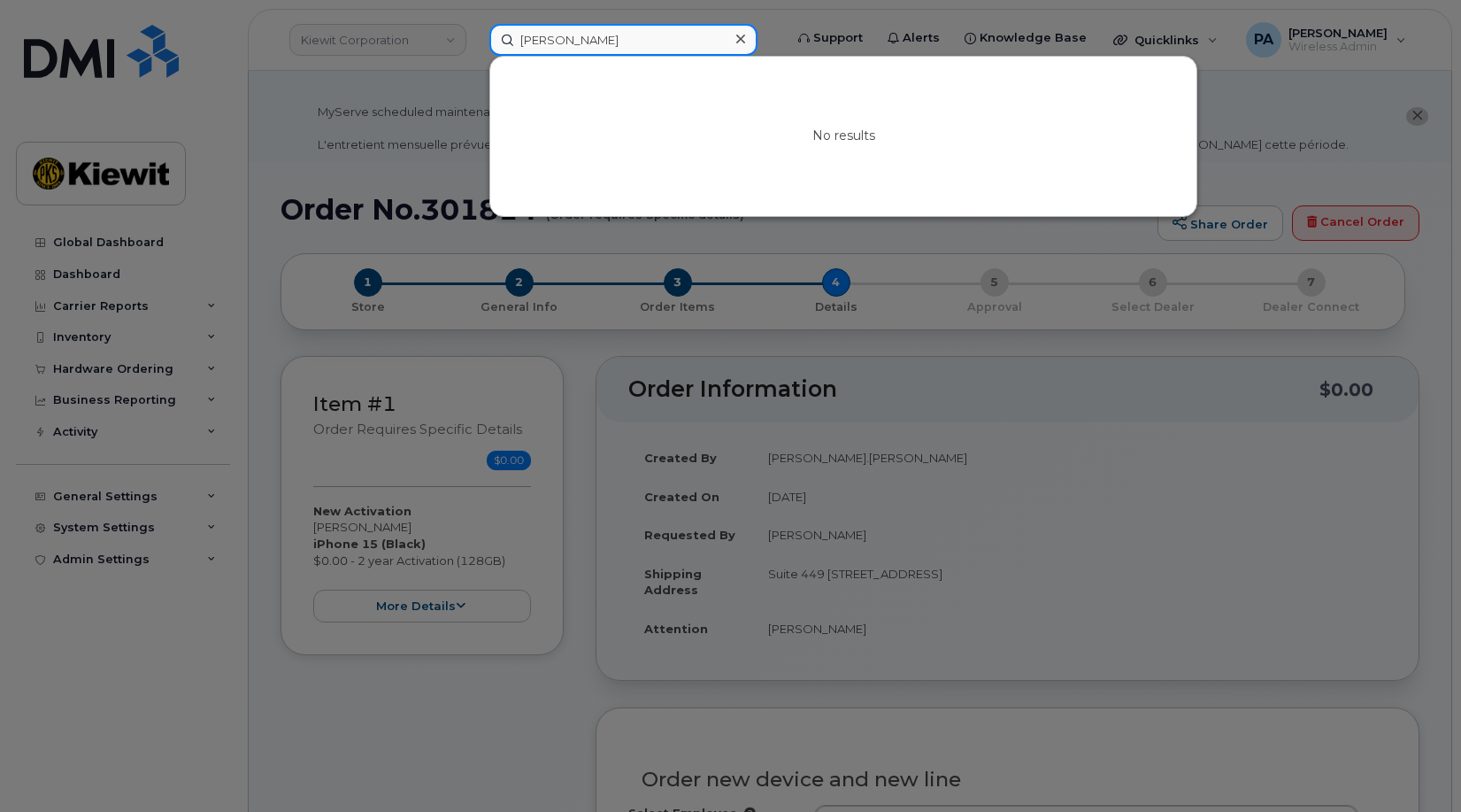
drag, startPoint x: 554, startPoint y: 40, endPoint x: 584, endPoint y: 41, distance: 30.0
click at [554, 41] on input "Steve Chippas" at bounding box center [623, 39] width 268 height 32
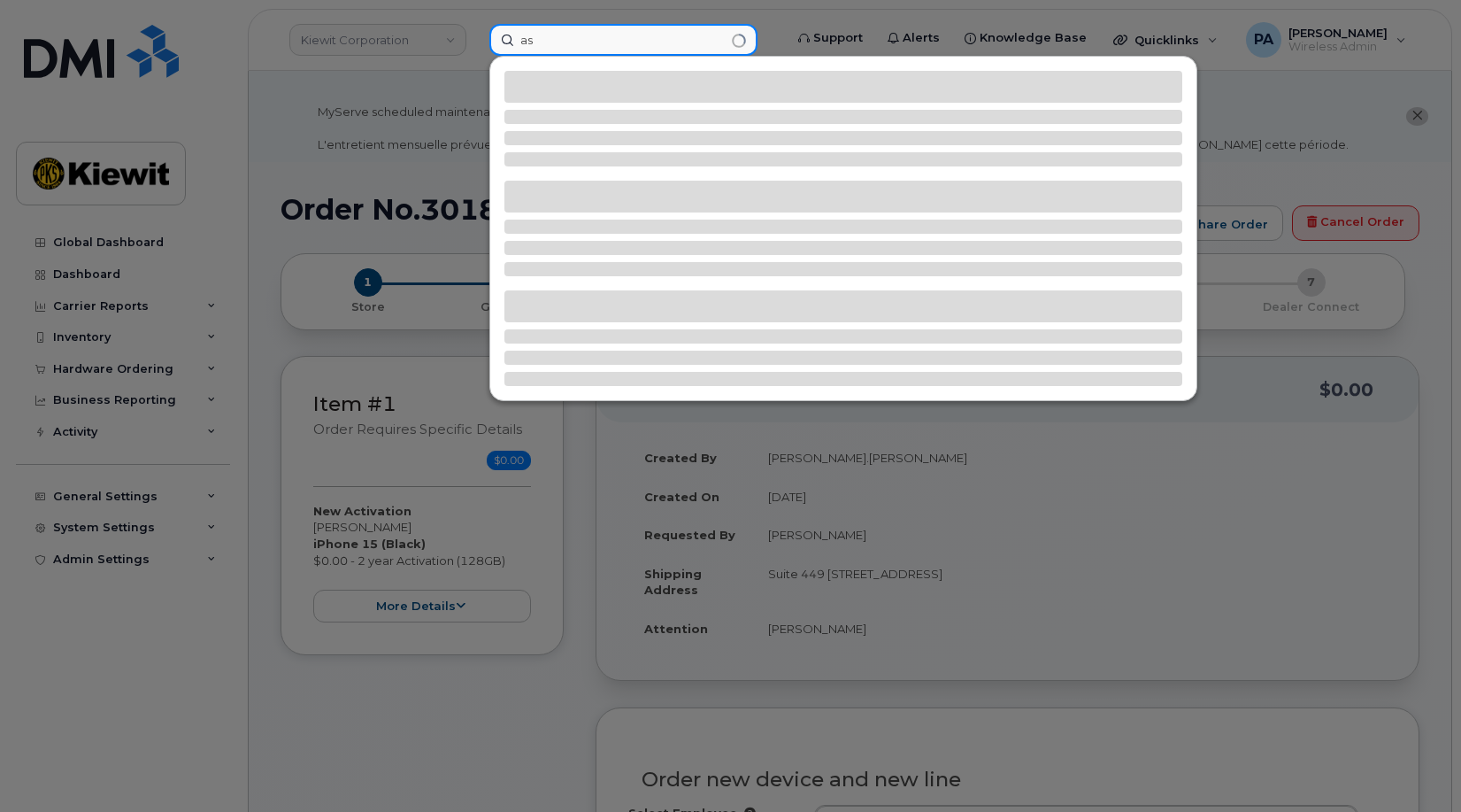
type input "s"
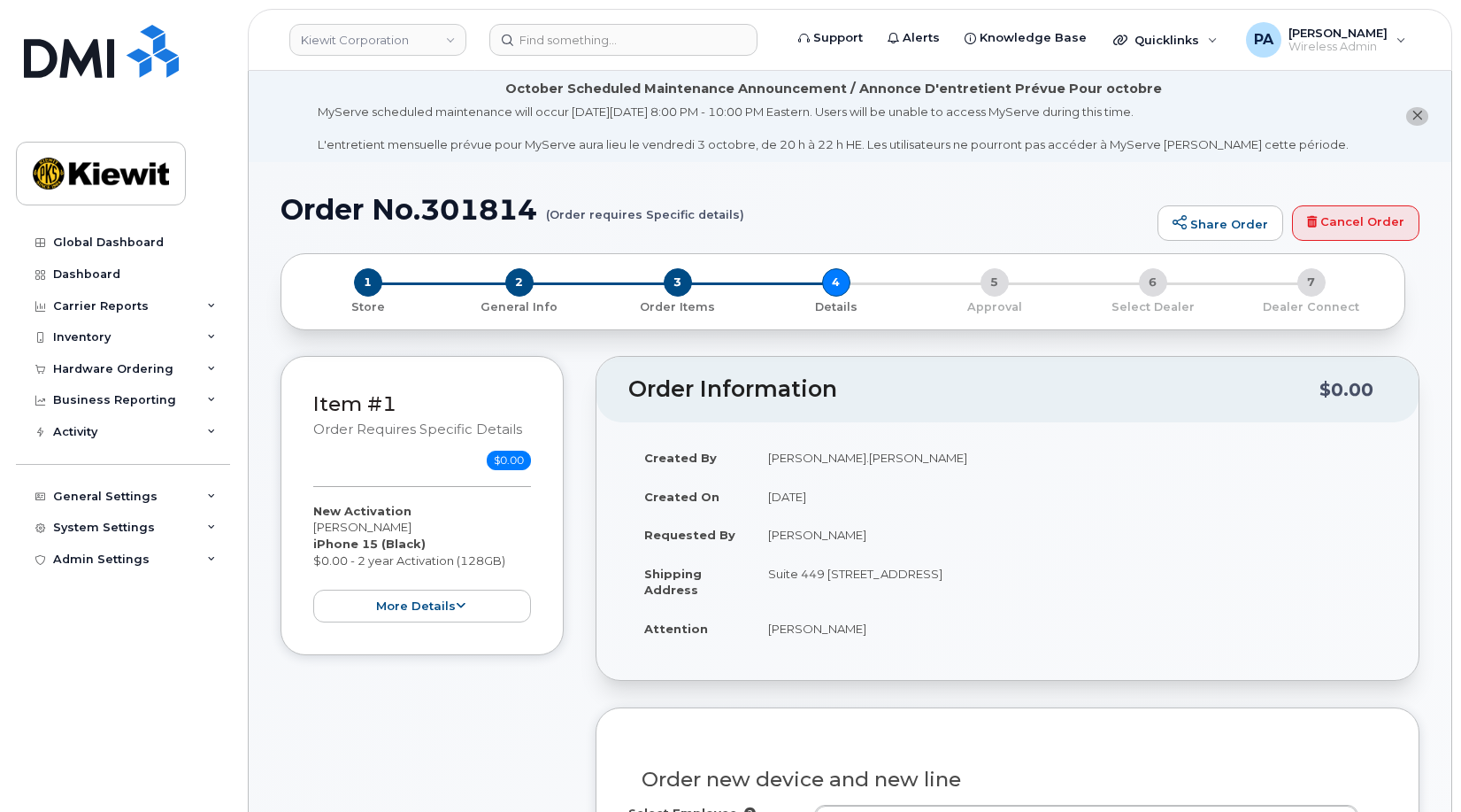
click at [843, 649] on div "Created By Sheletha.Davis Created On September 25, 2025 Requested By Steve Chip…" at bounding box center [1008, 550] width 822 height 257
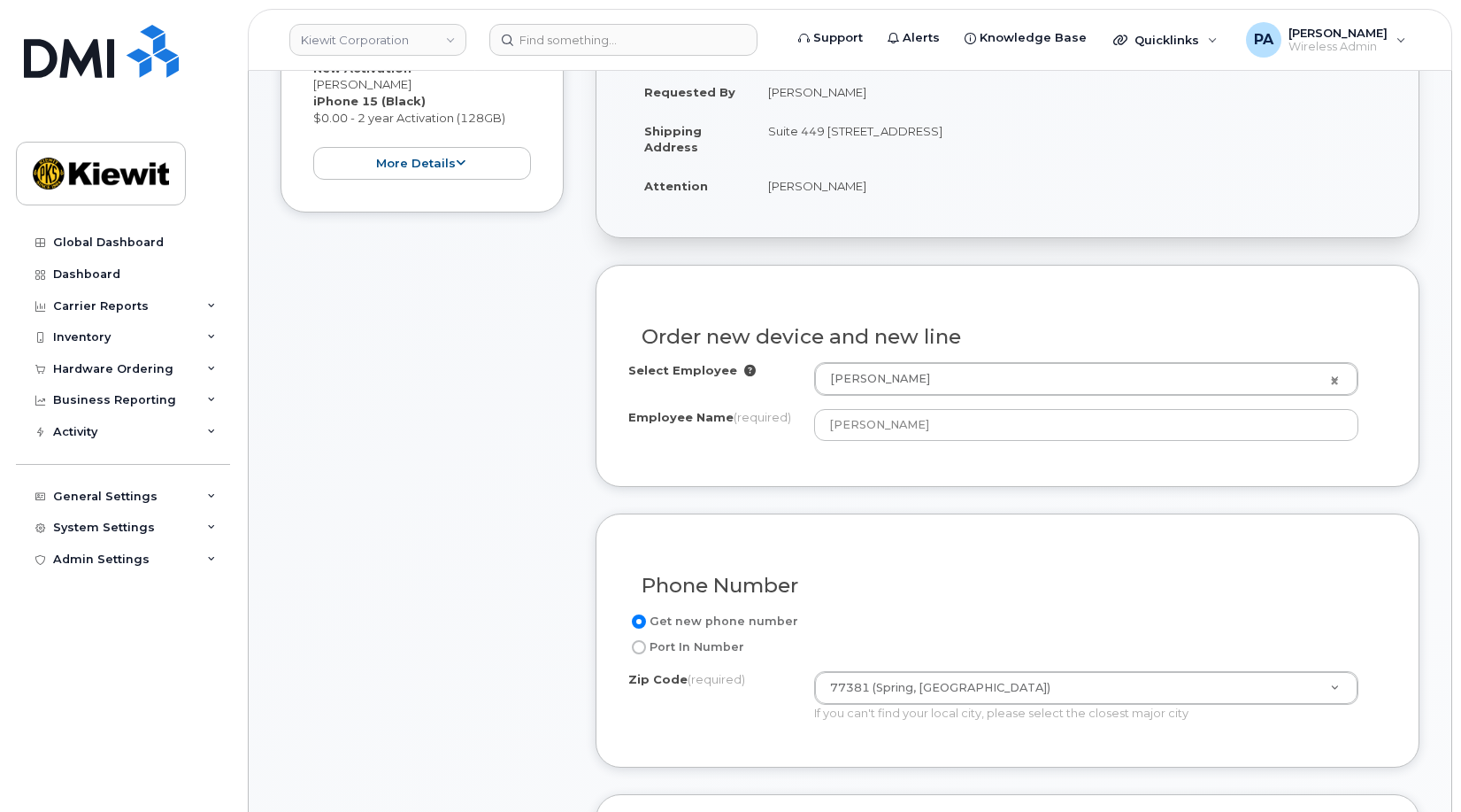
scroll to position [531, 0]
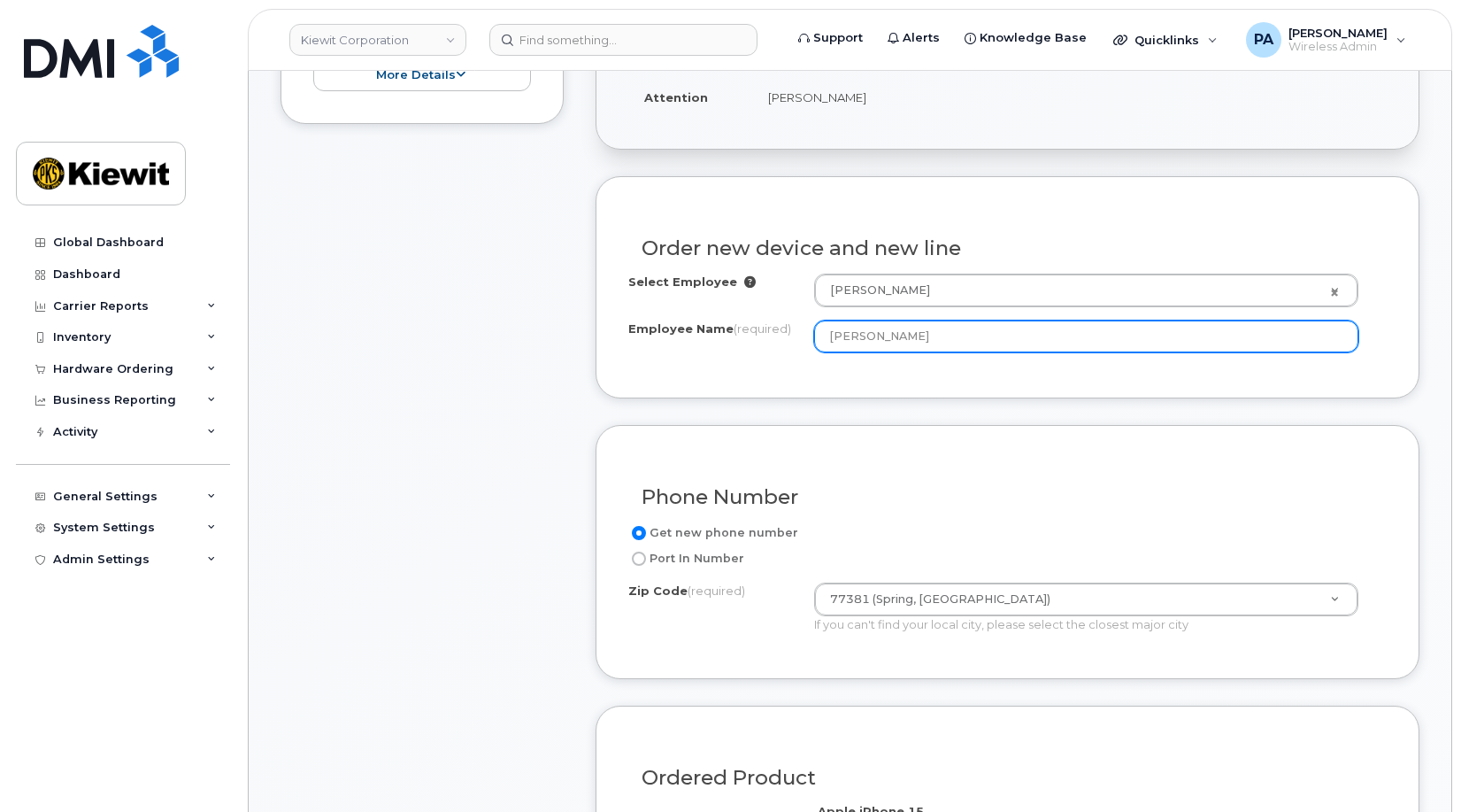
click at [924, 333] on input "[PERSON_NAME]" at bounding box center [1085, 336] width 544 height 32
drag, startPoint x: 952, startPoint y: 335, endPoint x: 787, endPoint y: 324, distance: 165.4
click at [787, 324] on div "Employee Name (required) Steve Chippas" at bounding box center [1008, 336] width 758 height 32
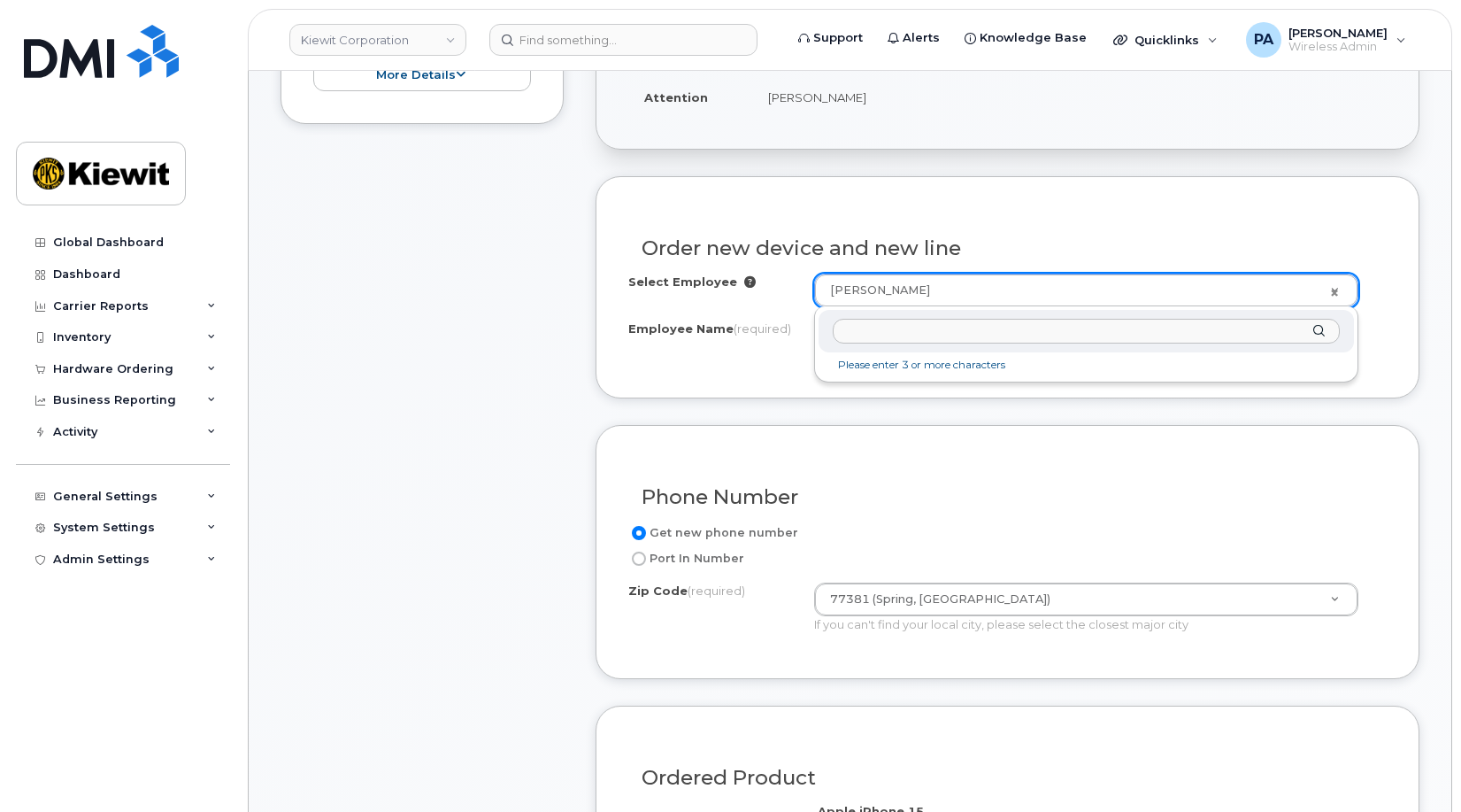
type input "[PERSON_NAME]"
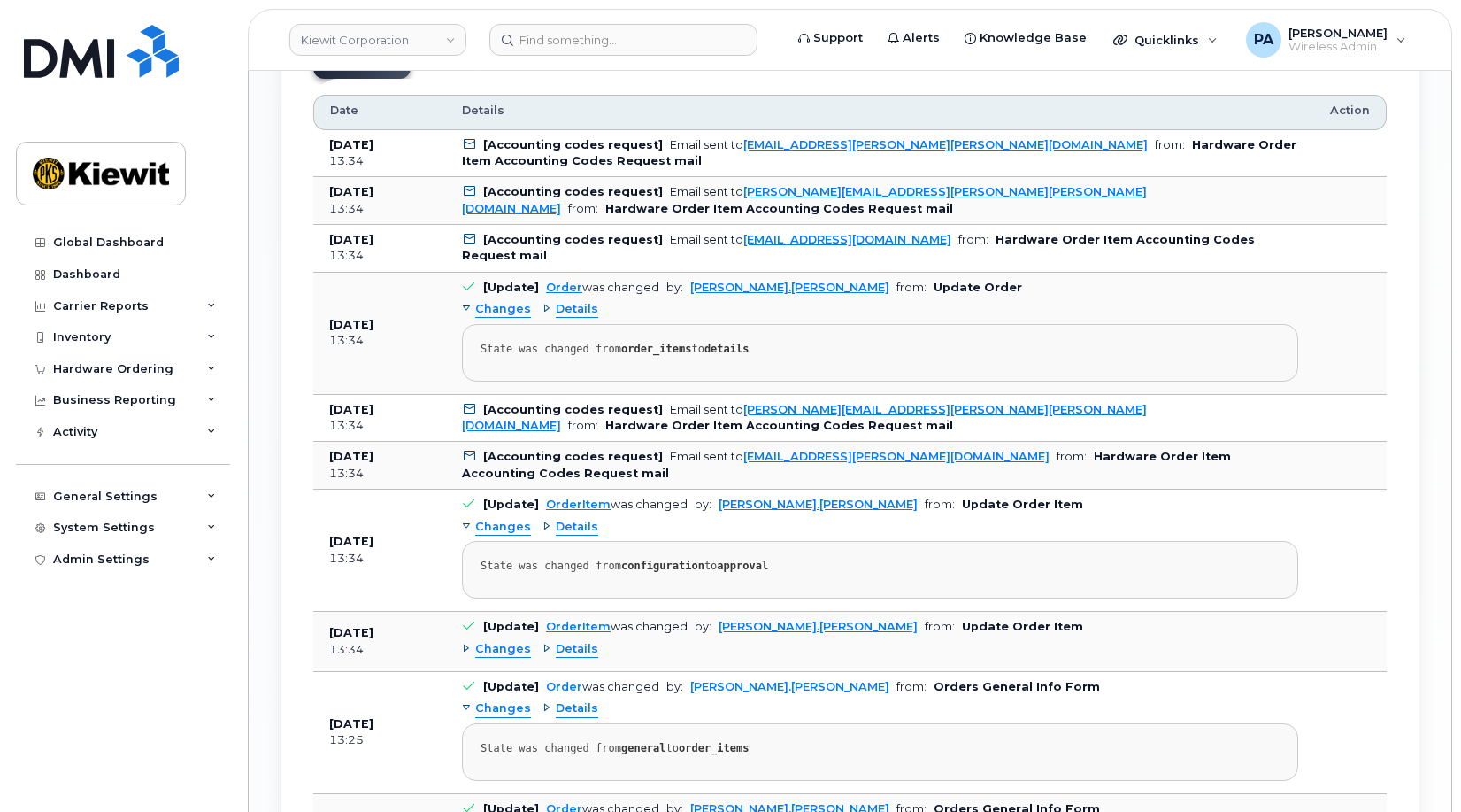
scroll to position [400, 0]
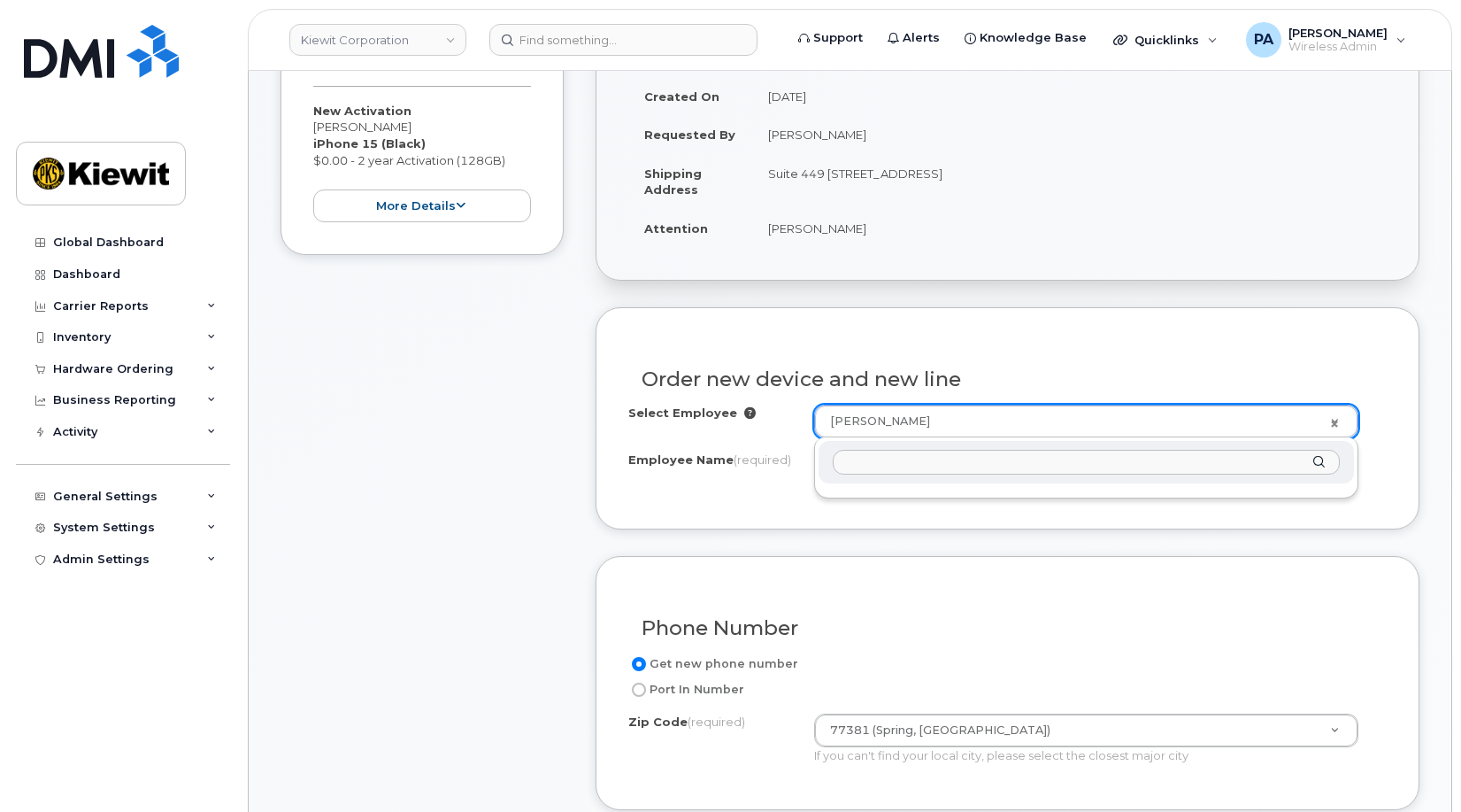
drag, startPoint x: 774, startPoint y: 278, endPoint x: 761, endPoint y: 270, distance: 15.3
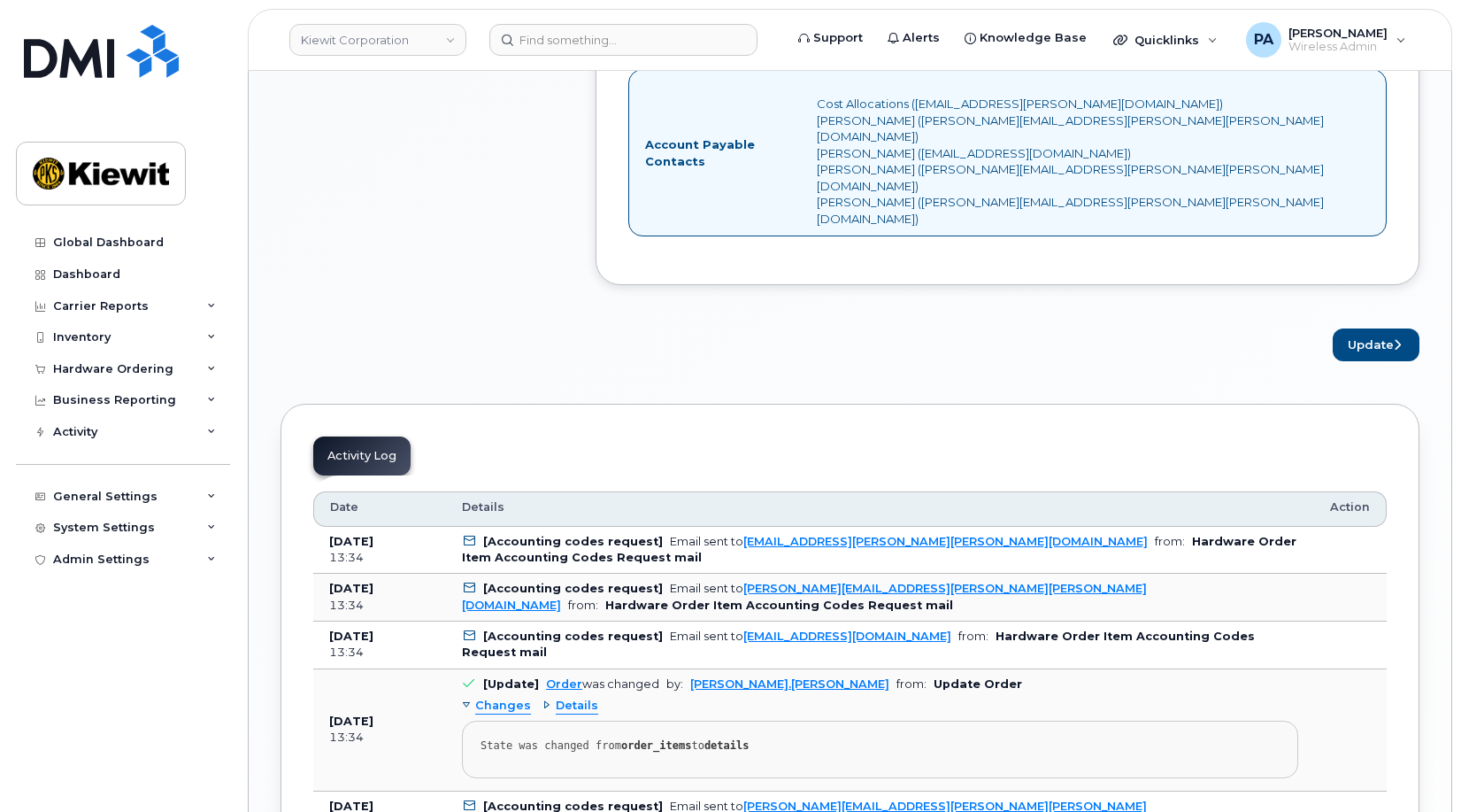
scroll to position [2170, 0]
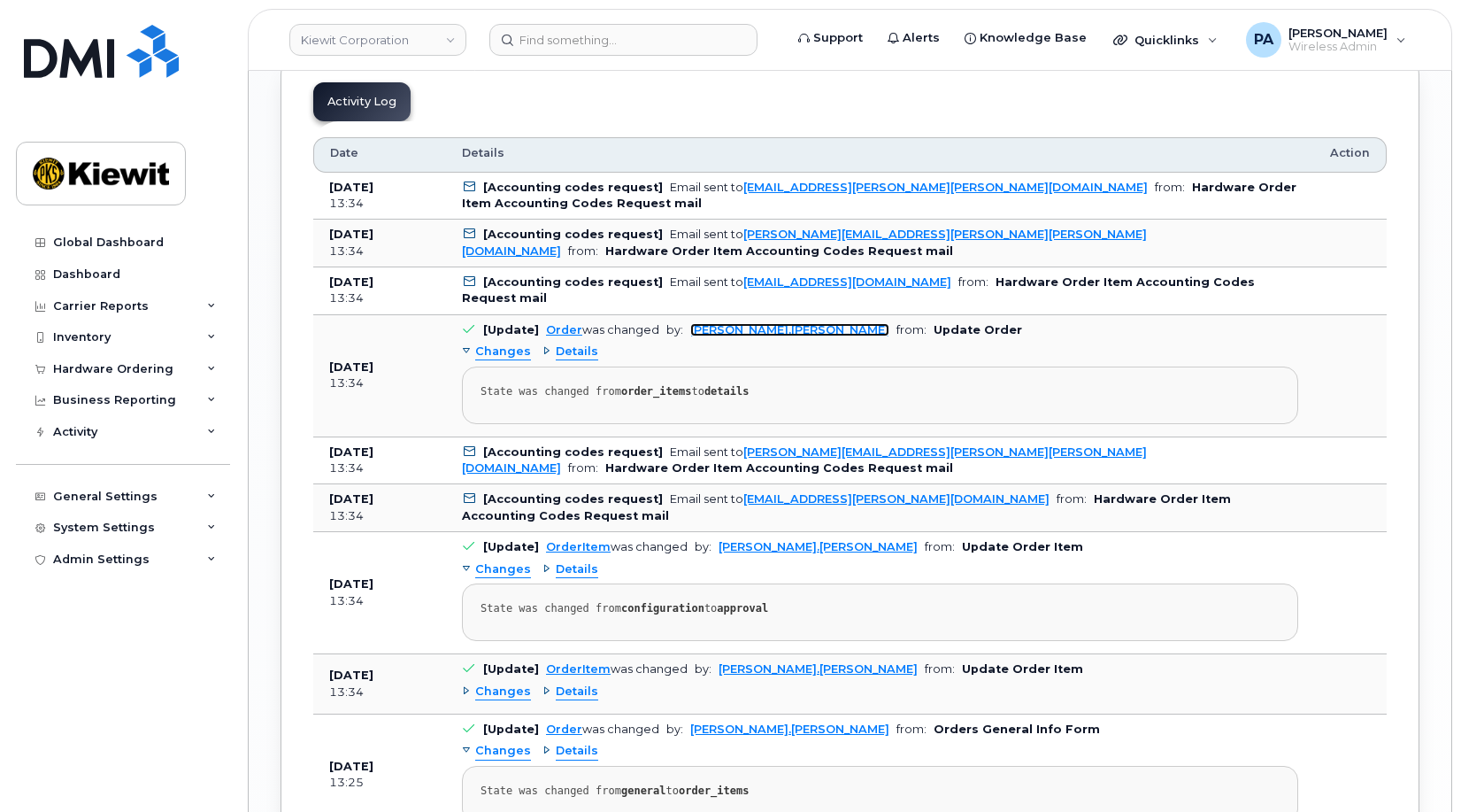
click at [727, 323] on link "[PERSON_NAME].[PERSON_NAME]" at bounding box center [790, 329] width 200 height 14
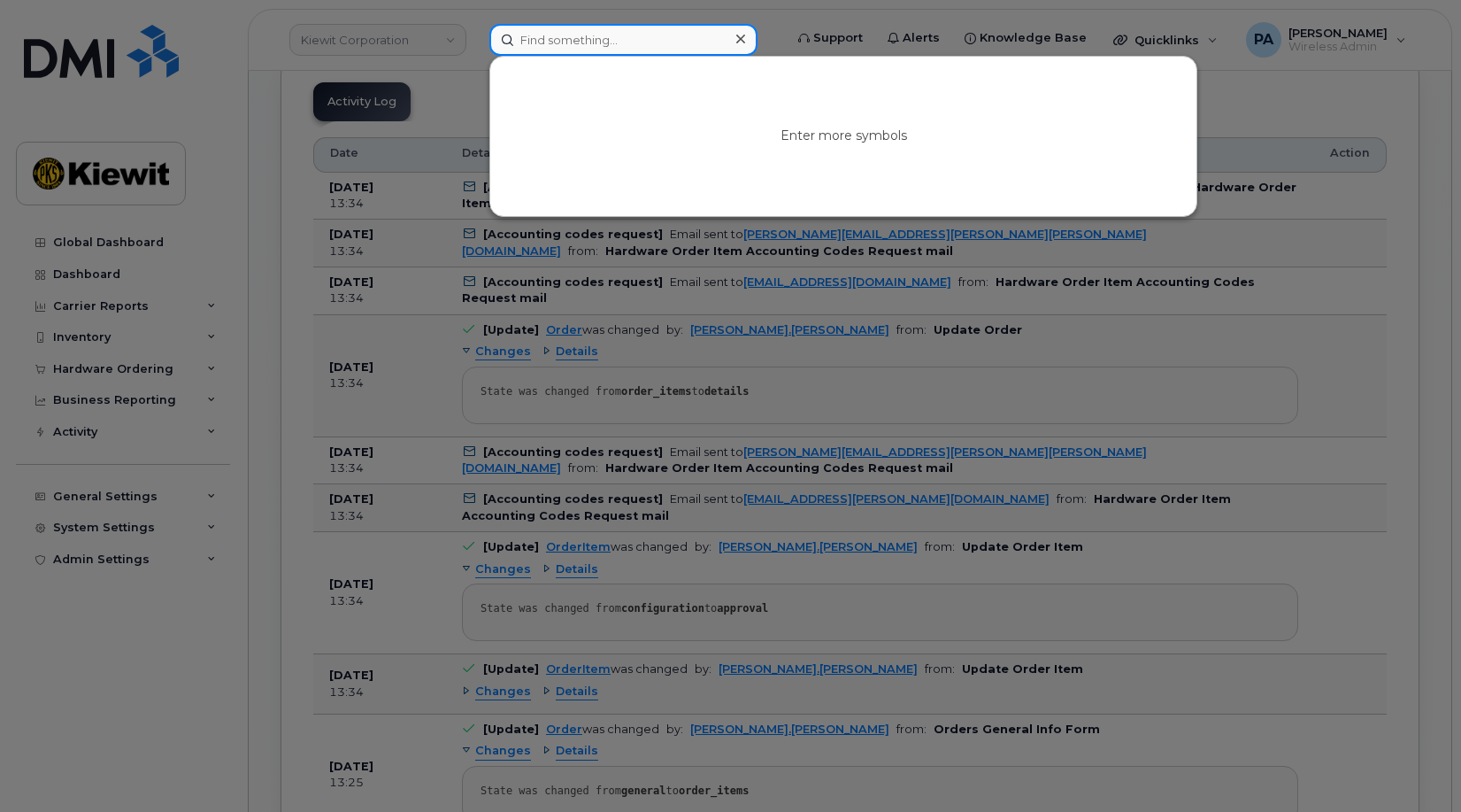
click at [612, 34] on input at bounding box center [623, 39] width 268 height 32
paste input "[PERSON_NAME]"
drag, startPoint x: 634, startPoint y: 36, endPoint x: 235, endPoint y: 27, distance: 399.1
click at [476, 26] on div "Steve Chippas No results" at bounding box center [631, 39] width 311 height 32
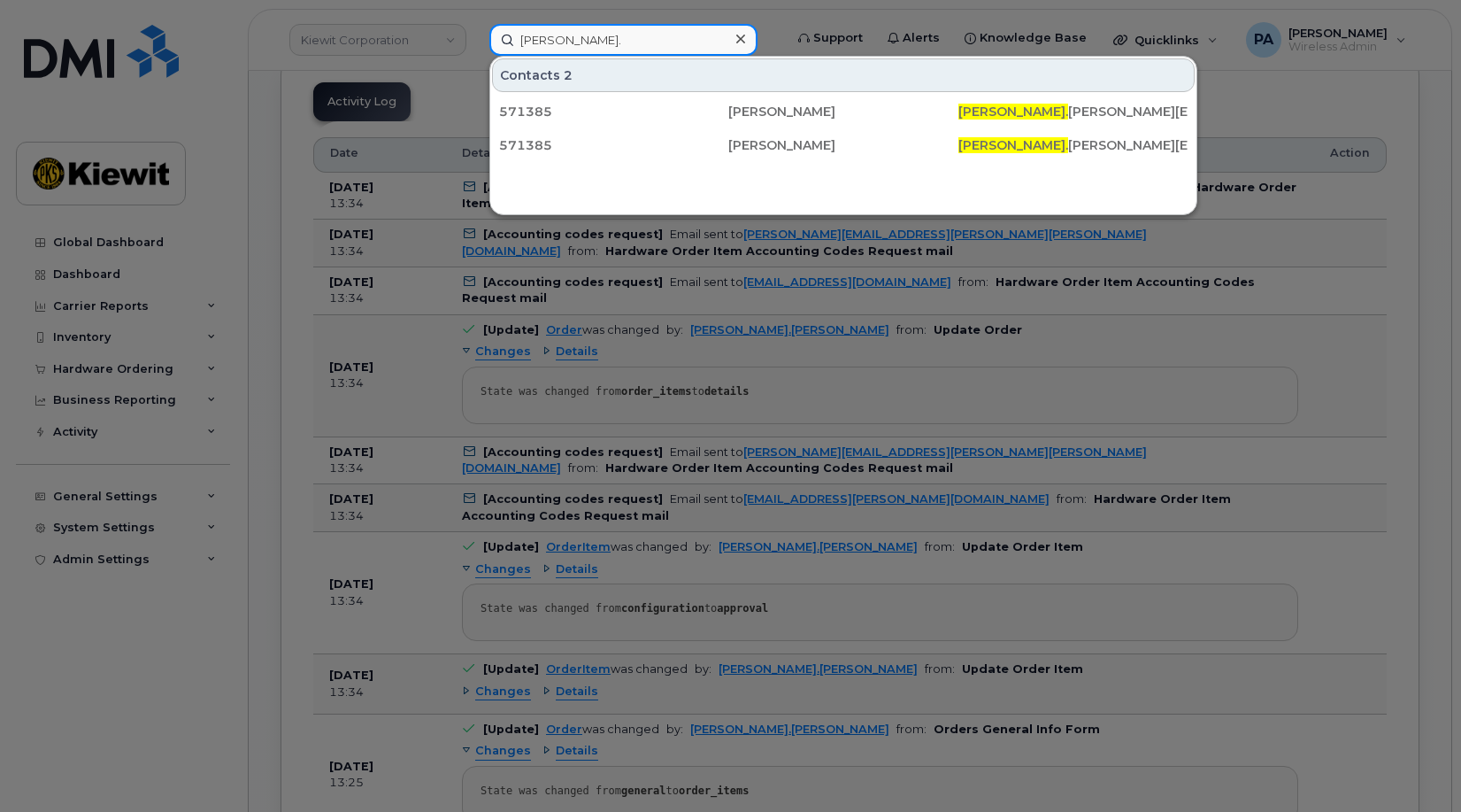
type input "Sheletha.D"
drag, startPoint x: 589, startPoint y: 29, endPoint x: 365, endPoint y: 28, distance: 224.0
click at [476, 28] on div "Sheletha.D Contacts 2 571385 Sheletha Davis SHELETHA.D AVIS@KIEWIT.COM 571385 S…" at bounding box center [631, 39] width 311 height 32
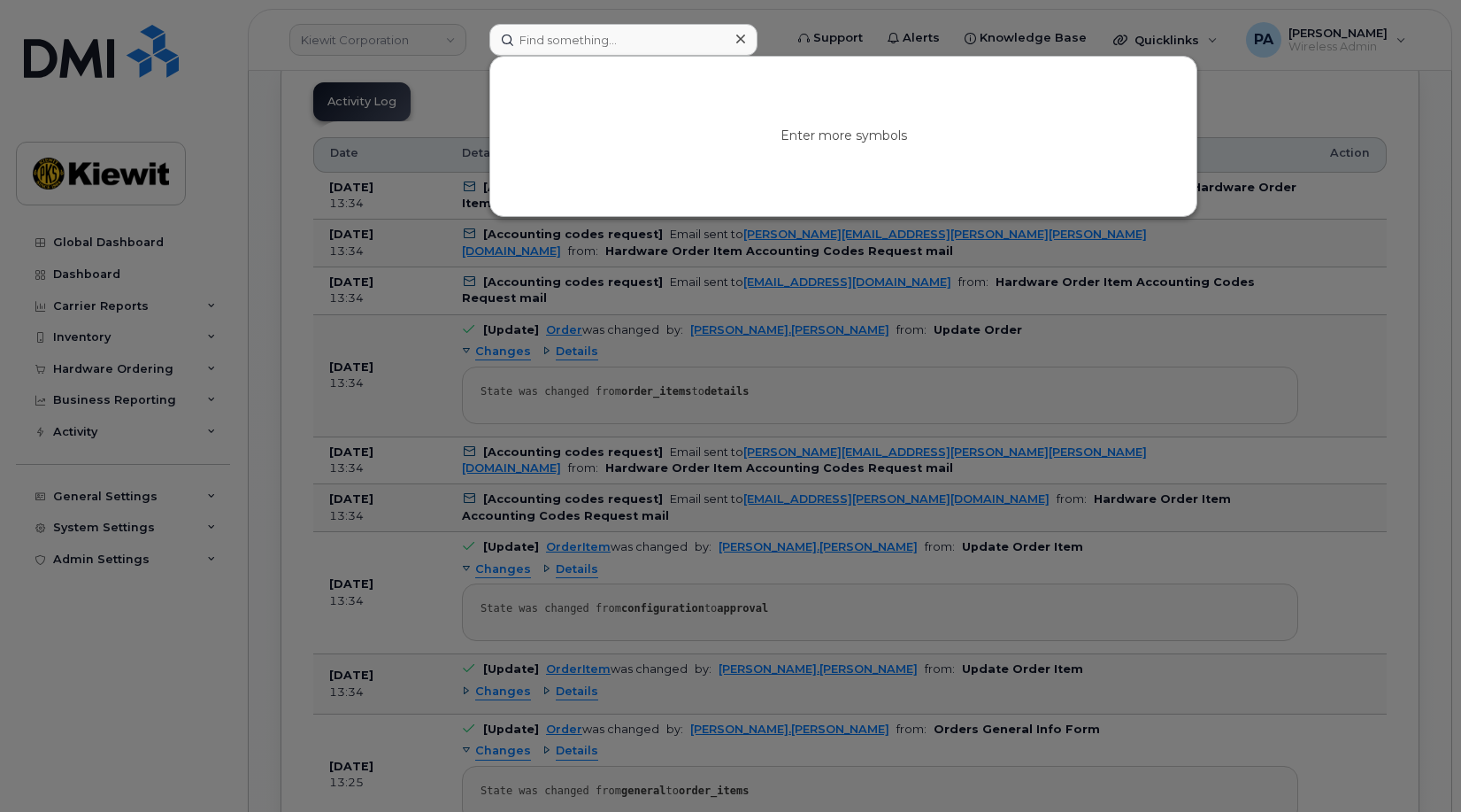
click at [1157, 321] on div at bounding box center [730, 406] width 1461 height 812
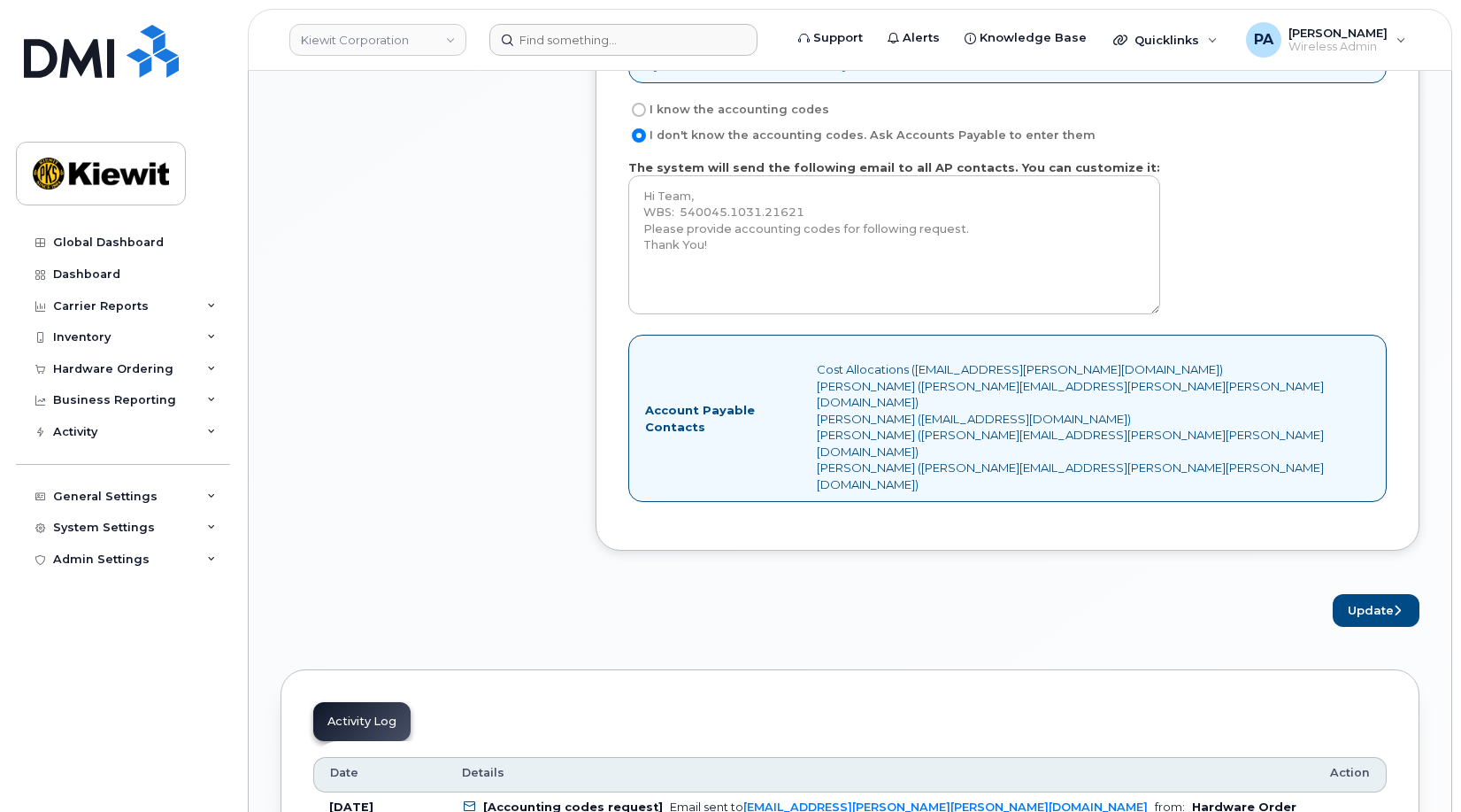
scroll to position [1285, 0]
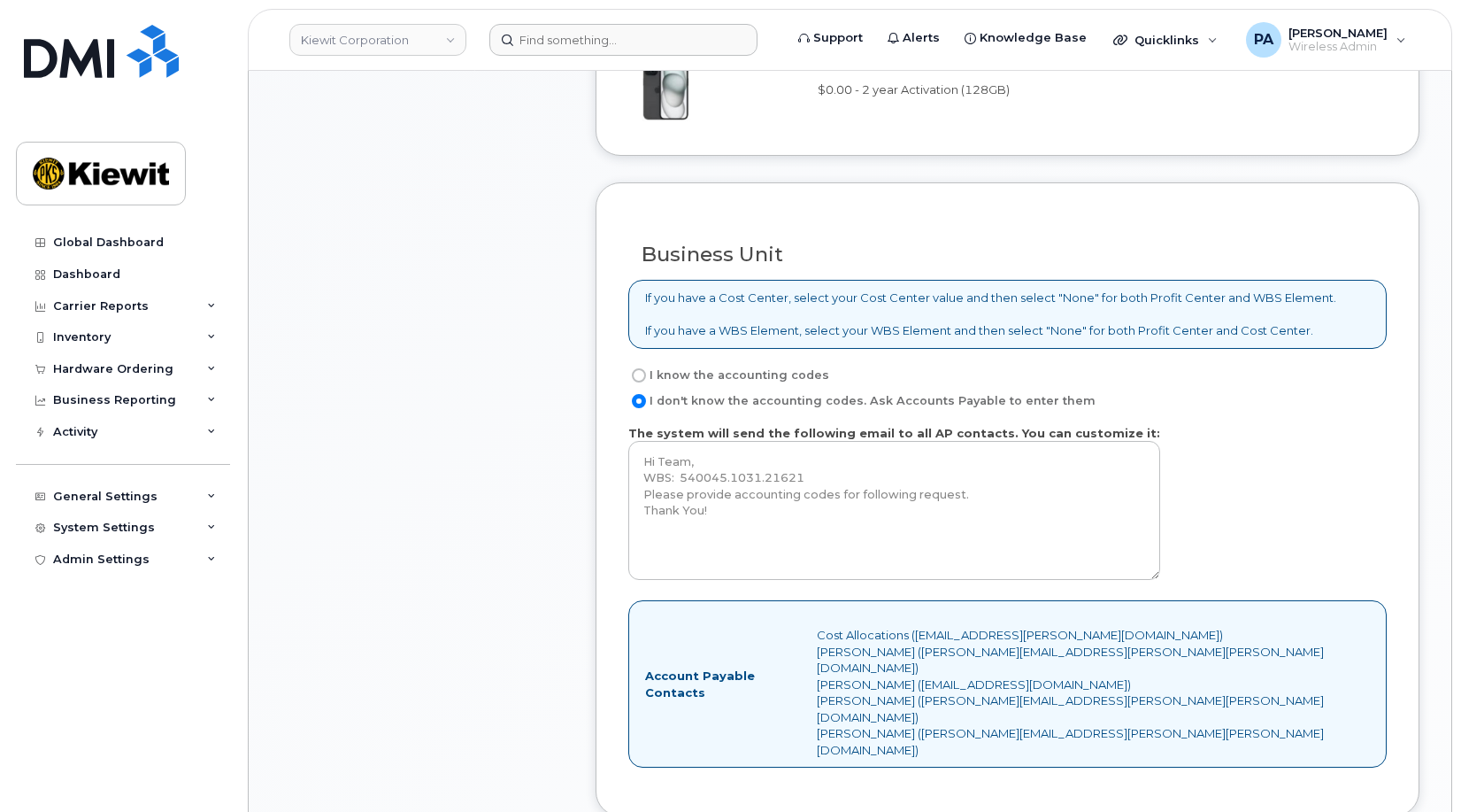
click at [719, 372] on label "I know the accounting codes" at bounding box center [729, 375] width 201 height 21
click at [646, 372] on input "I know the accounting codes" at bounding box center [639, 375] width 15 height 15
radio input "true"
select select
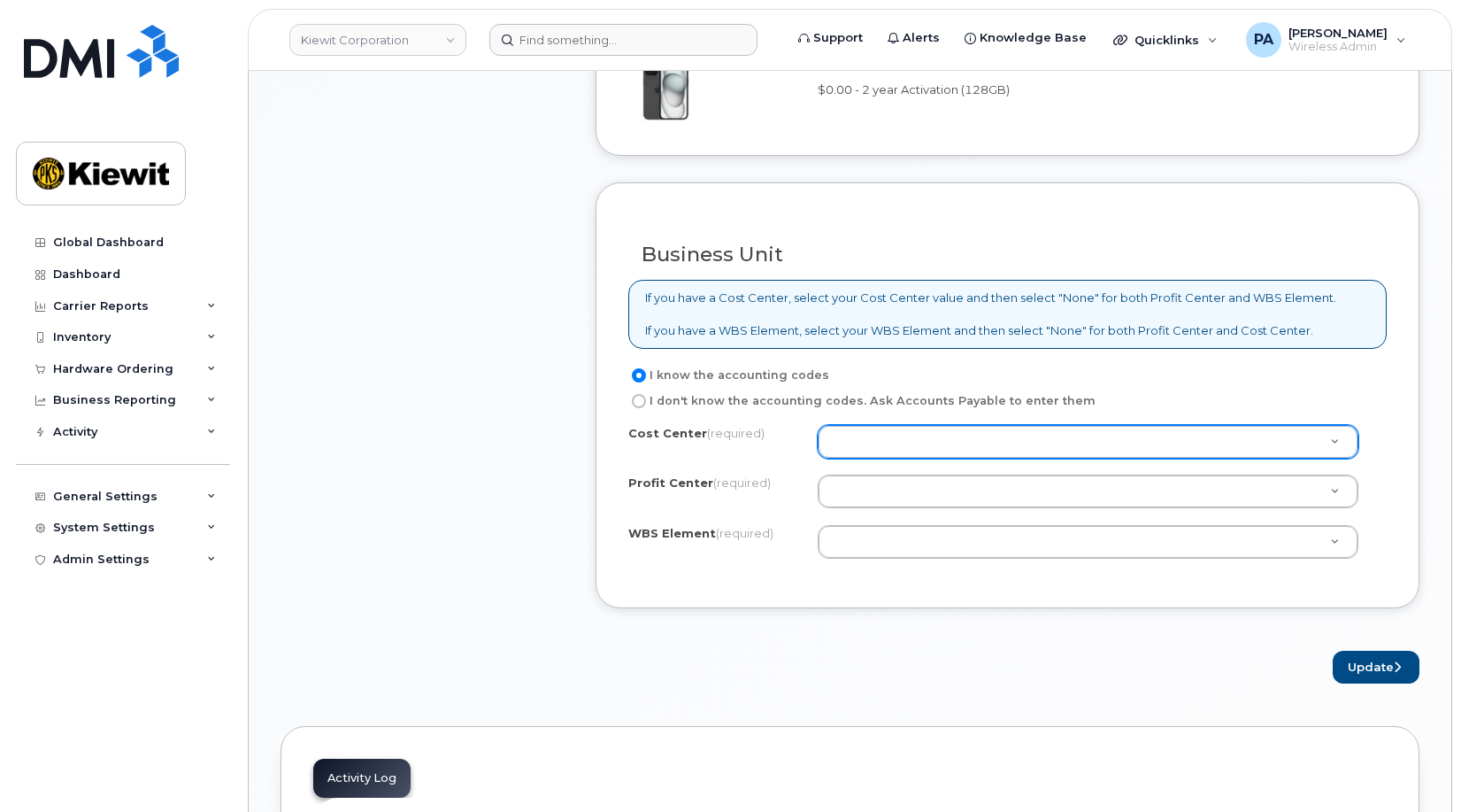
type input "21"
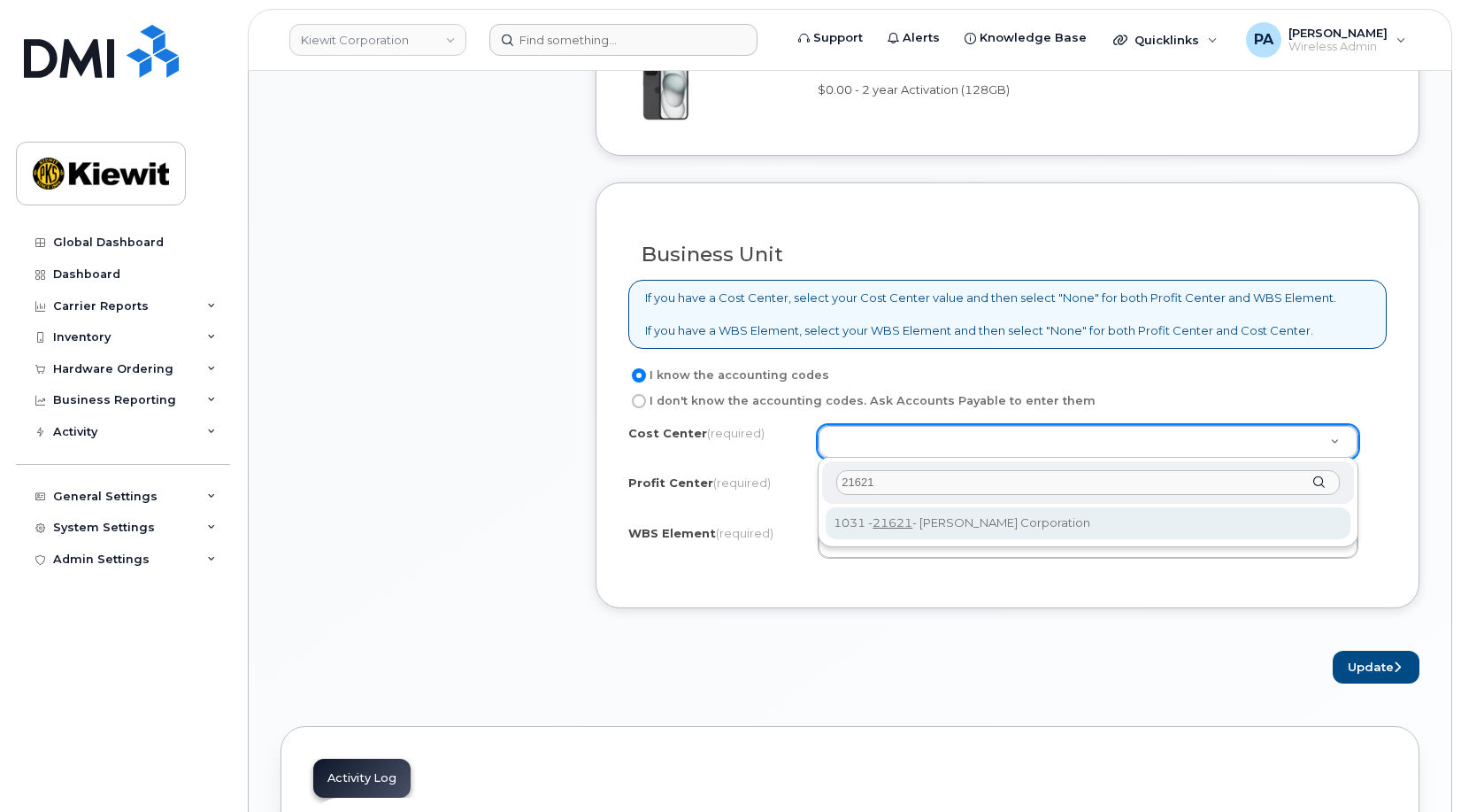
type input "21621"
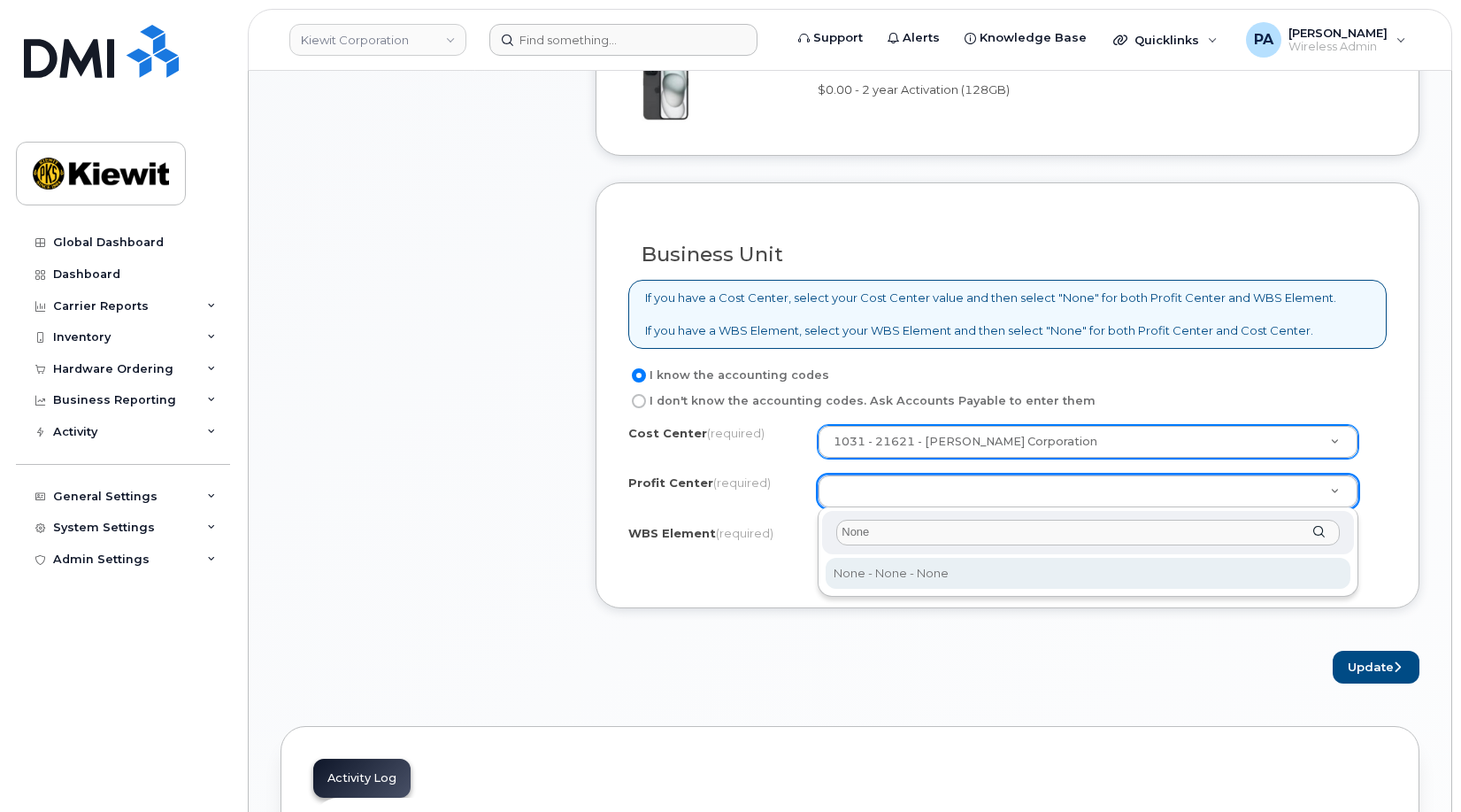
type input "None"
select select "None"
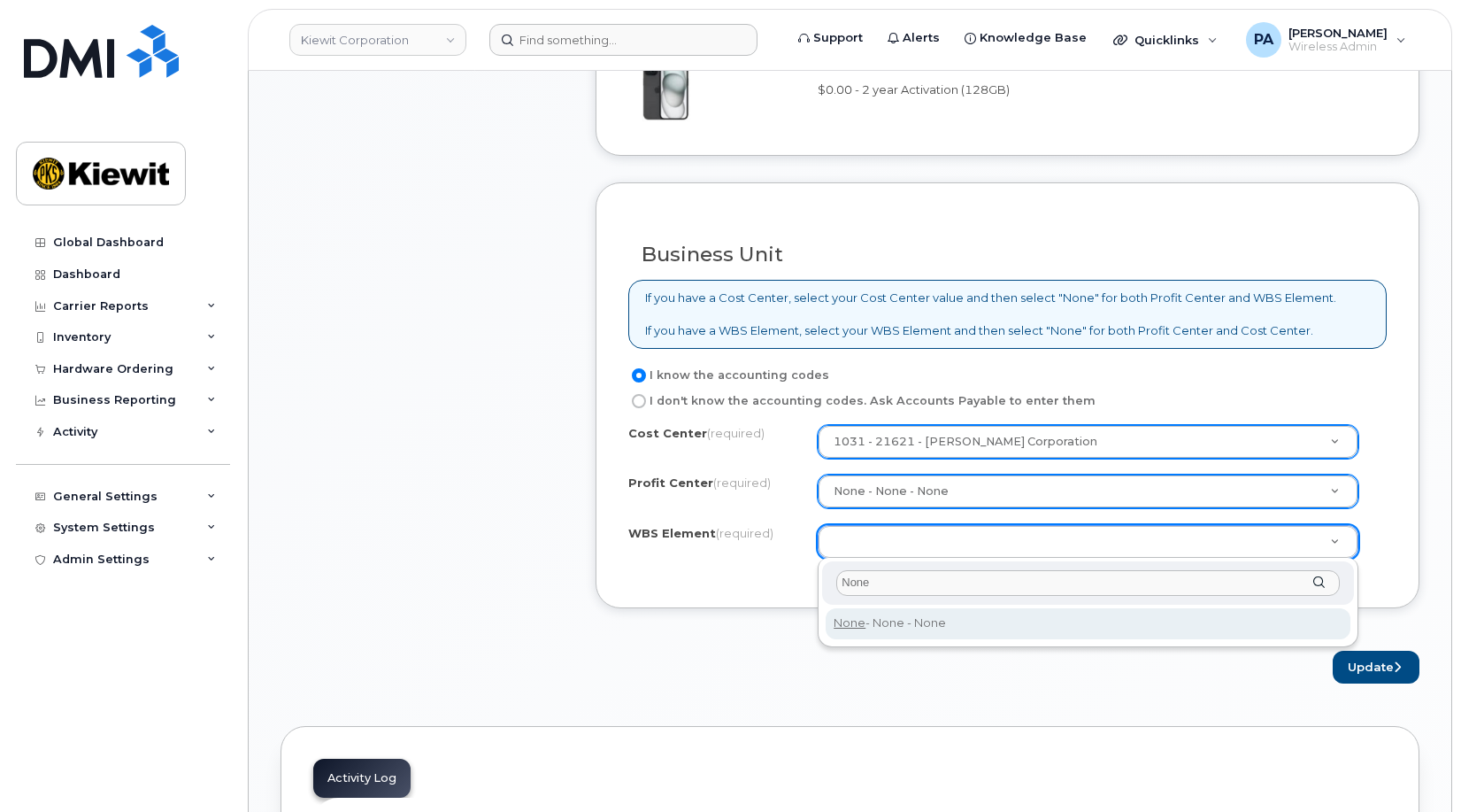
type input "None"
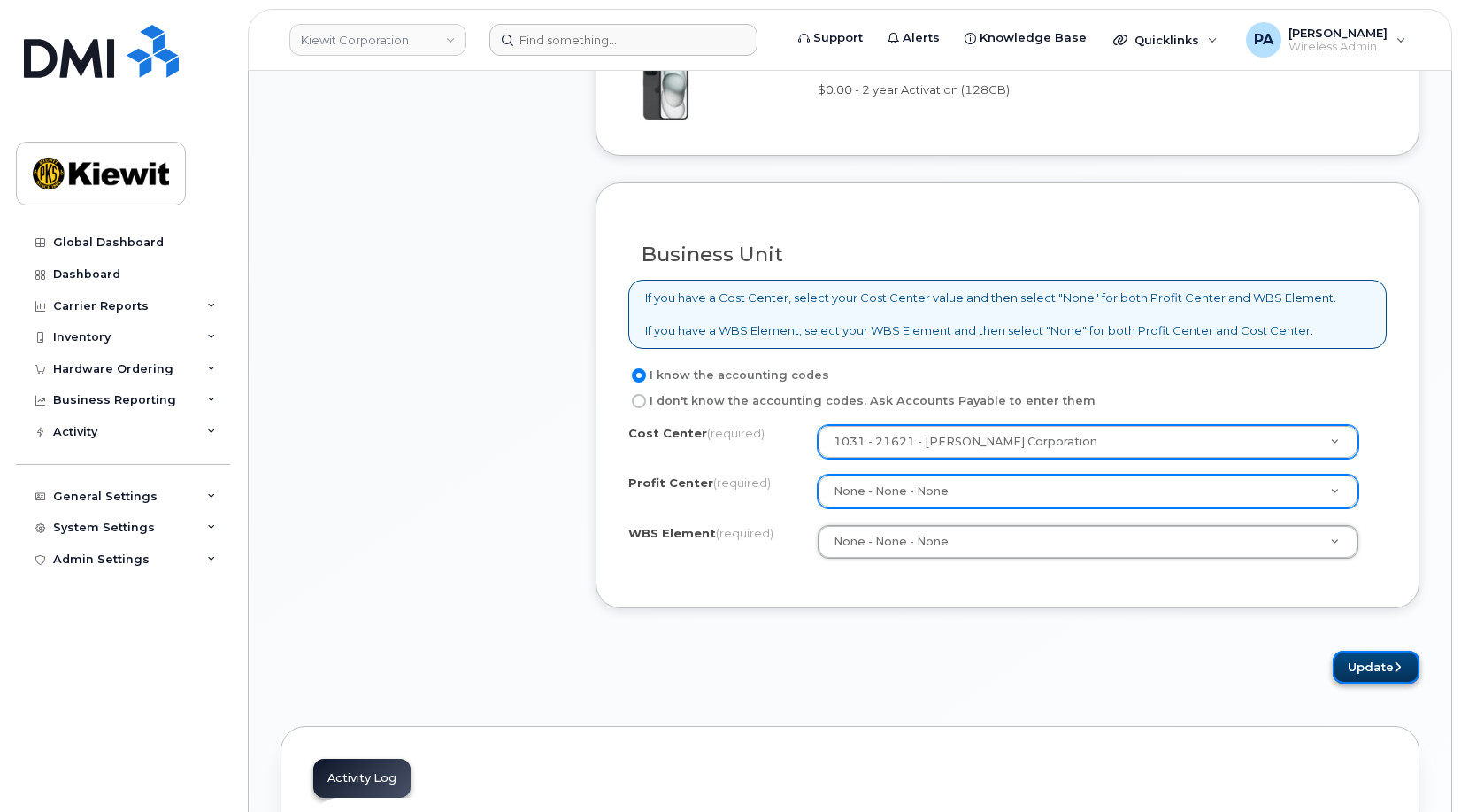
click at [1372, 669] on button "Update" at bounding box center [1376, 667] width 87 height 33
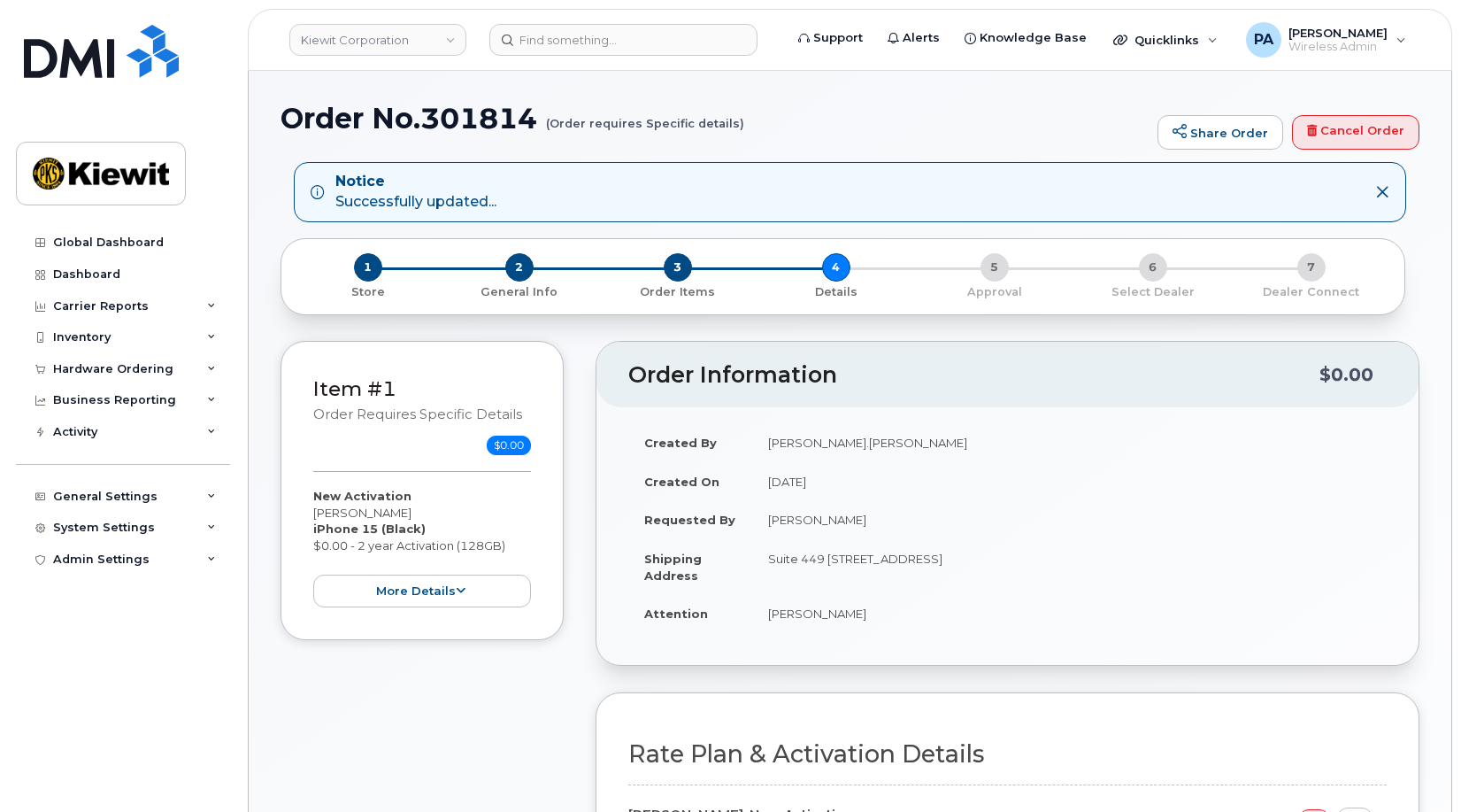
select select
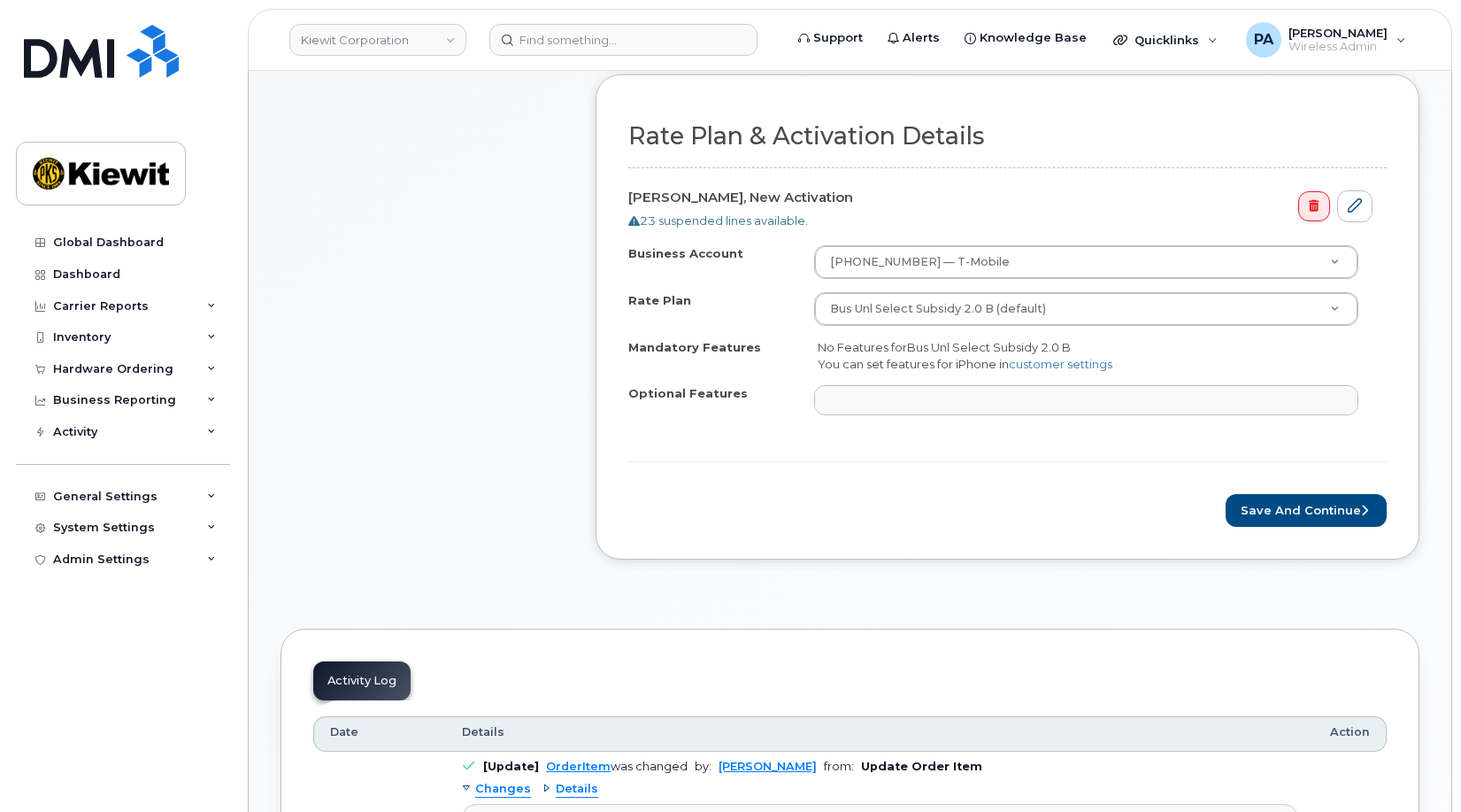
scroll to position [1151, 0]
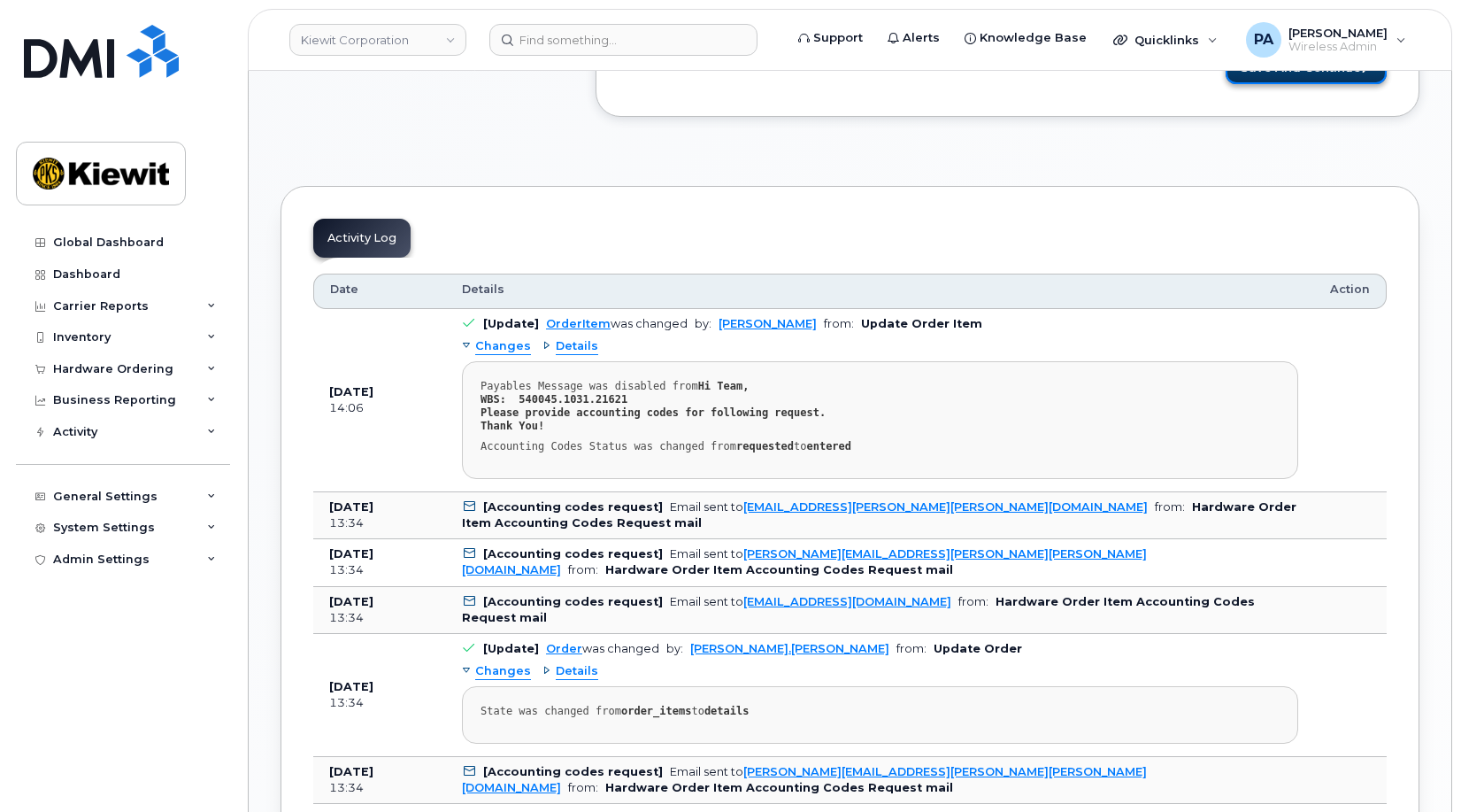
click at [1283, 82] on button "Save and Continue" at bounding box center [1306, 67] width 161 height 33
